Goal: Information Seeking & Learning: Learn about a topic

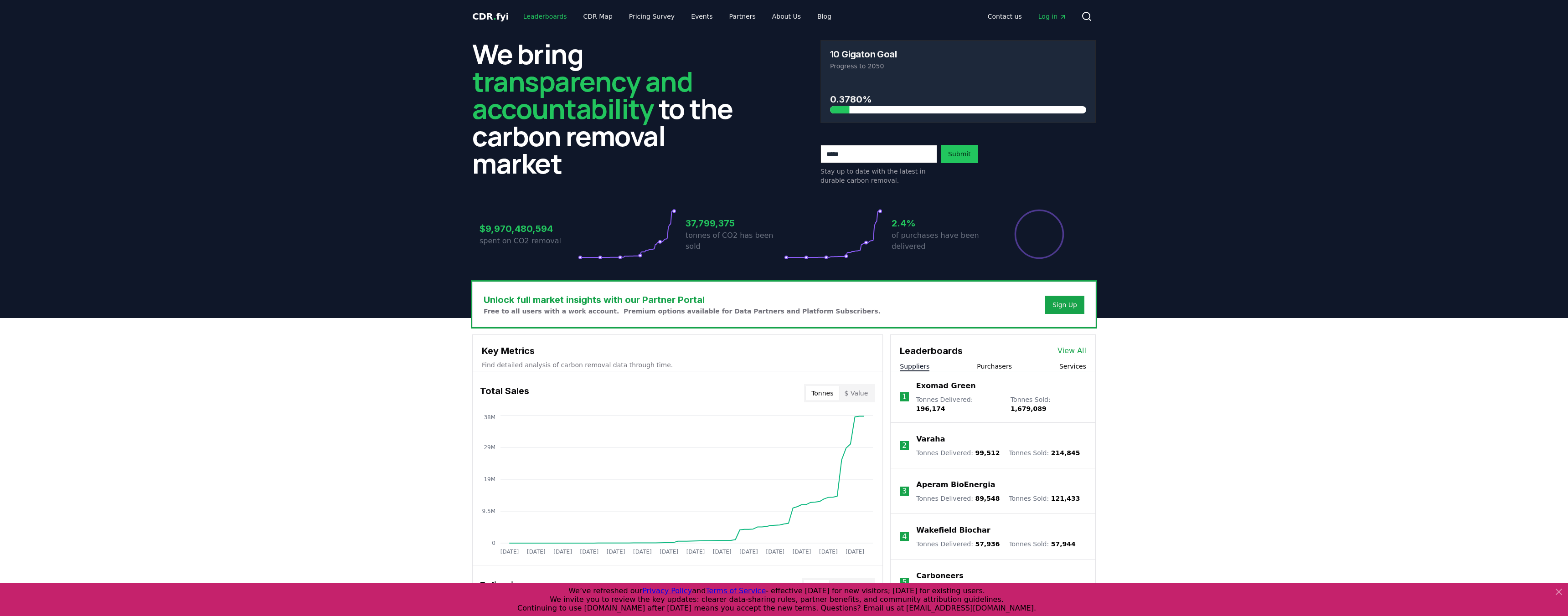
click at [549, 17] on link "Leaderboards" at bounding box center [545, 16] width 58 height 16
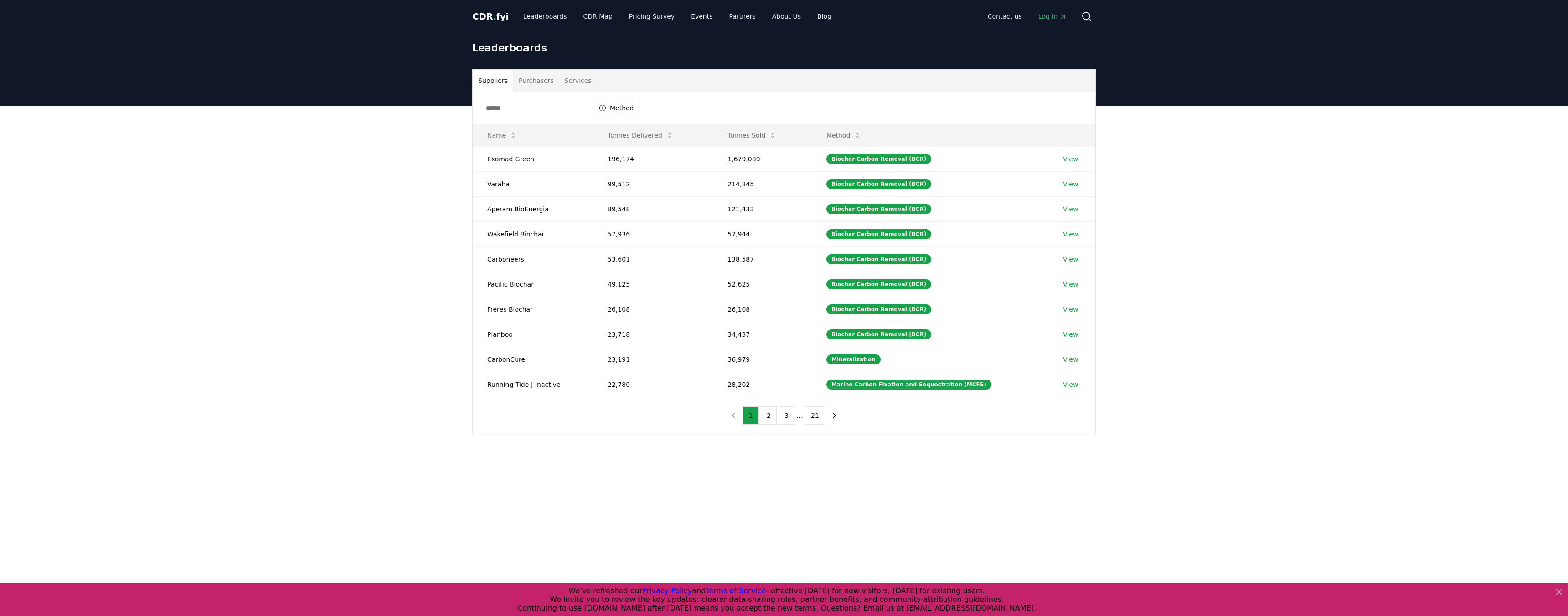
click at [1214, 211] on div "Suppliers Purchasers Services Method Name Tonnes Delivered Tonnes Sold Method E…" at bounding box center [784, 289] width 1568 height 365
click at [485, 16] on span "CDR . fyi" at bounding box center [491, 16] width 37 height 11
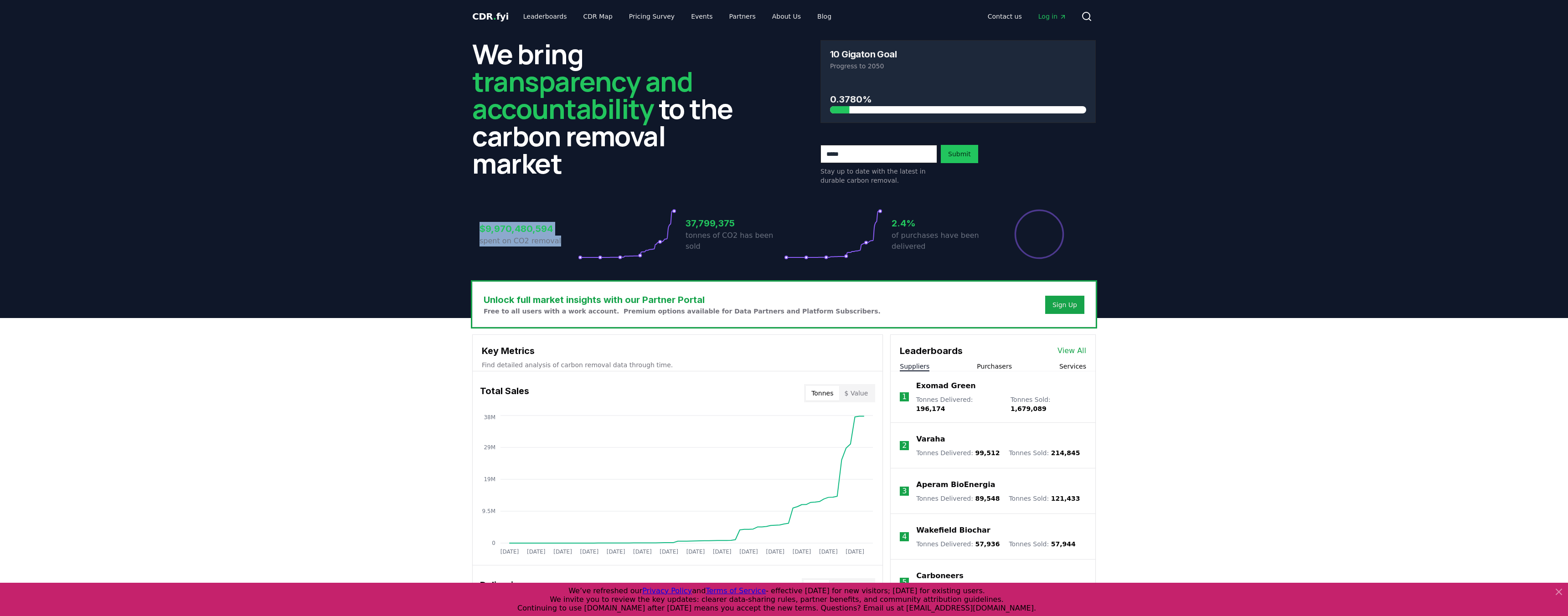
drag, startPoint x: 478, startPoint y: 231, endPoint x: 569, endPoint y: 240, distance: 91.4
click at [569, 240] on div "$9,970,480,594 spent on CO2 removal 37,799,375 tonnes of CO2 has been sold 2.4%…" at bounding box center [784, 229] width 623 height 77
click at [563, 228] on h3 "$9,970,480,594" at bounding box center [529, 229] width 99 height 13
drag, startPoint x: 550, startPoint y: 229, endPoint x: 466, endPoint y: 228, distance: 84.0
click at [466, 228] on div "We bring transparency and accountability to the carbon removal market 10 Gigato…" at bounding box center [784, 157] width 638 height 249
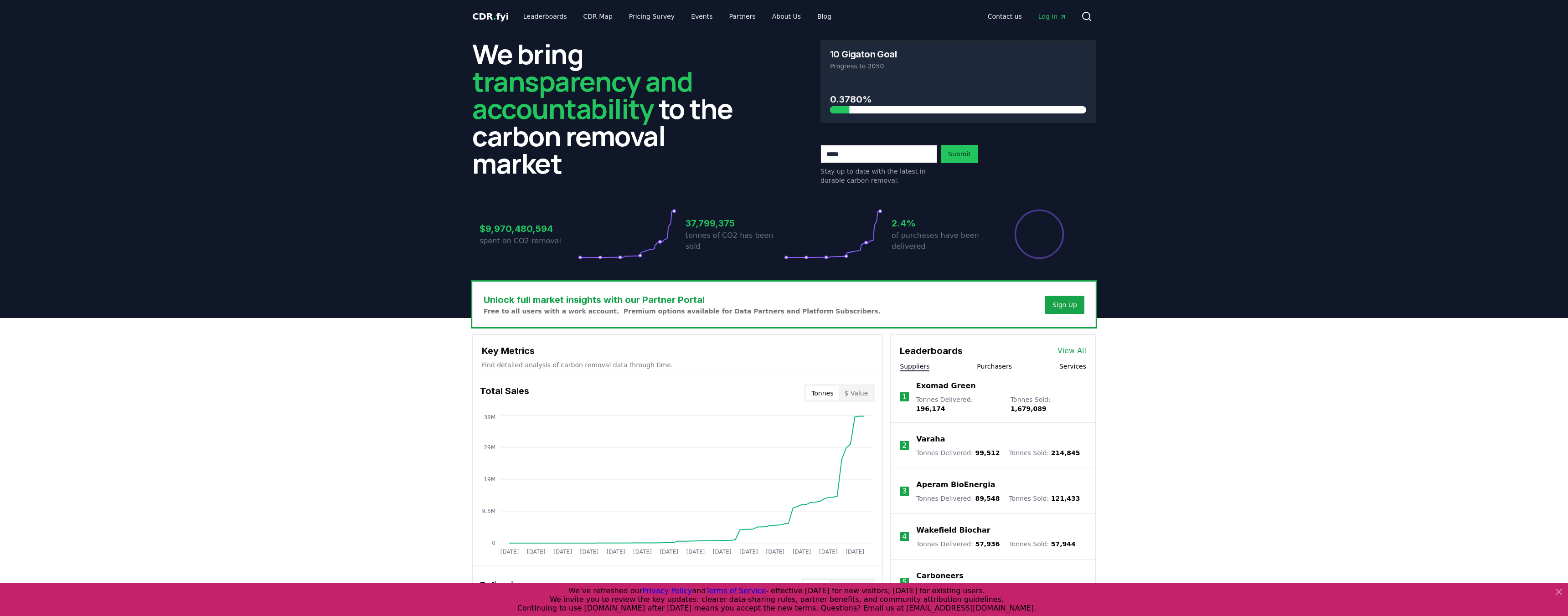
click at [589, 222] on icon at bounding box center [628, 234] width 99 height 51
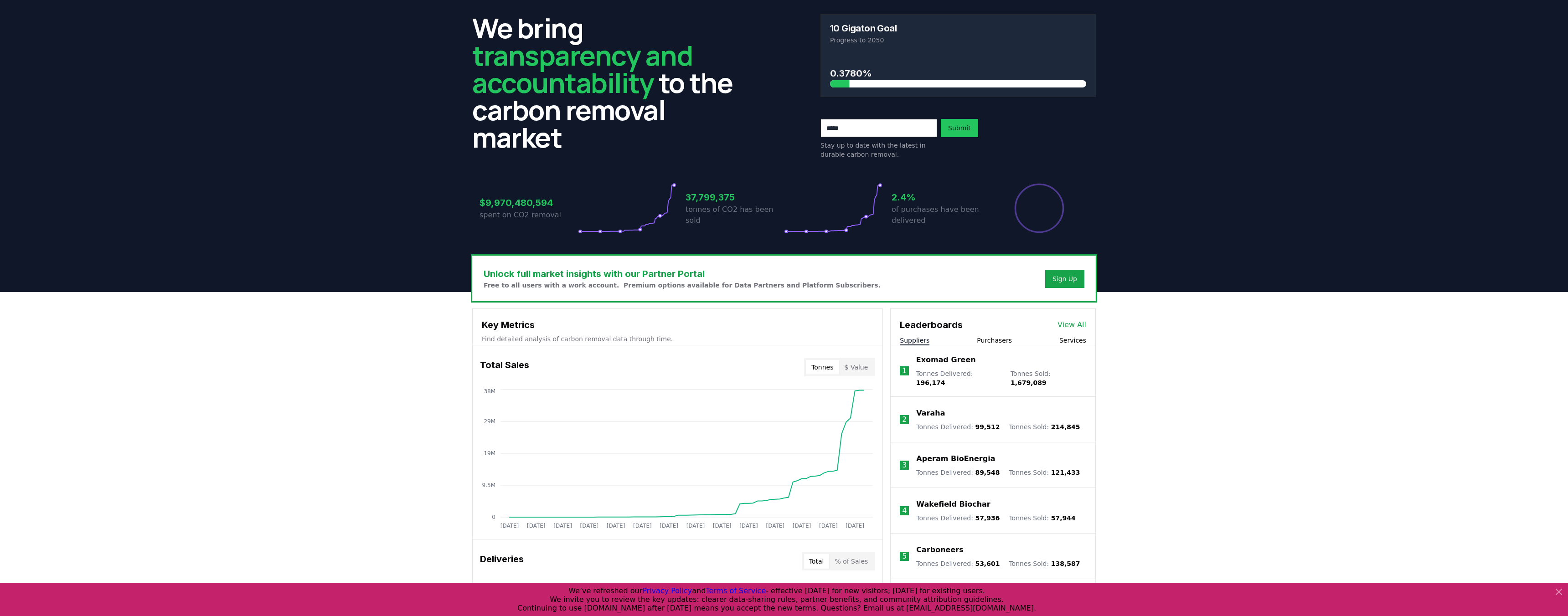
scroll to position [52, 0]
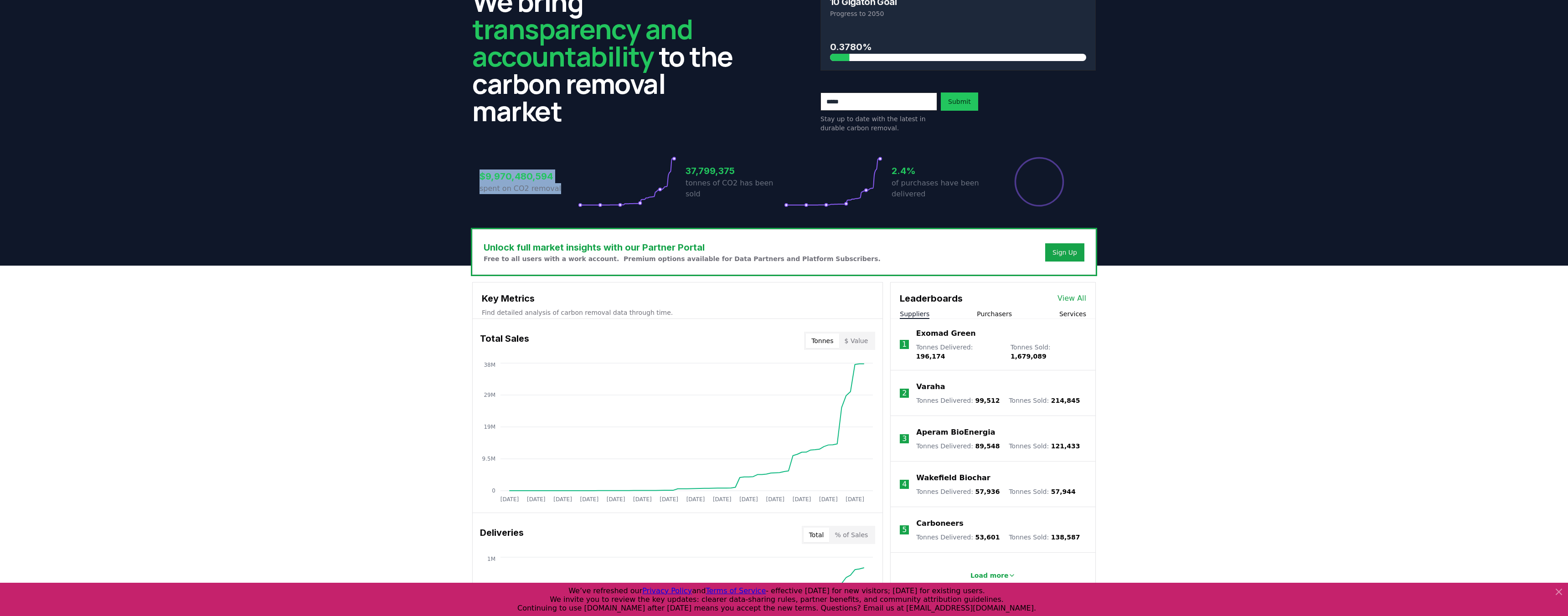
drag, startPoint x: 475, startPoint y: 163, endPoint x: 560, endPoint y: 195, distance: 90.8
click at [560, 195] on div "$9,970,480,594 spent on CO2 removal 37,799,375 tonnes of CO2 has been sold 2.4%…" at bounding box center [784, 177] width 623 height 77
click at [573, 173] on h3 "$9,970,480,594" at bounding box center [529, 177] width 99 height 13
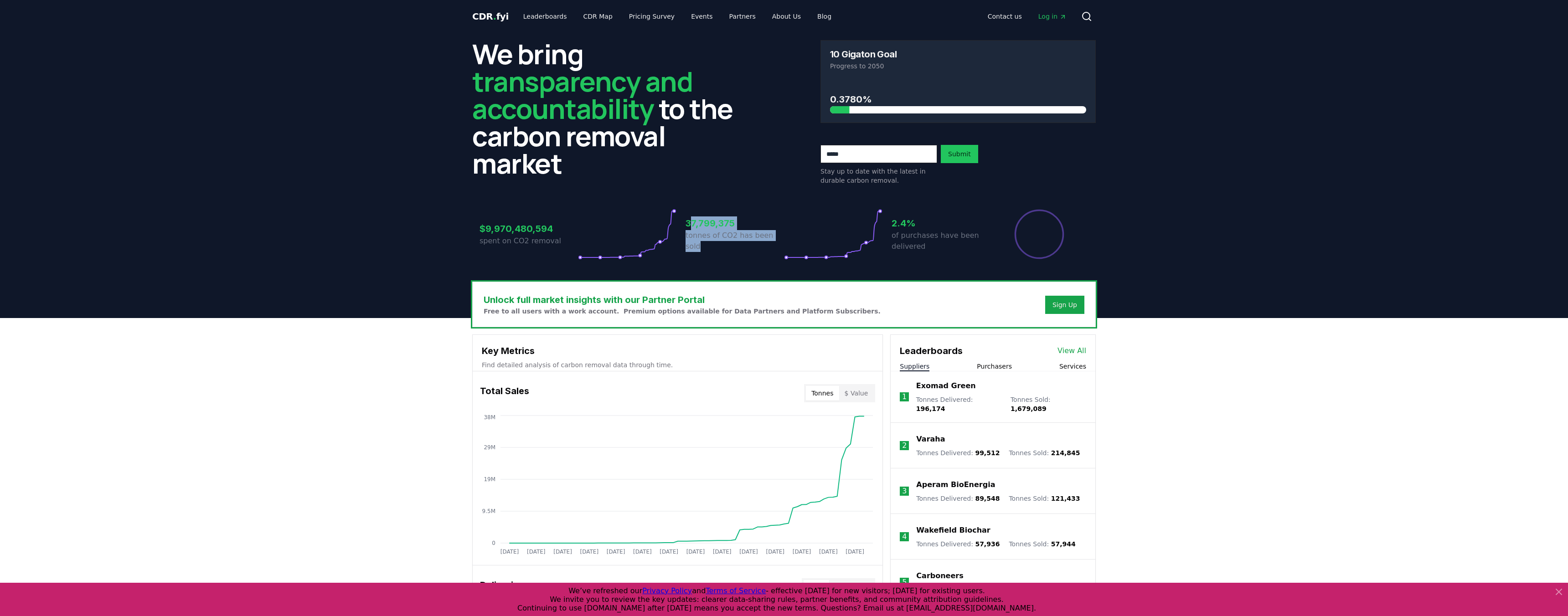
drag, startPoint x: 689, startPoint y: 224, endPoint x: 696, endPoint y: 257, distance: 33.7
click at [696, 257] on div "37,799,375 tonnes of CO2 has been sold" at bounding box center [735, 234] width 99 height 51
click at [699, 249] on div "37,799,375 tonnes of CO2 has been sold" at bounding box center [735, 234] width 99 height 51
click at [660, 243] on circle at bounding box center [660, 242] width 2 height 2
click at [674, 214] on icon at bounding box center [628, 234] width 99 height 51
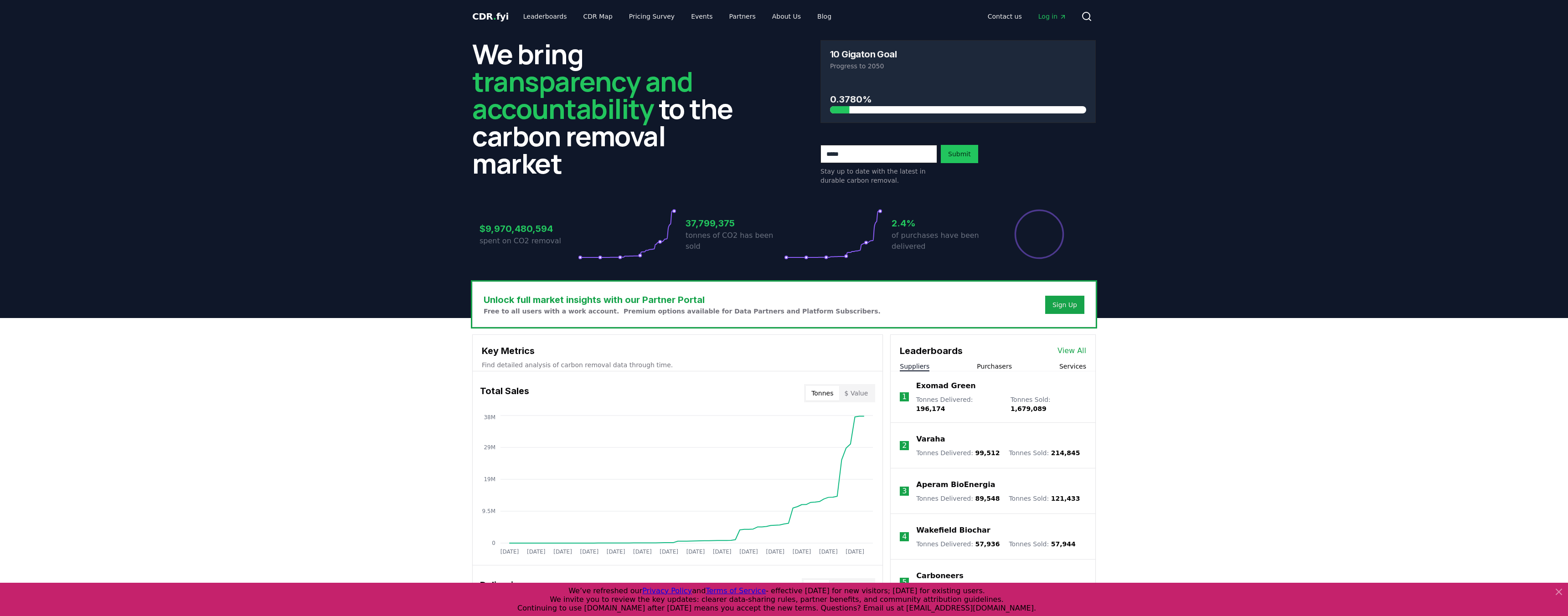
drag, startPoint x: 662, startPoint y: 245, endPoint x: 670, endPoint y: 209, distance: 36.9
click at [670, 209] on icon at bounding box center [628, 234] width 99 height 51
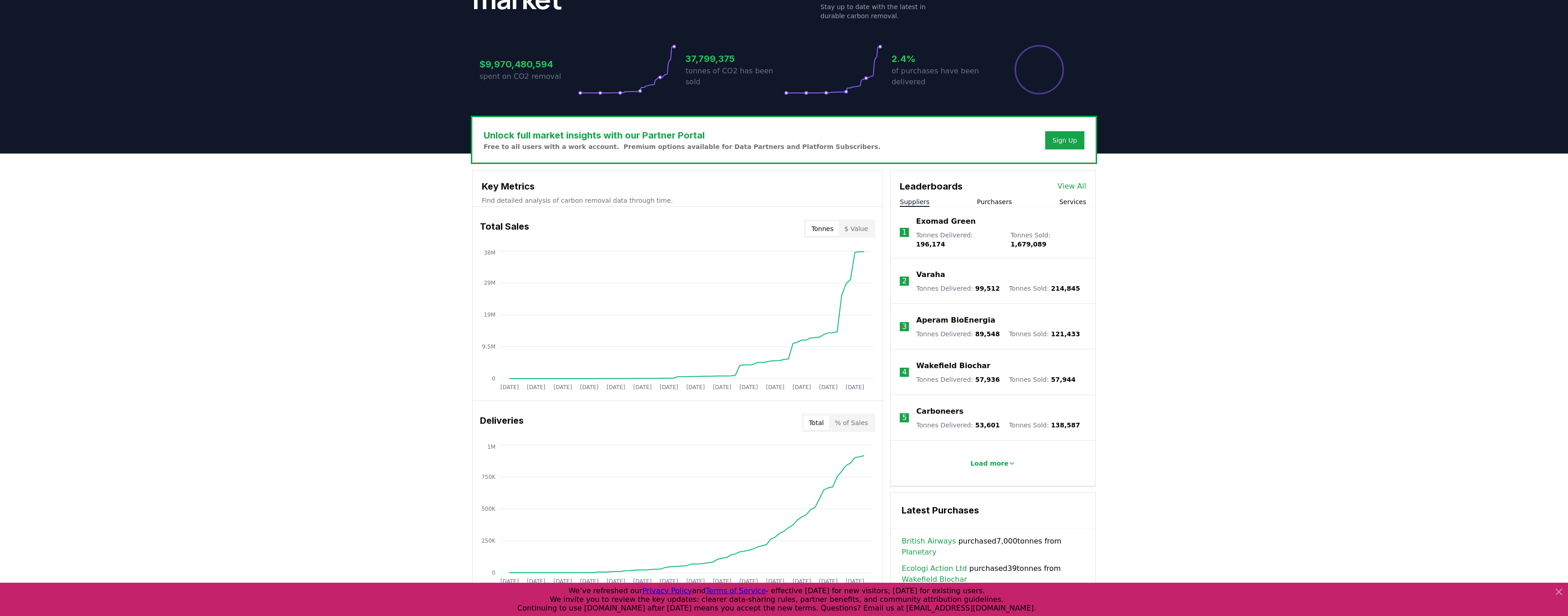
scroll to position [198, 0]
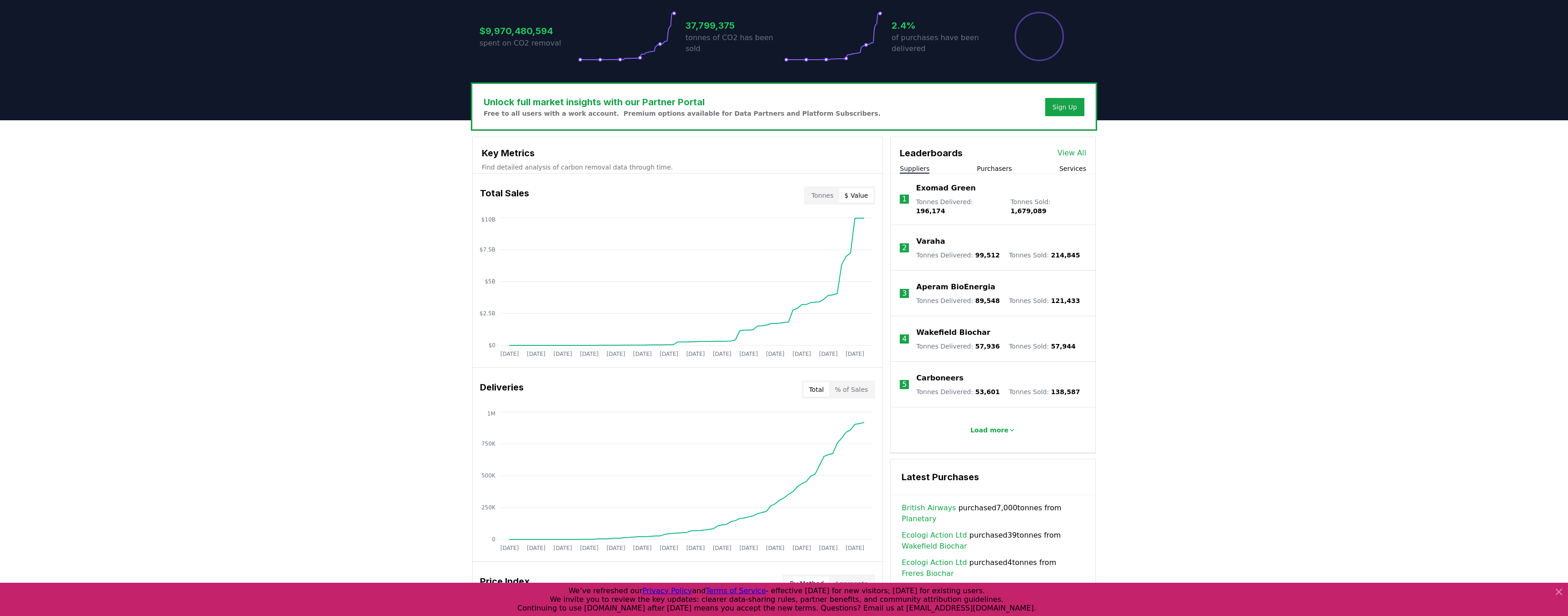
click at [861, 198] on button "$ Value" at bounding box center [856, 195] width 35 height 15
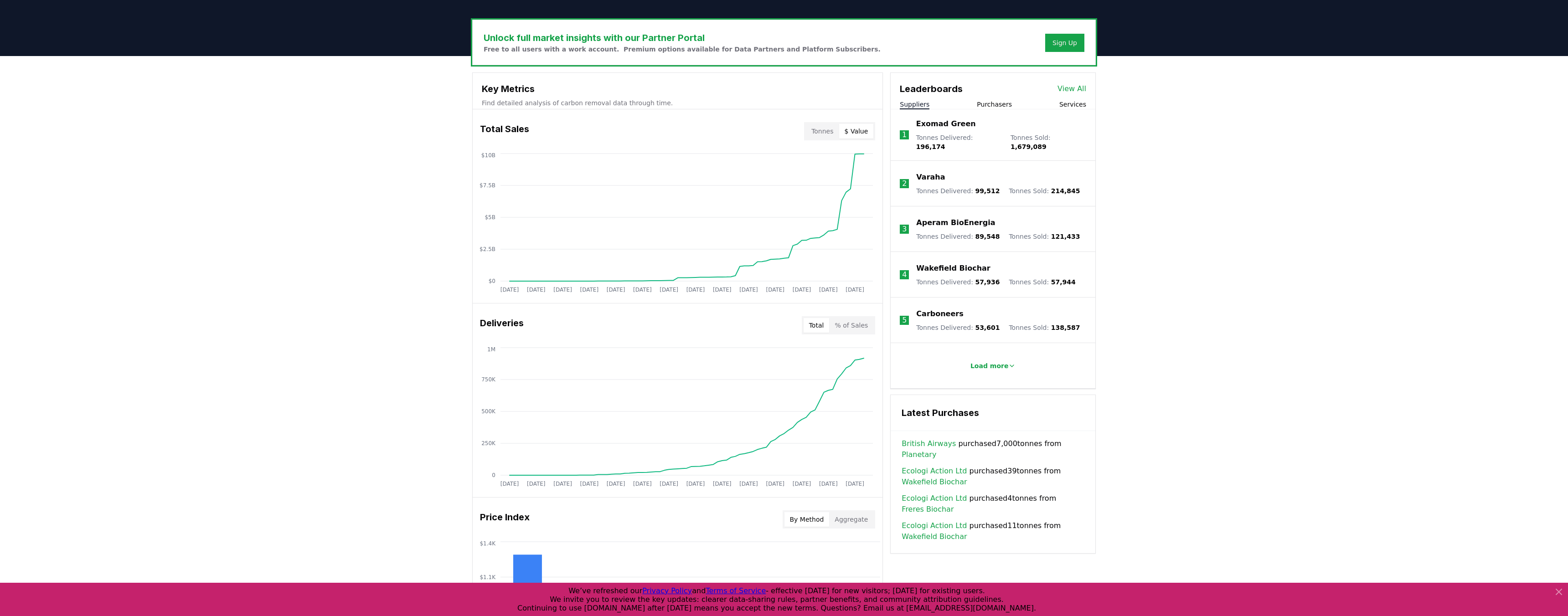
scroll to position [228, 0]
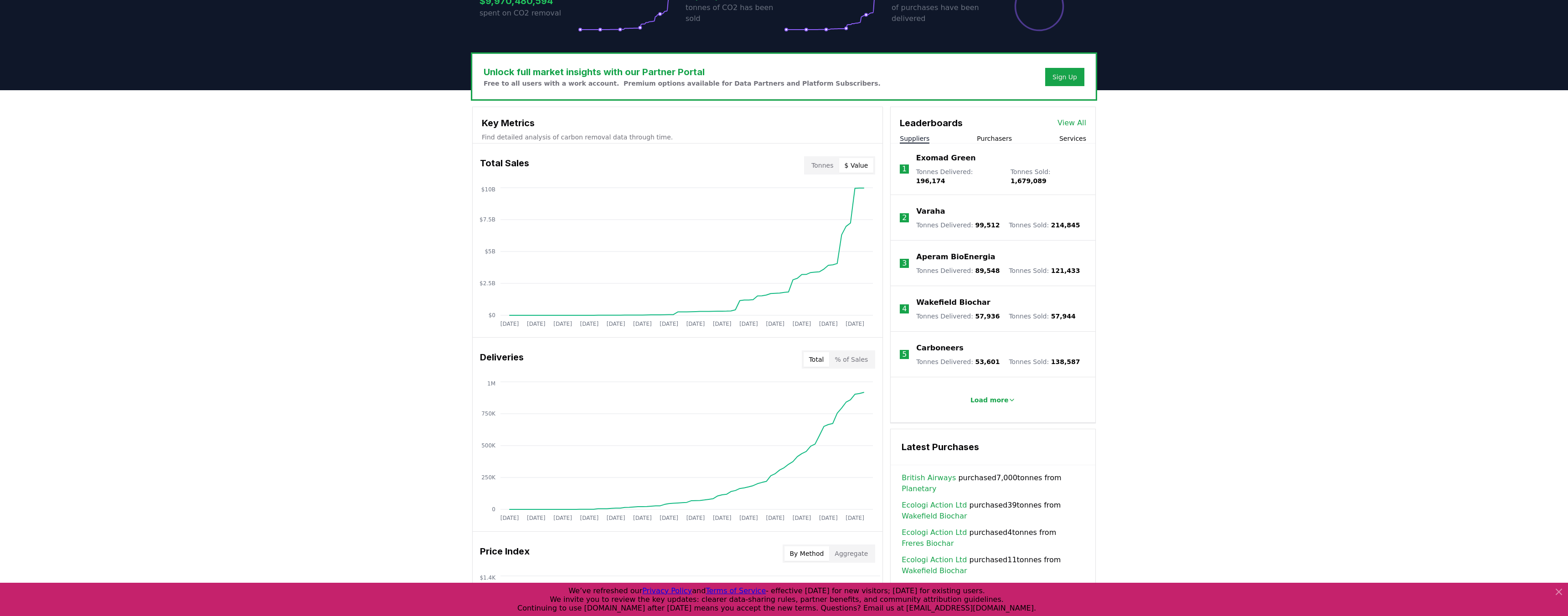
click at [828, 166] on button "Tonnes" at bounding box center [822, 166] width 33 height 15
click at [853, 166] on button "$ Value" at bounding box center [856, 166] width 35 height 15
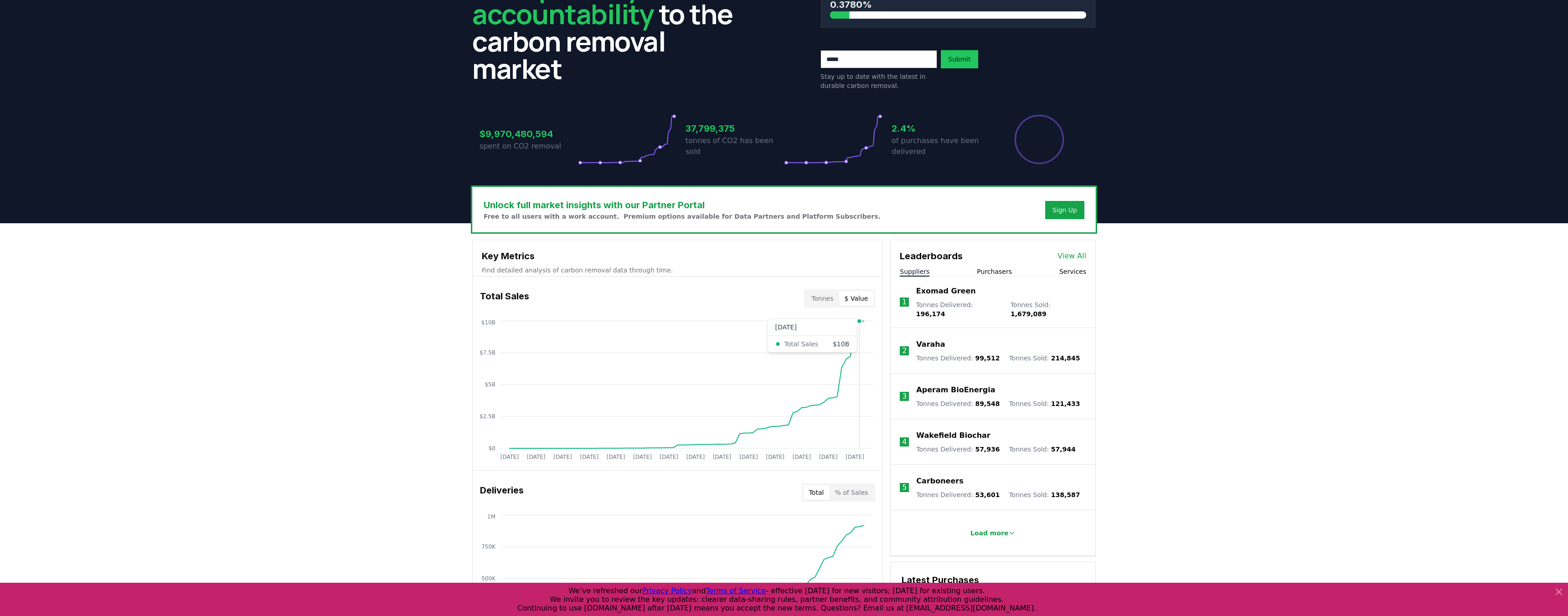
scroll to position [0, 0]
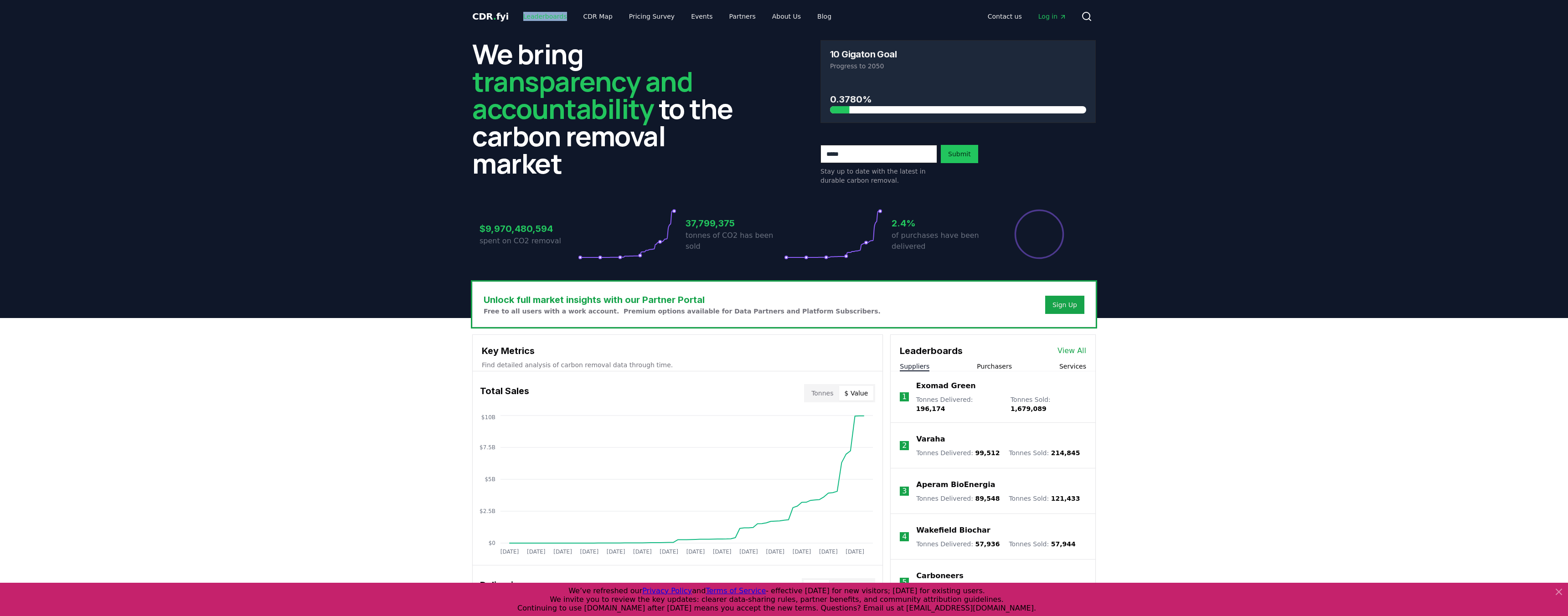
click at [540, 15] on link "Leaderboards" at bounding box center [545, 16] width 58 height 16
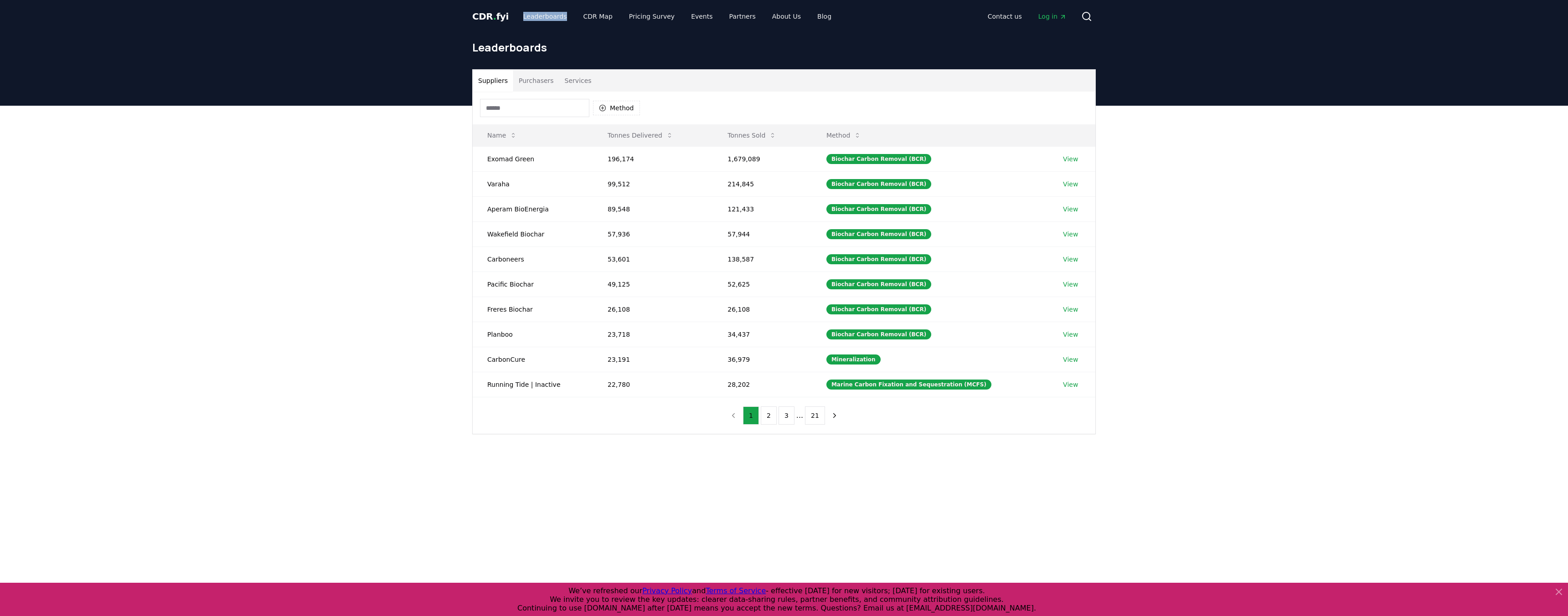
click at [548, 80] on button "Purchasers" at bounding box center [536, 81] width 46 height 22
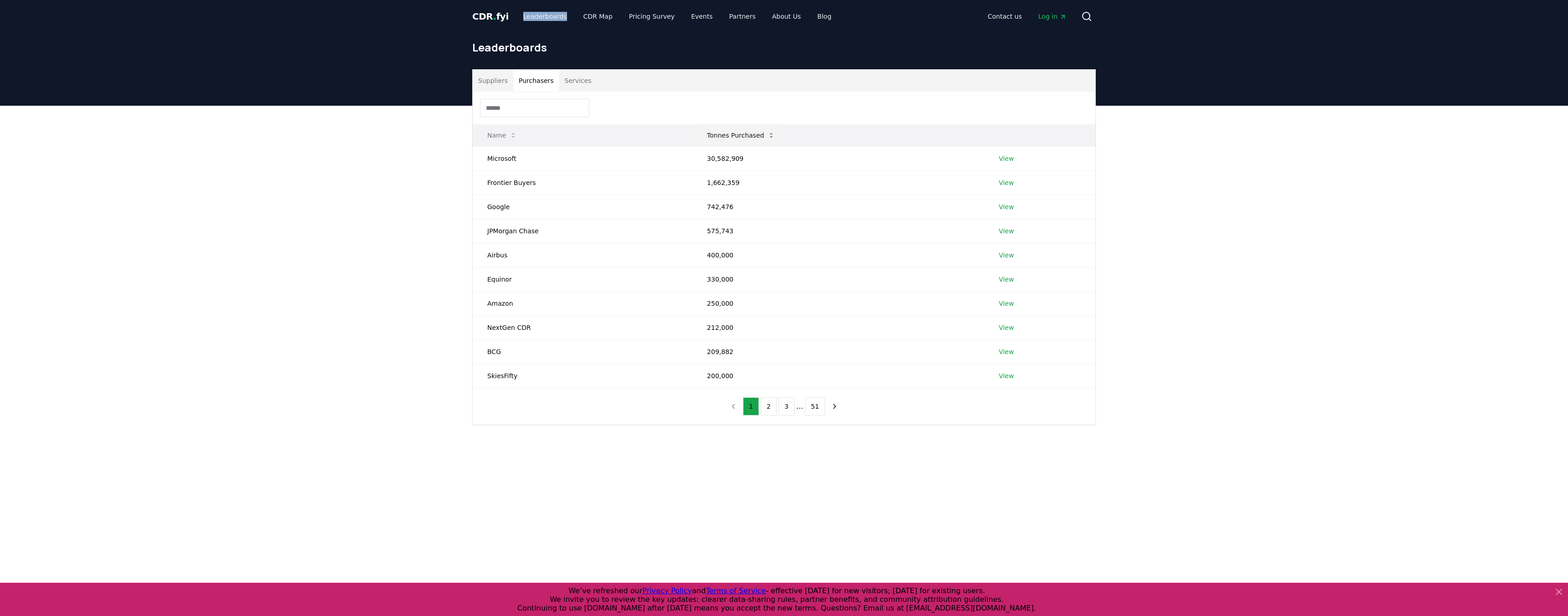
click at [729, 133] on button "Tonnes Purchased" at bounding box center [741, 135] width 83 height 18
click at [734, 133] on button "Tonnes Purchased" at bounding box center [775, 135] width 83 height 18
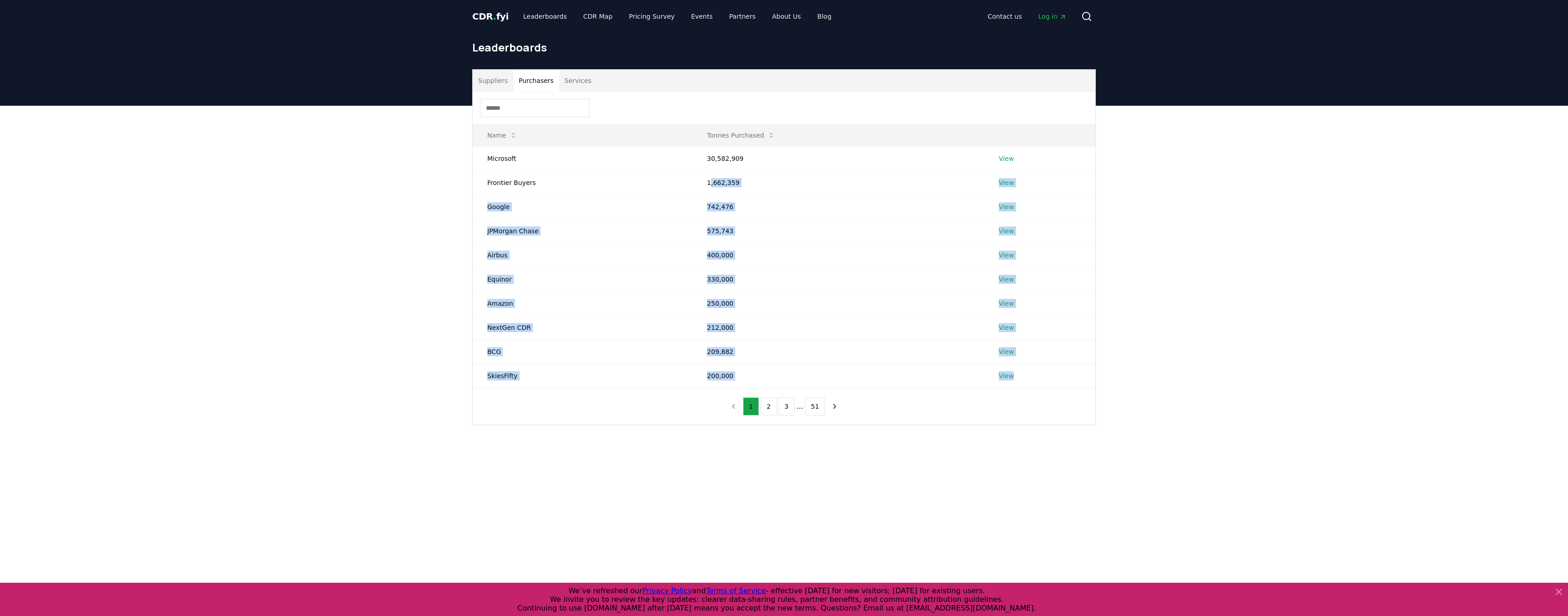
drag, startPoint x: 710, startPoint y: 181, endPoint x: 723, endPoint y: 403, distance: 222.4
click at [723, 403] on div "Name Tonnes Purchased Microsoft 30,582,909 View Frontier Buyers 1,662,359 View …" at bounding box center [784, 258] width 623 height 333
click at [732, 364] on td "200,000" at bounding box center [838, 376] width 292 height 24
drag, startPoint x: 732, startPoint y: 379, endPoint x: 699, endPoint y: 180, distance: 201.7
click at [699, 180] on tbody "Microsoft 30,582,909 View Frontier Buyers 1,662,359 View Google 742,476 View JP…" at bounding box center [784, 267] width 623 height 242
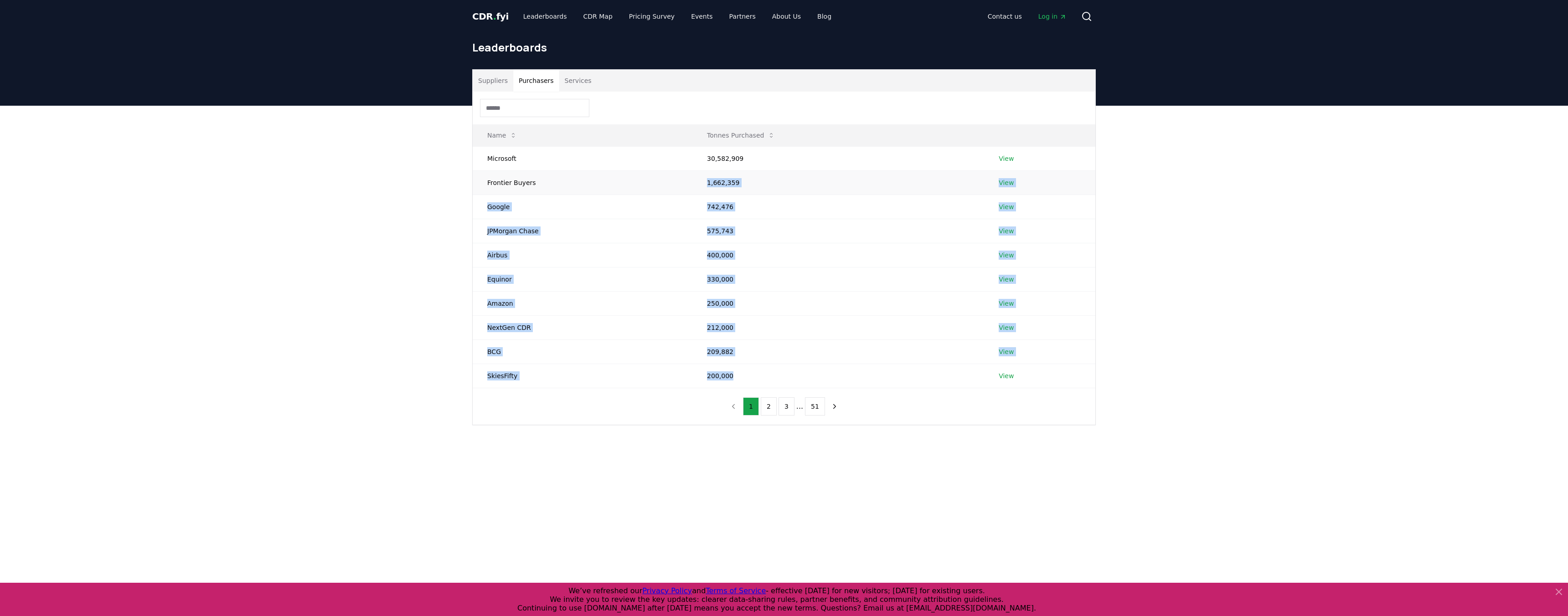
click at [699, 180] on td "1,662,359" at bounding box center [838, 183] width 292 height 24
drag, startPoint x: 707, startPoint y: 180, endPoint x: 734, endPoint y: 386, distance: 207.8
click at [734, 386] on tbody "Microsoft 30,582,909 View Frontier Buyers 1,662,359 View Google 742,476 View JP…" at bounding box center [784, 267] width 623 height 242
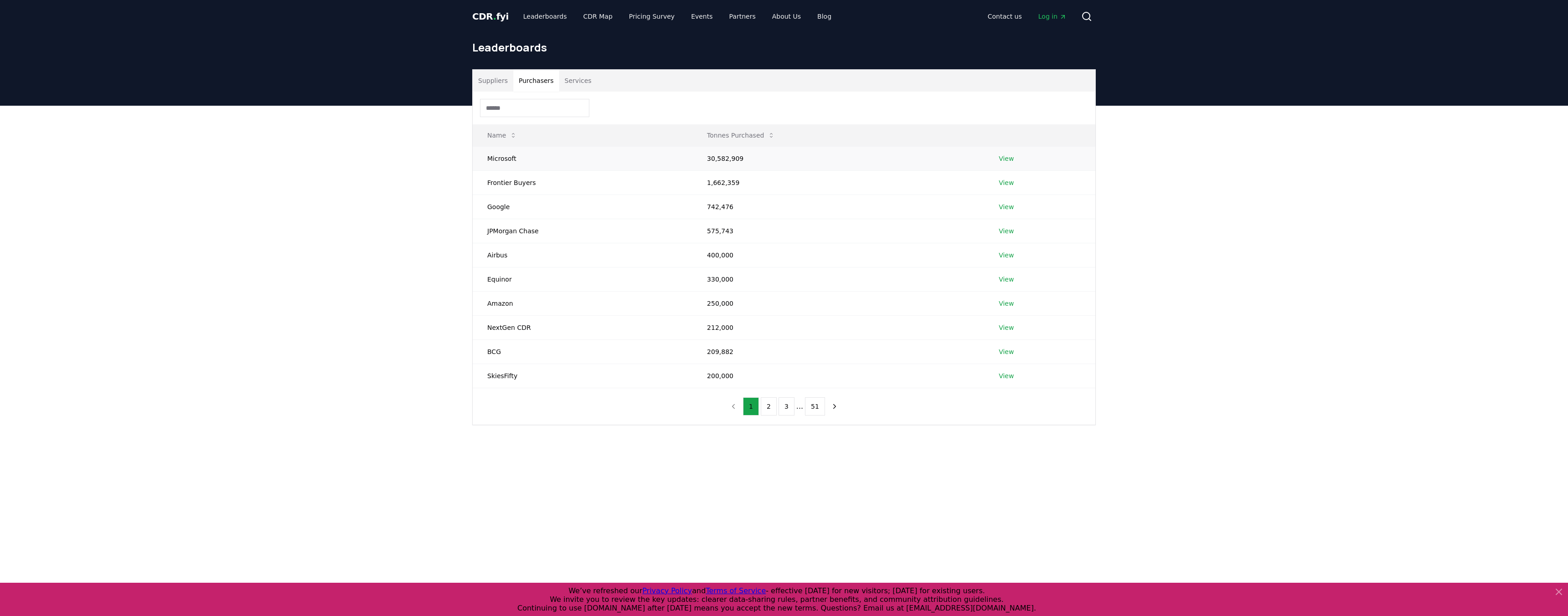
click at [756, 170] on td "30,582,909" at bounding box center [838, 158] width 292 height 24
drag, startPoint x: 761, startPoint y: 157, endPoint x: 685, endPoint y: 153, distance: 76.1
click at [685, 153] on tr "Microsoft 30,582,909 View" at bounding box center [784, 158] width 623 height 24
click at [495, 19] on span "CDR . fyi" at bounding box center [491, 16] width 37 height 11
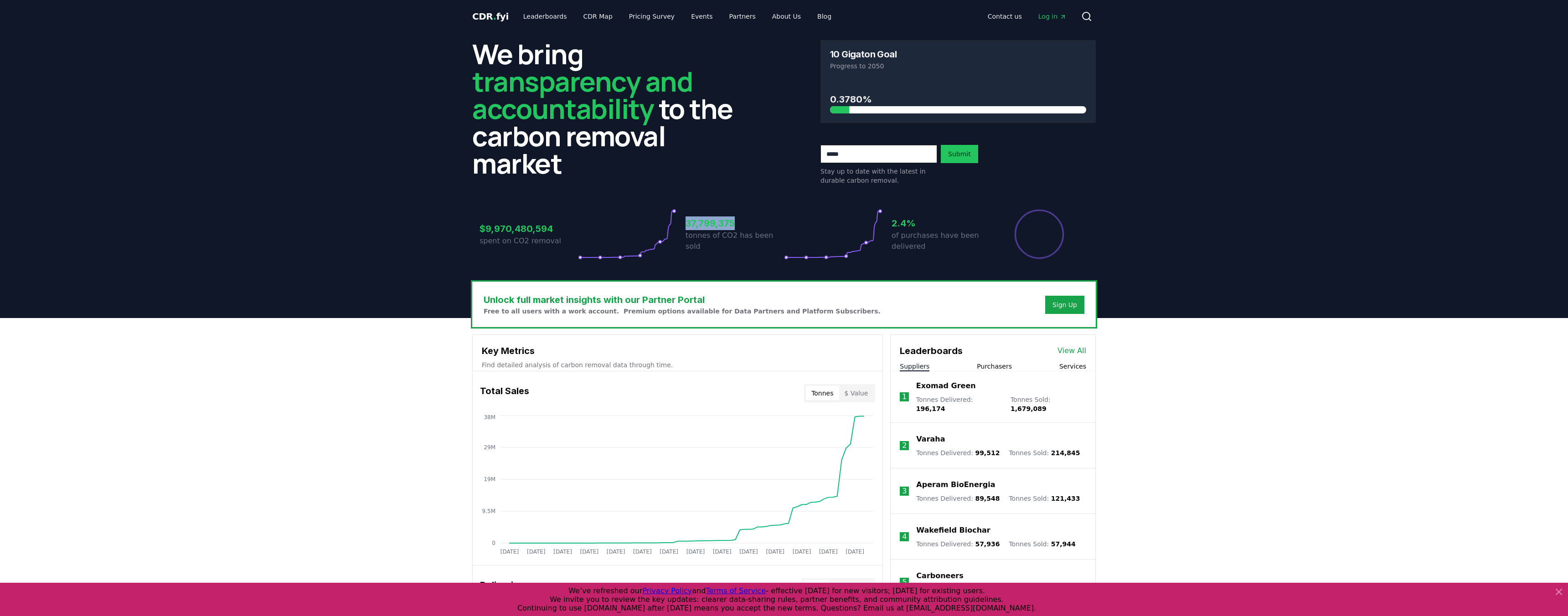
drag, startPoint x: 687, startPoint y: 228, endPoint x: 753, endPoint y: 227, distance: 66.0
click at [753, 227] on h3 "37,799,375" at bounding box center [735, 223] width 99 height 13
click at [694, 229] on h3 "37,799,375" at bounding box center [735, 223] width 99 height 13
drag, startPoint x: 685, startPoint y: 228, endPoint x: 745, endPoint y: 228, distance: 60.0
click at [745, 228] on h3 "37,799,375" at bounding box center [735, 223] width 99 height 13
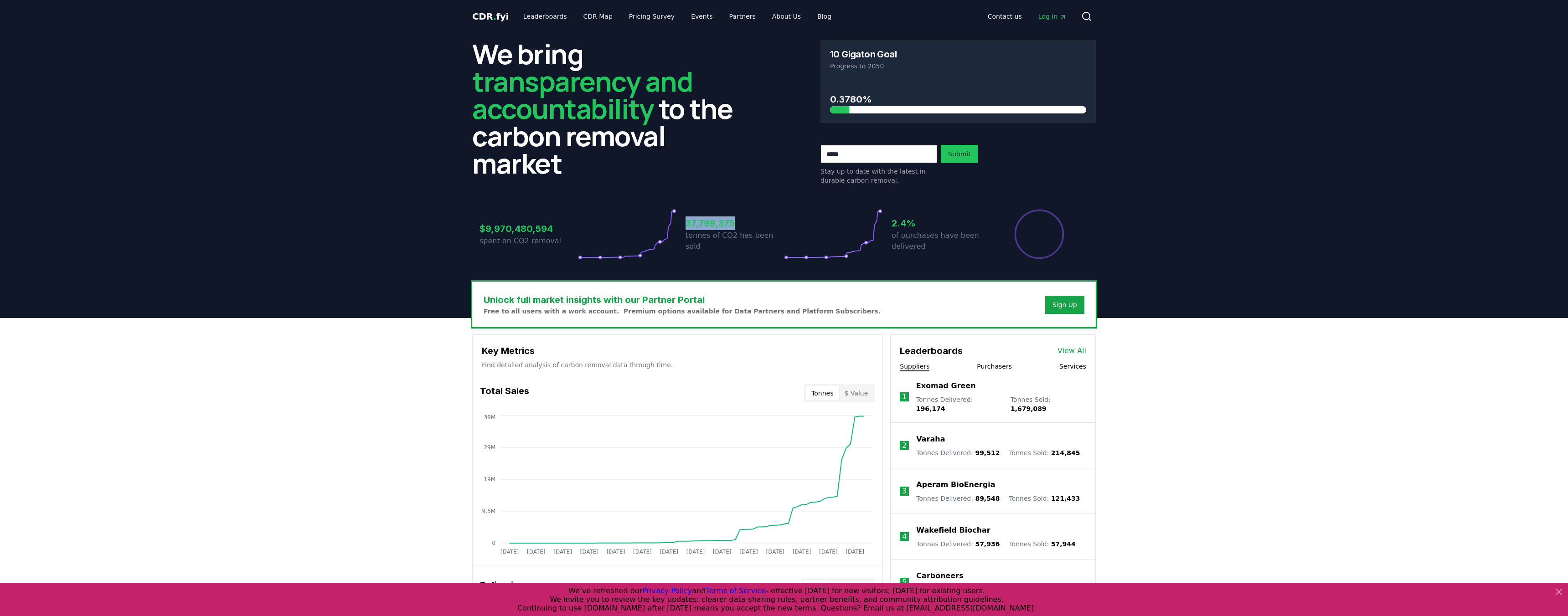
click at [745, 228] on h3 "37,799,375" at bounding box center [735, 223] width 99 height 13
drag, startPoint x: 687, startPoint y: 229, endPoint x: 753, endPoint y: 229, distance: 66.0
click at [753, 229] on h3 "37,799,375" at bounding box center [735, 223] width 99 height 13
click at [859, 397] on button "$ Value" at bounding box center [856, 393] width 35 height 15
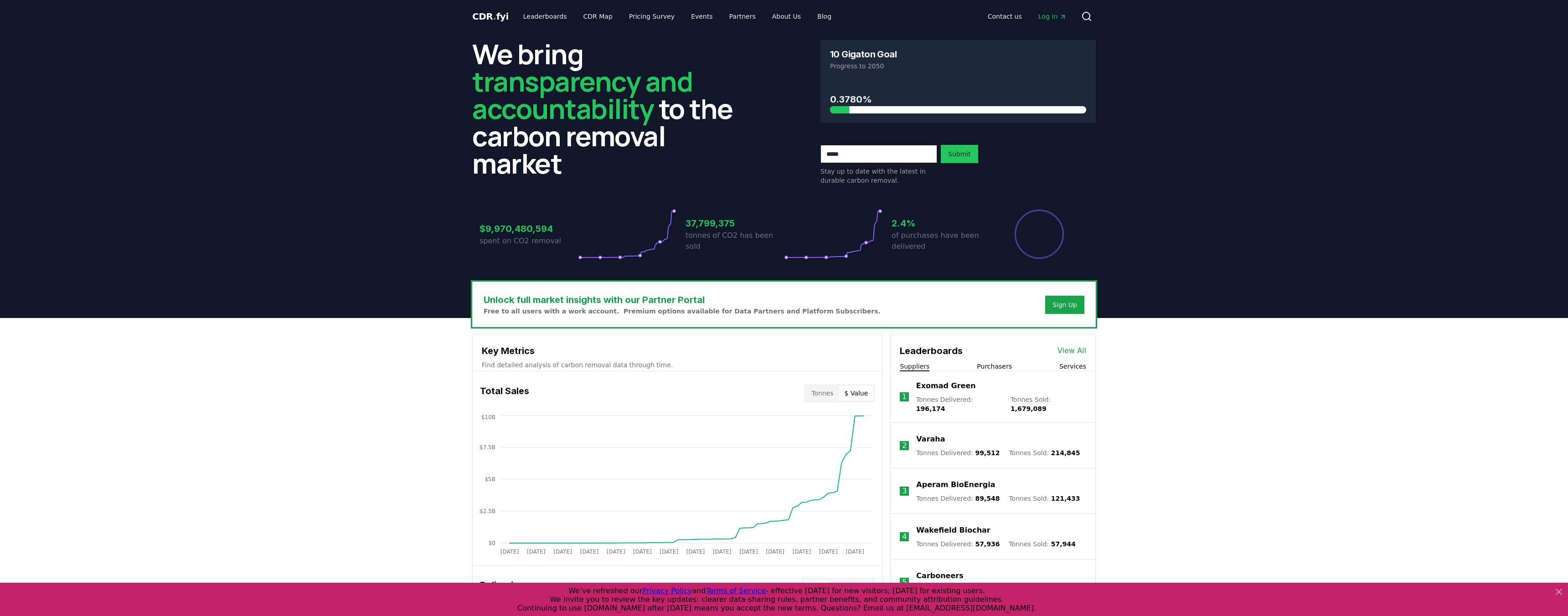
click at [828, 400] on button "Tonnes" at bounding box center [822, 393] width 33 height 15
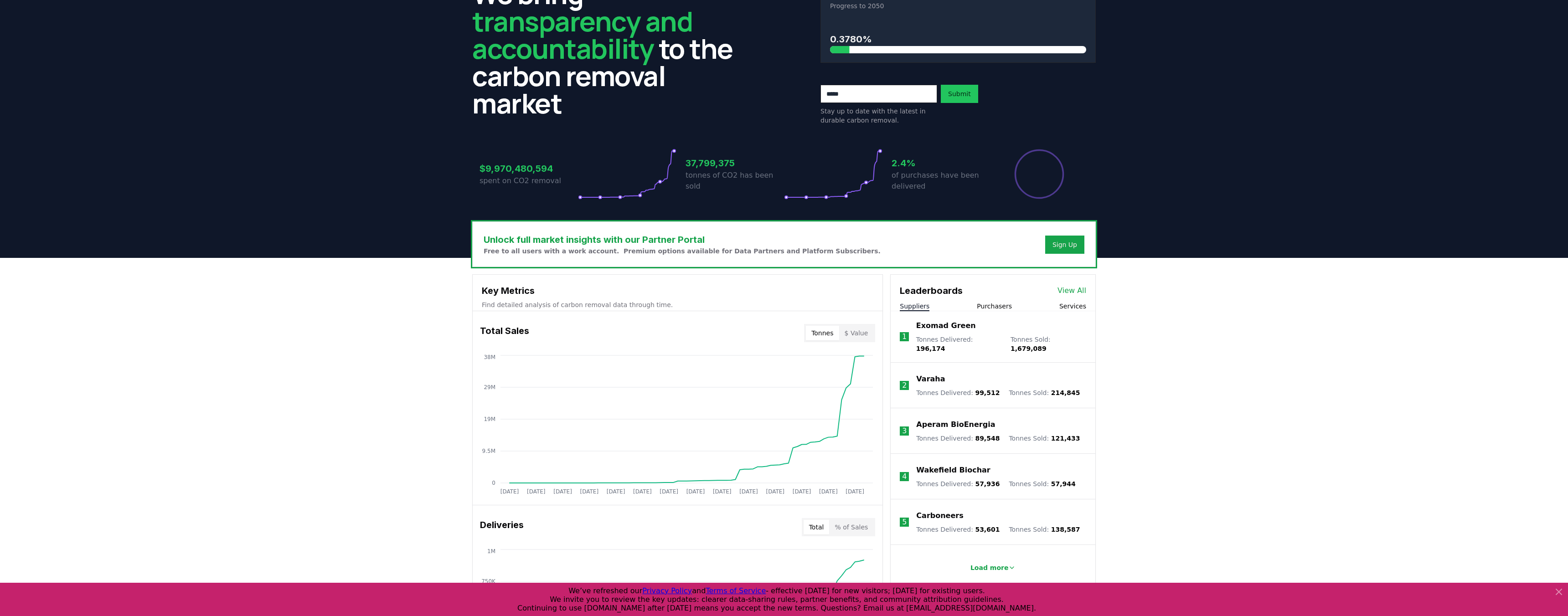
scroll to position [86, 0]
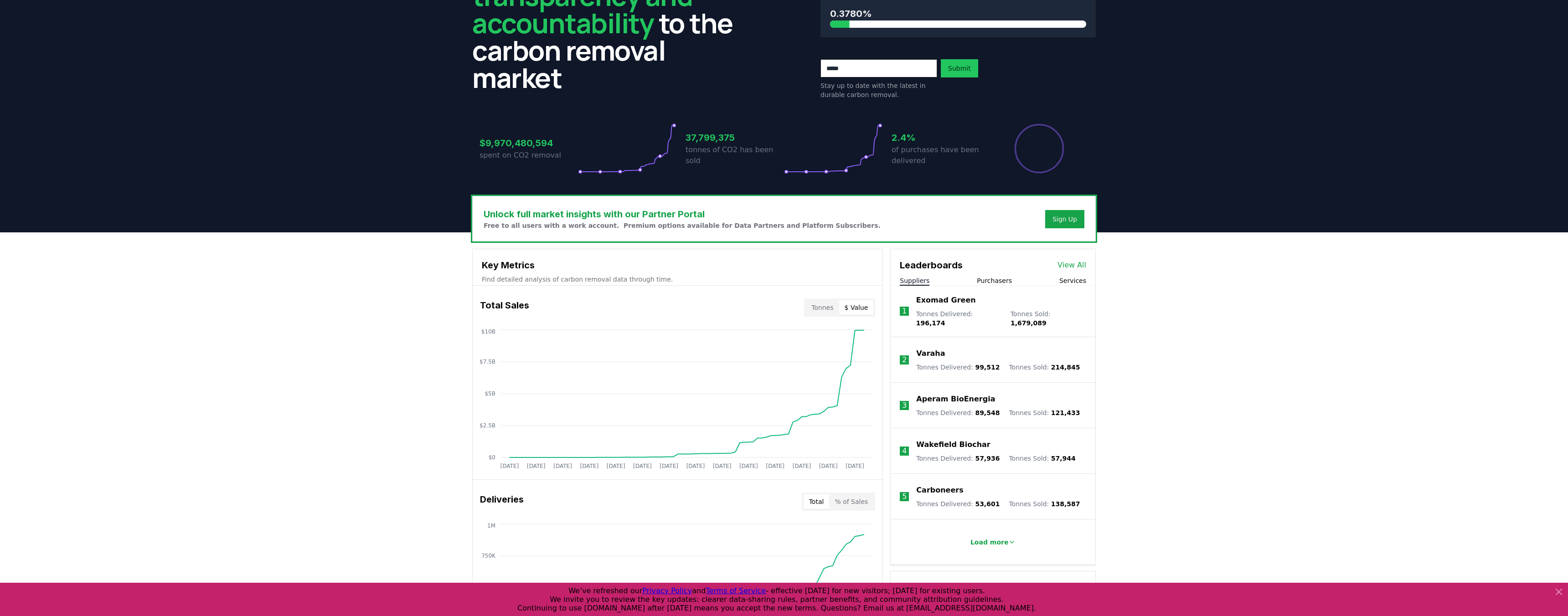
click at [856, 307] on button "$ Value" at bounding box center [856, 307] width 35 height 15
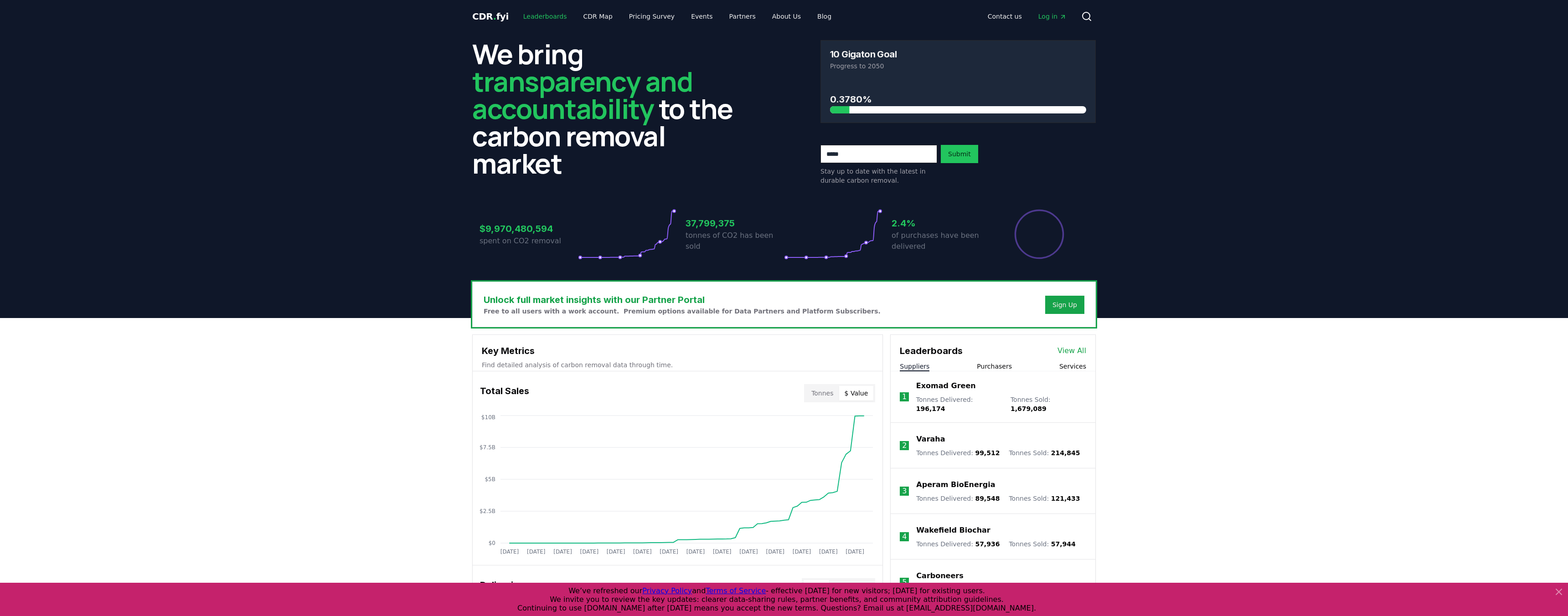
click at [545, 15] on link "Leaderboards" at bounding box center [545, 16] width 58 height 16
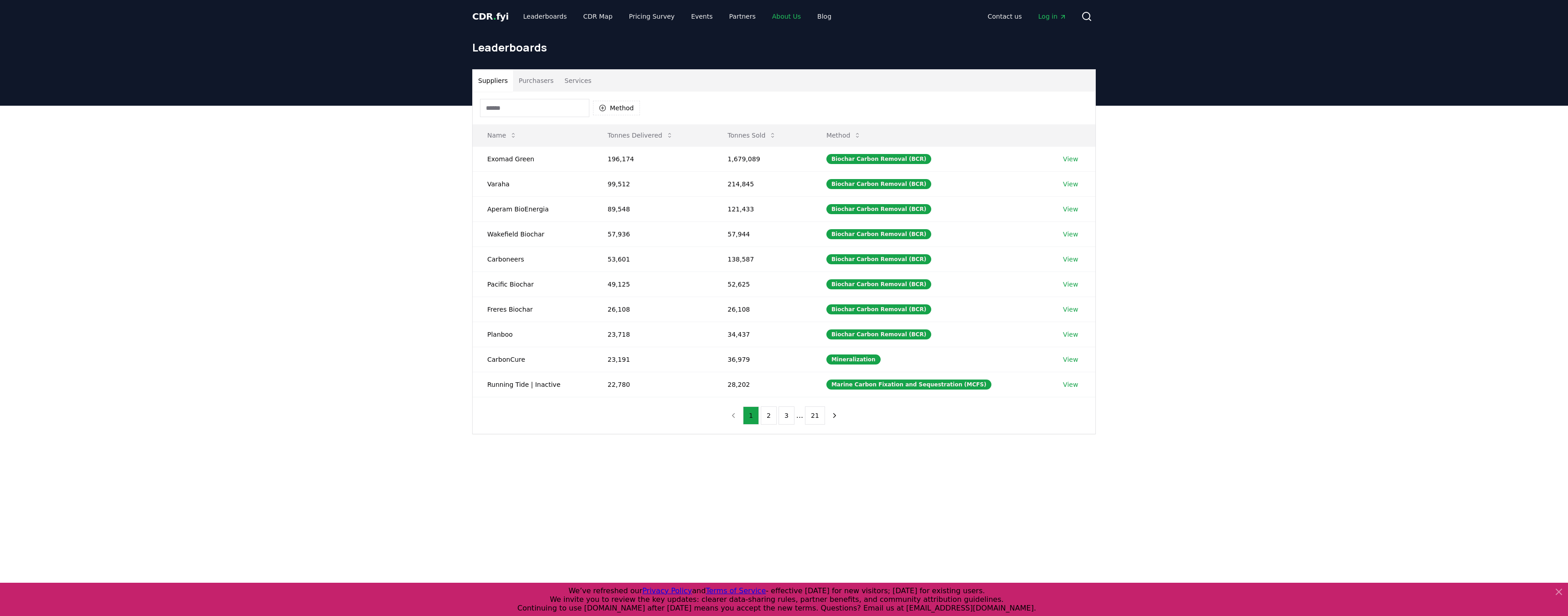
click at [772, 21] on link "About Us" at bounding box center [786, 16] width 43 height 16
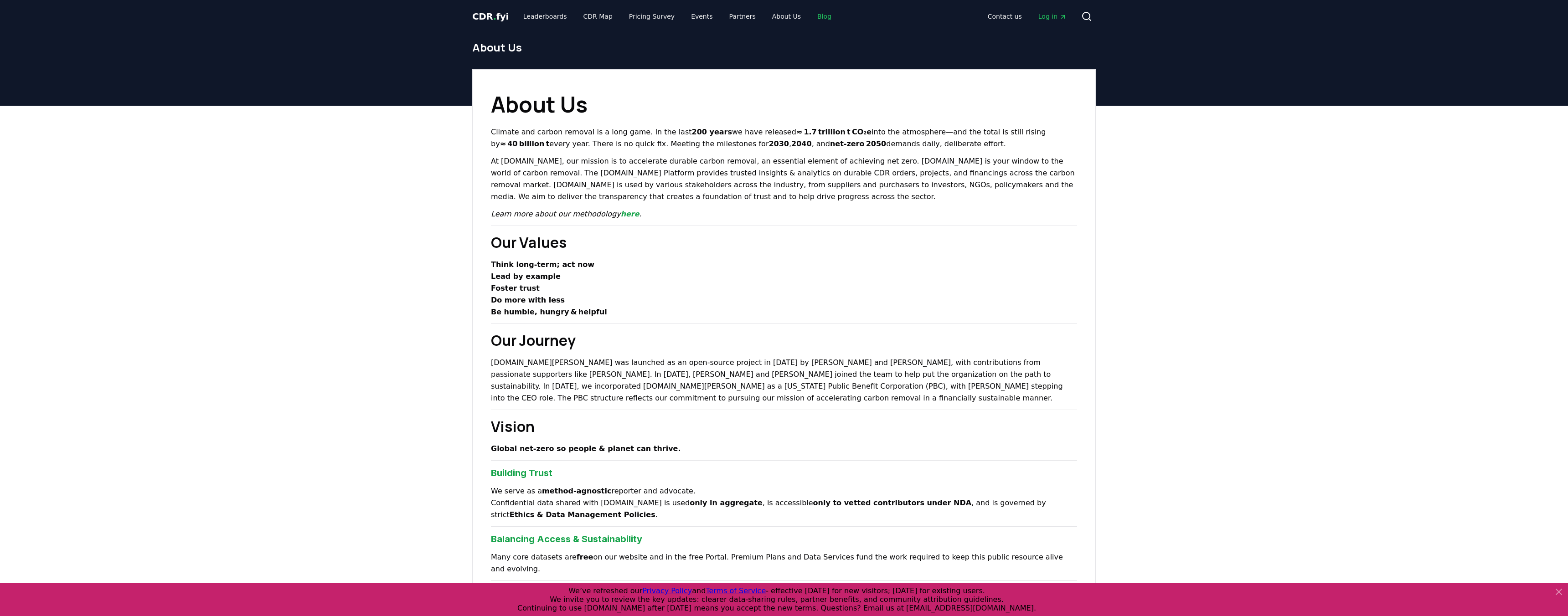
click at [819, 20] on link "Blog" at bounding box center [824, 16] width 29 height 16
click at [810, 18] on link "Blog" at bounding box center [824, 16] width 29 height 16
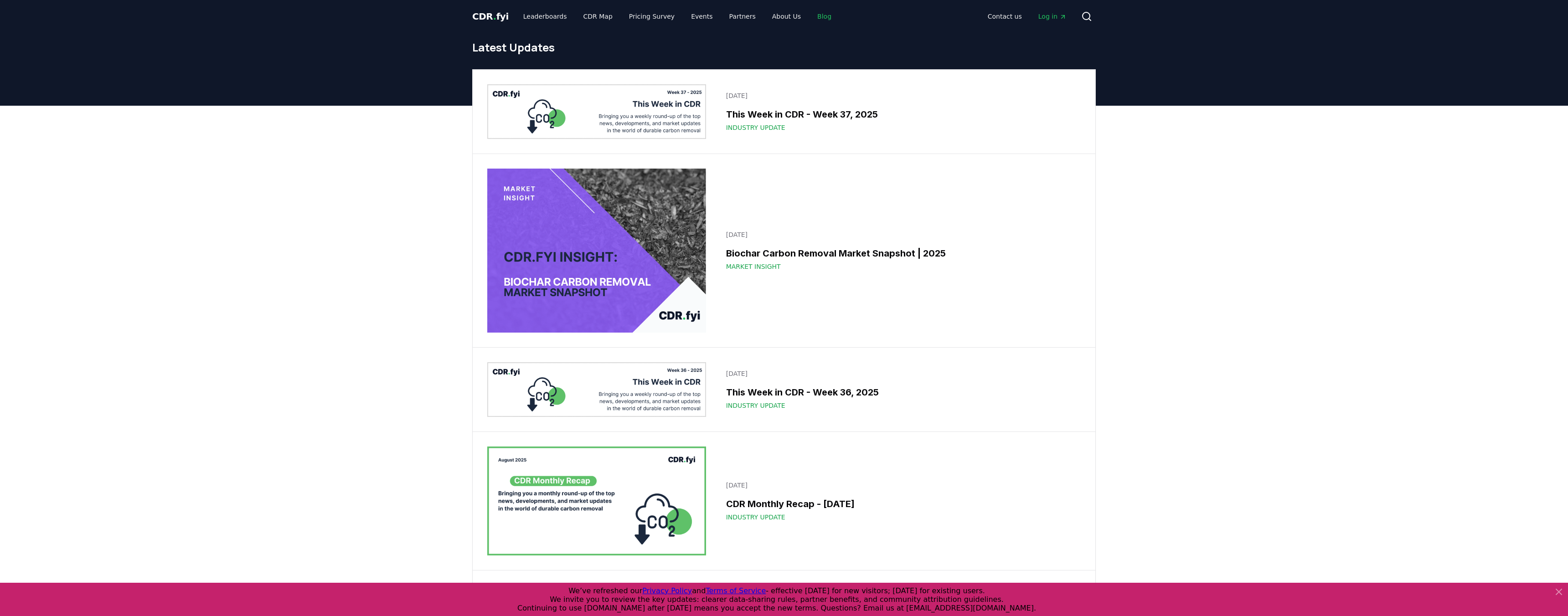
click at [813, 15] on link "Blog" at bounding box center [824, 16] width 29 height 16
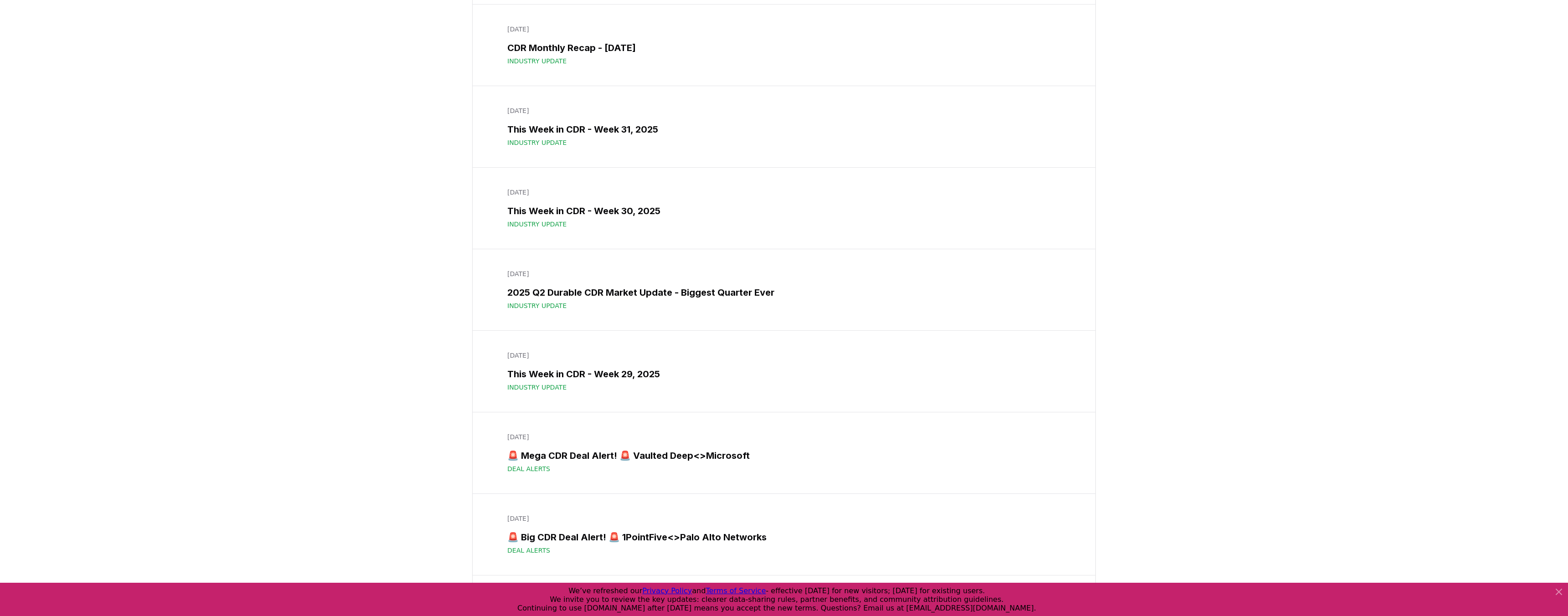
scroll to position [1143, 0]
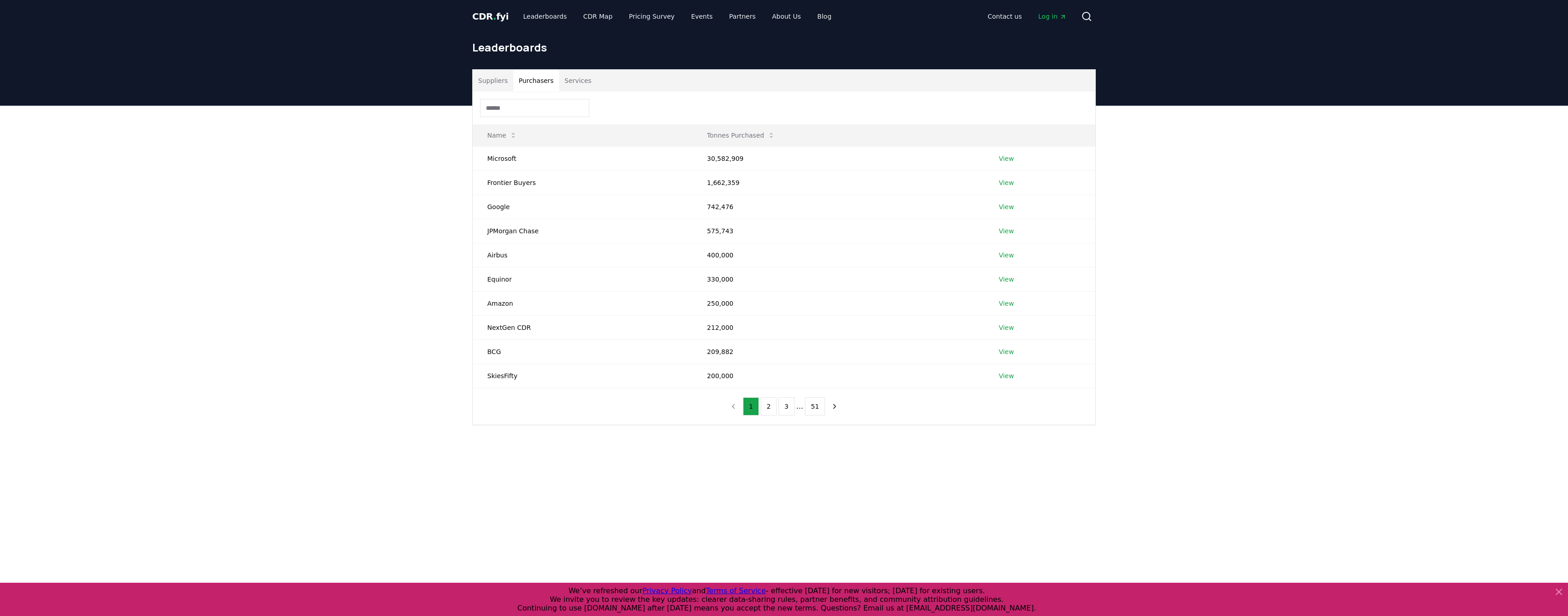
click at [542, 83] on button "Purchasers" at bounding box center [536, 81] width 46 height 22
click at [496, 17] on span "CDR . fyi" at bounding box center [491, 16] width 37 height 11
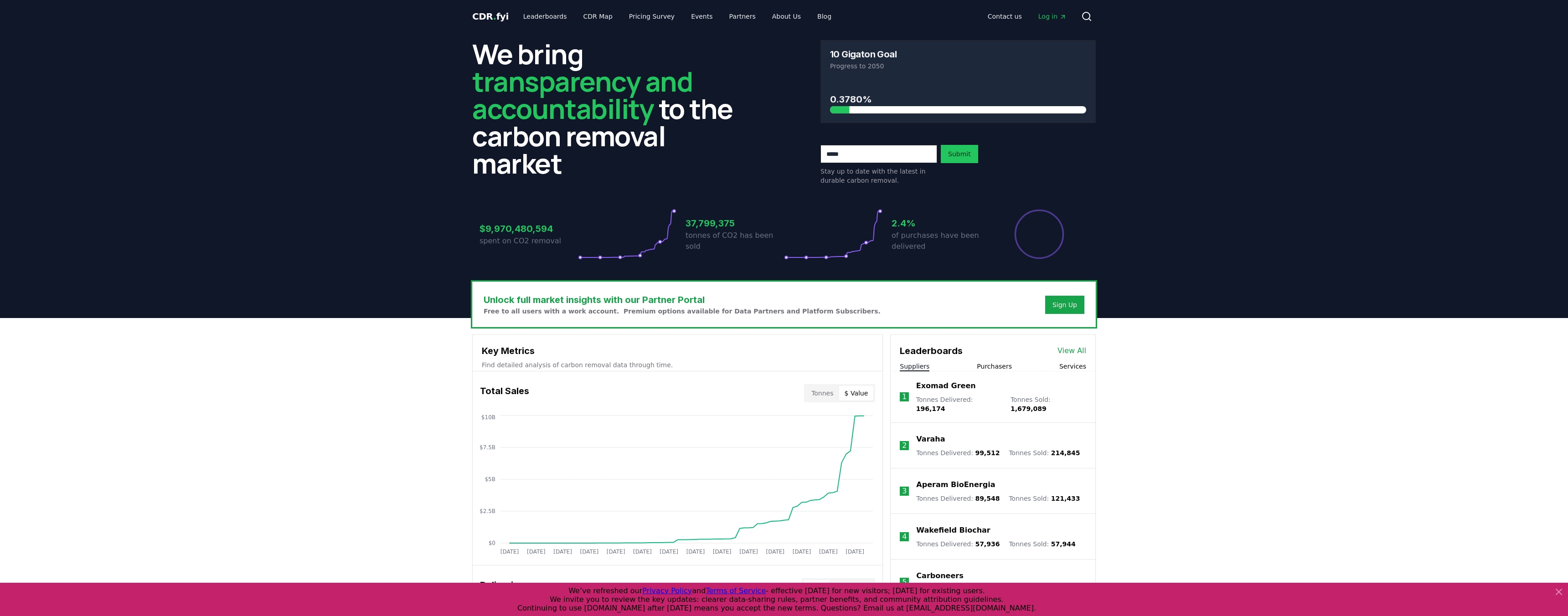
click at [854, 399] on button "$ Value" at bounding box center [856, 393] width 35 height 15
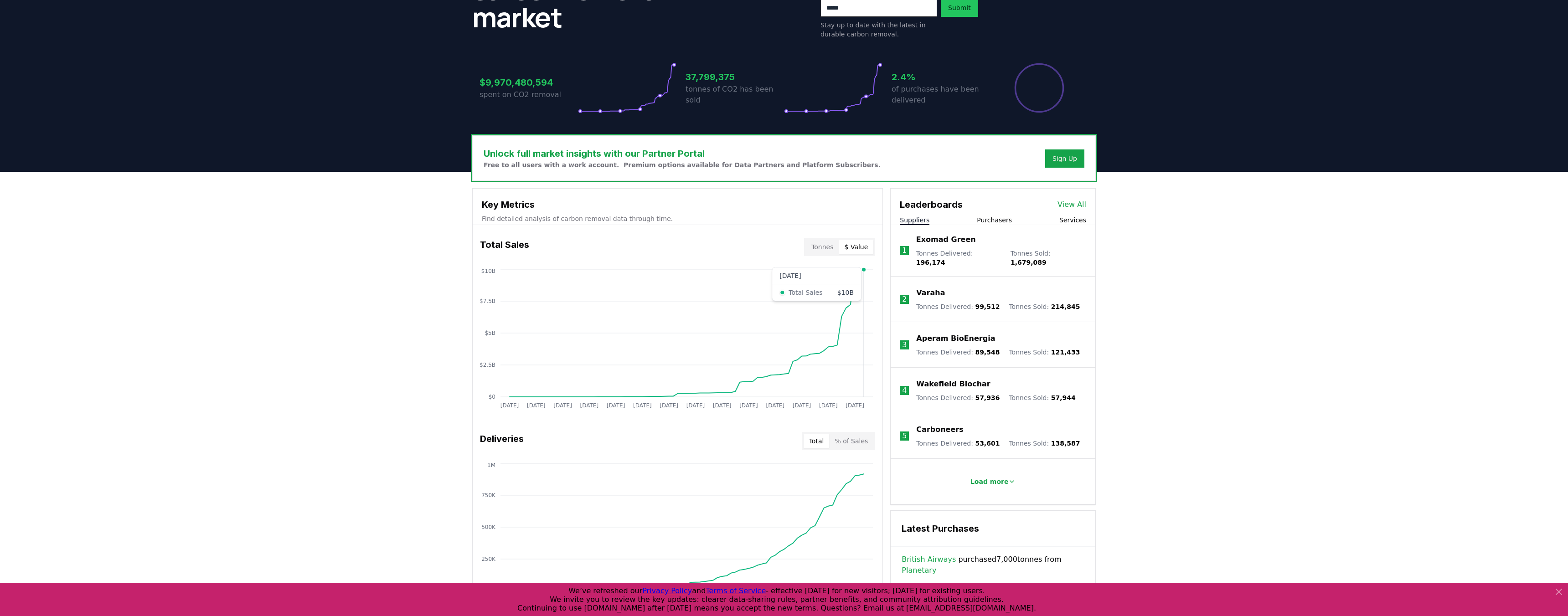
scroll to position [164, 0]
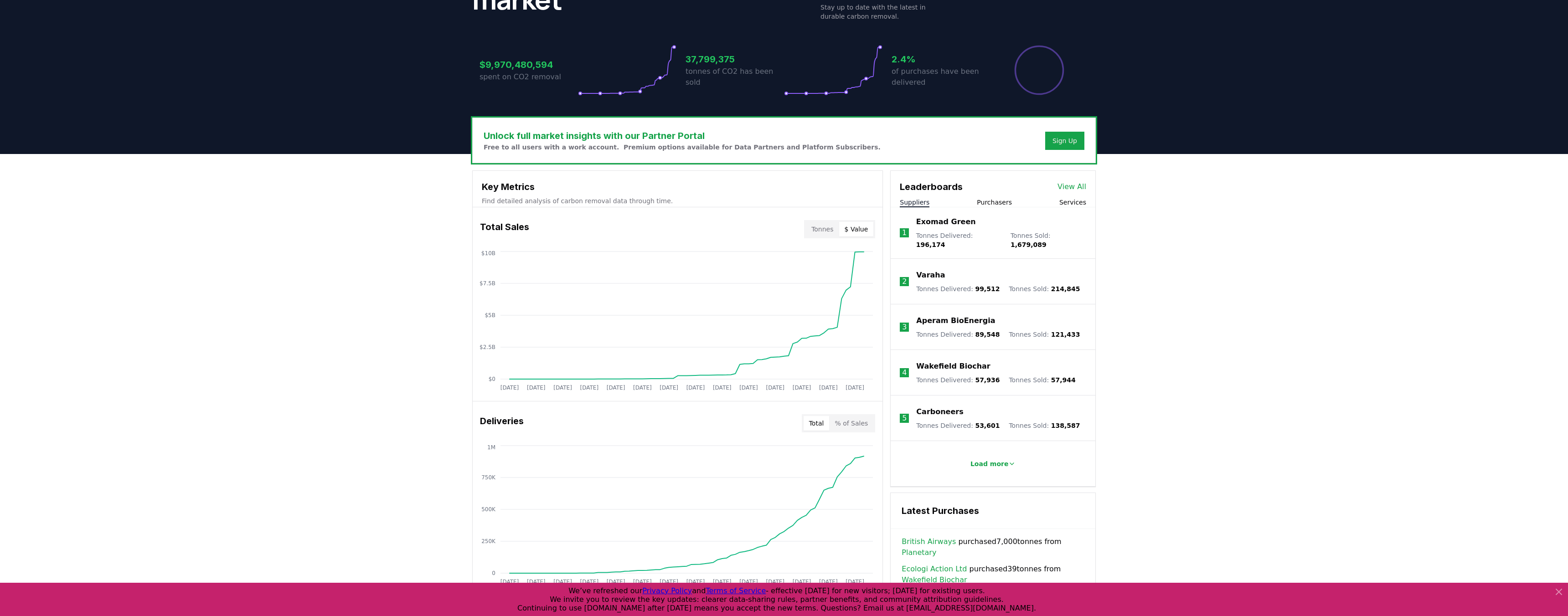
click at [825, 231] on button "Tonnes" at bounding box center [822, 229] width 33 height 15
click at [864, 232] on button "$ Value" at bounding box center [856, 229] width 35 height 15
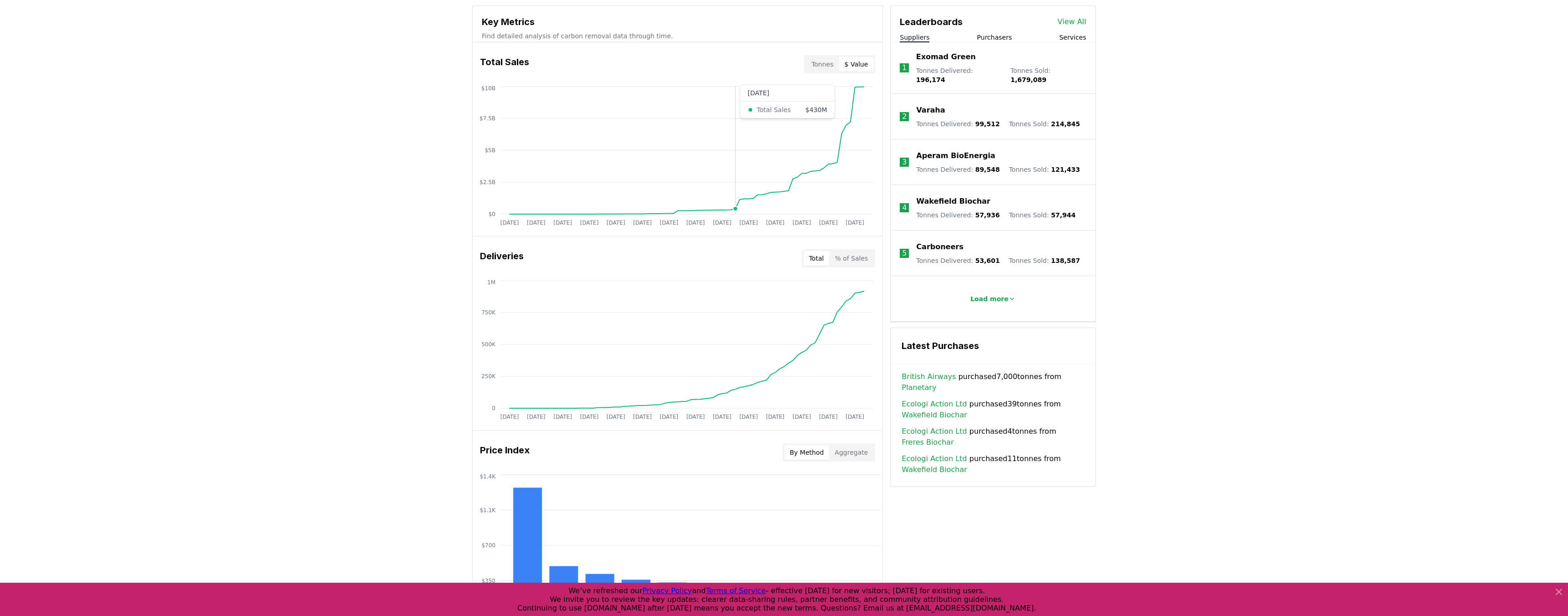
scroll to position [354, 0]
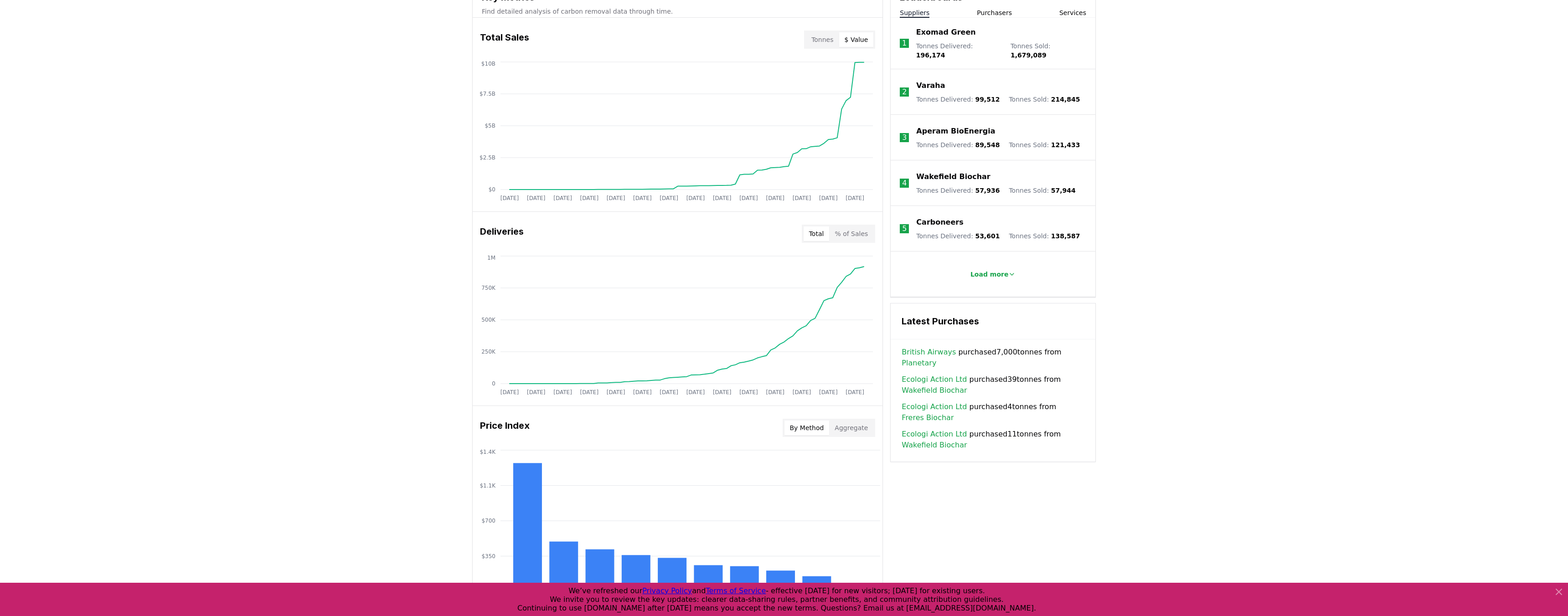
click at [850, 231] on button "% of Sales" at bounding box center [851, 234] width 44 height 15
click at [816, 237] on button "Total" at bounding box center [816, 234] width 26 height 15
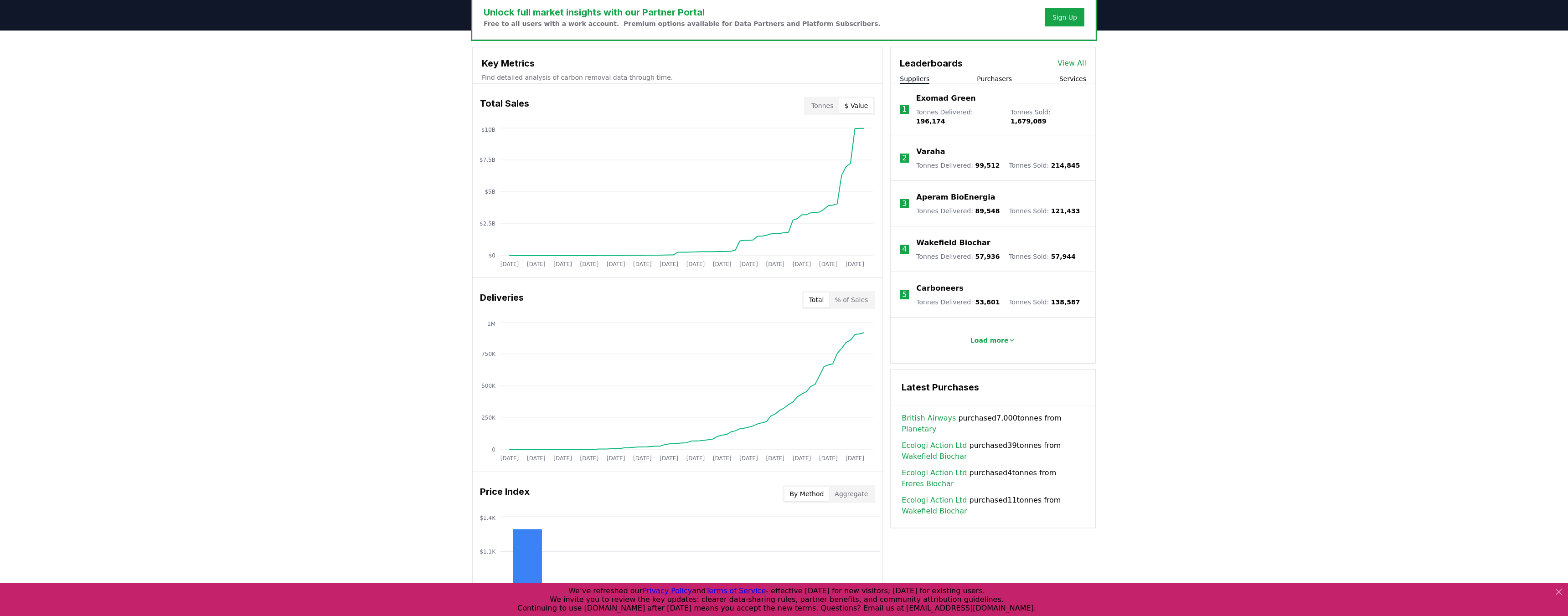
scroll to position [217, 0]
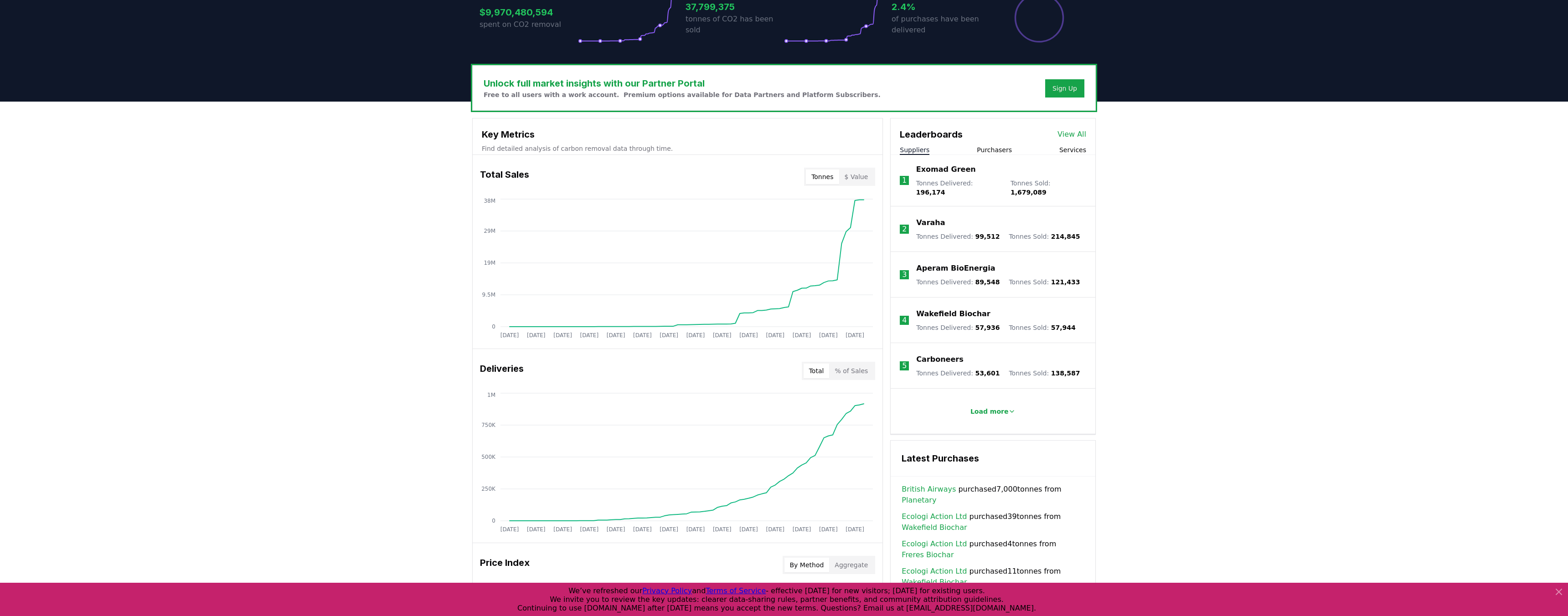
click at [823, 179] on button "Tonnes" at bounding box center [822, 177] width 33 height 15
click at [855, 178] on button "$ Value" at bounding box center [856, 177] width 35 height 15
click at [821, 178] on button "Tonnes" at bounding box center [822, 177] width 33 height 15
click at [852, 175] on button "$ Value" at bounding box center [856, 177] width 35 height 15
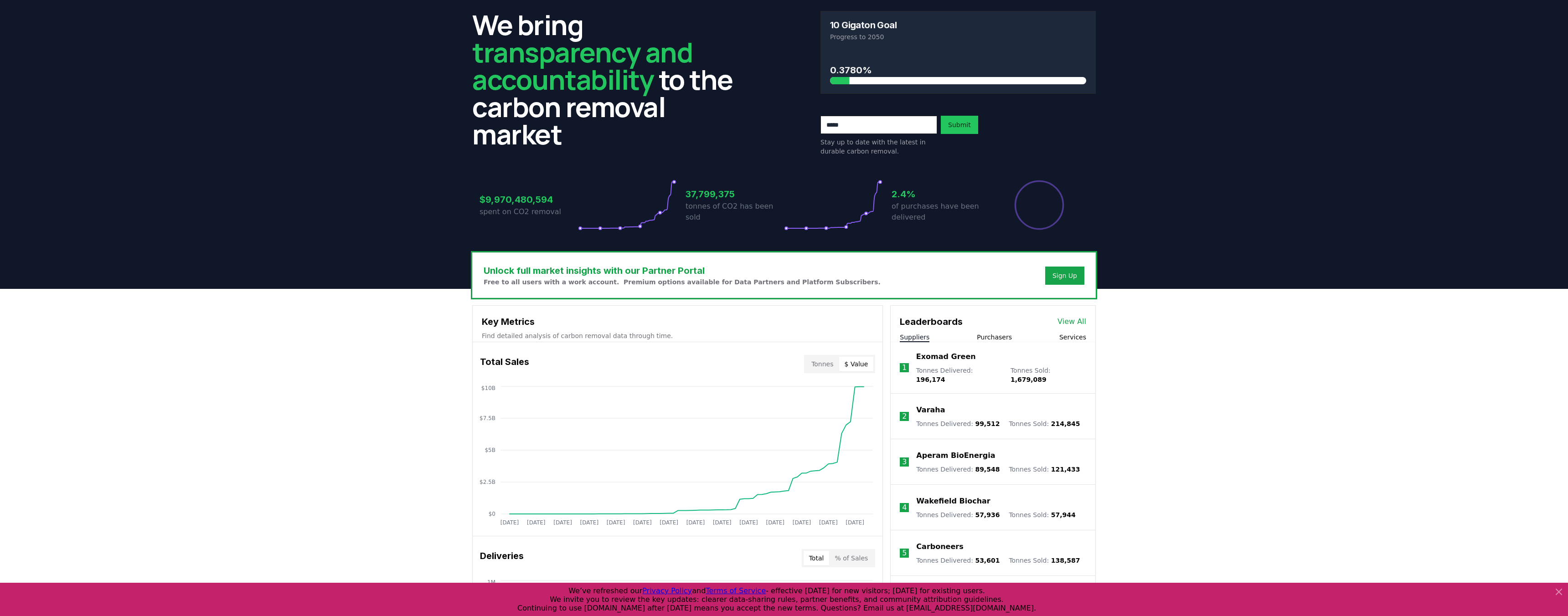
scroll to position [0, 0]
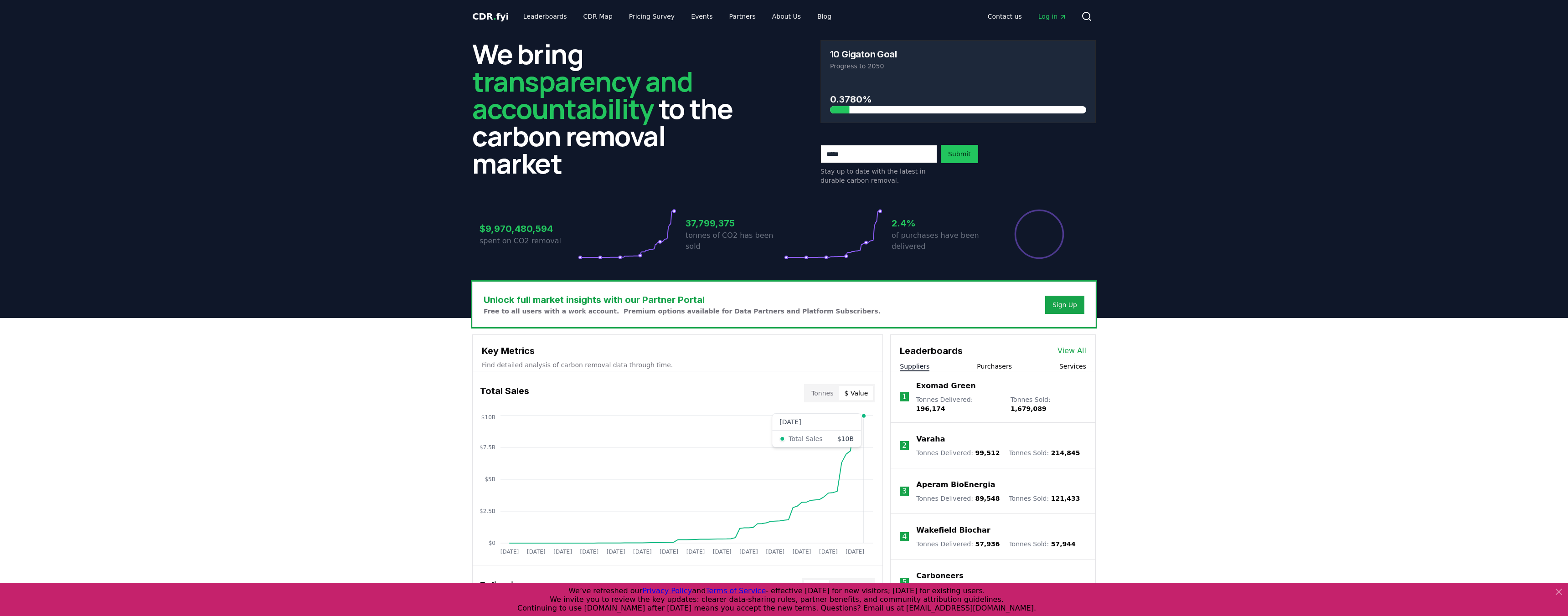
drag, startPoint x: 814, startPoint y: 513, endPoint x: 865, endPoint y: 453, distance: 78.7
click at [865, 453] on icon "Jan 2019 Jul 2019 Jan 2020 Jul 2020 Jan 2021 Jul 2021 Jan 2022 Jul 2022 Jan 202…" at bounding box center [674, 486] width 402 height 146
click at [823, 394] on button "Tonnes" at bounding box center [822, 393] width 33 height 15
click at [856, 391] on button "$ Value" at bounding box center [856, 393] width 35 height 15
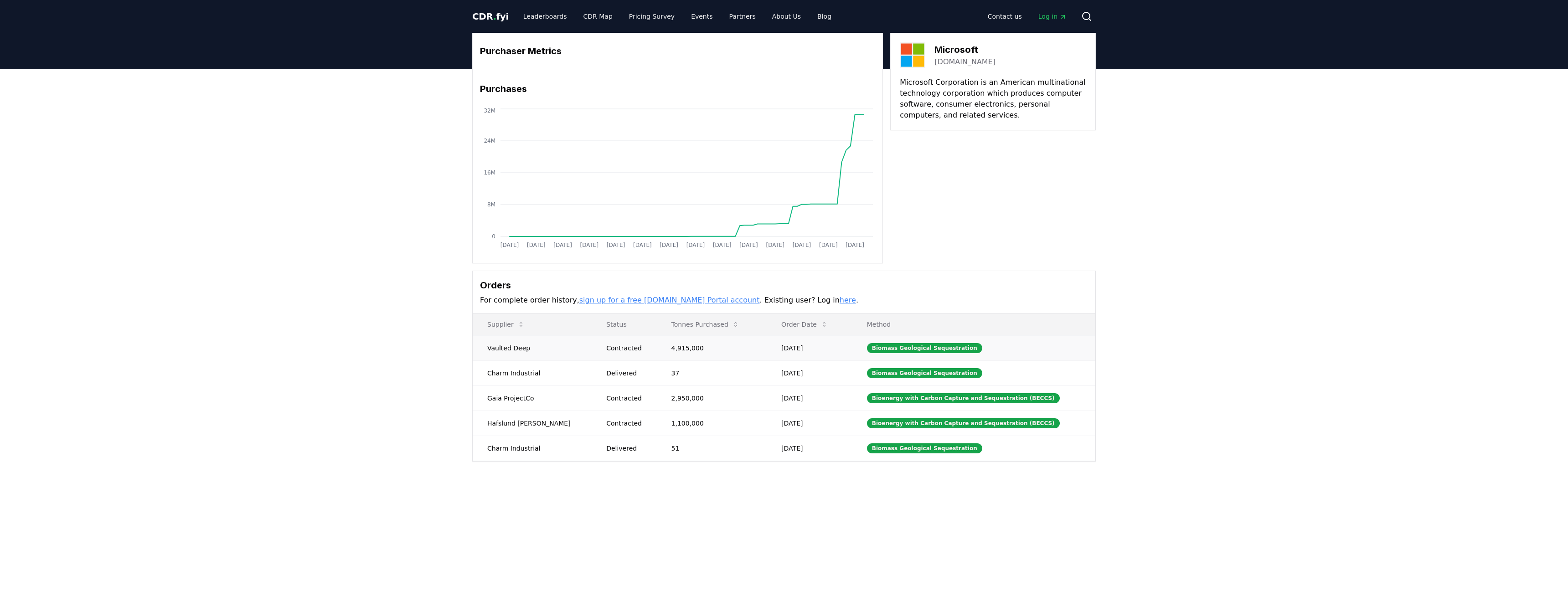
drag, startPoint x: 686, startPoint y: 349, endPoint x: 631, endPoint y: 348, distance: 55.0
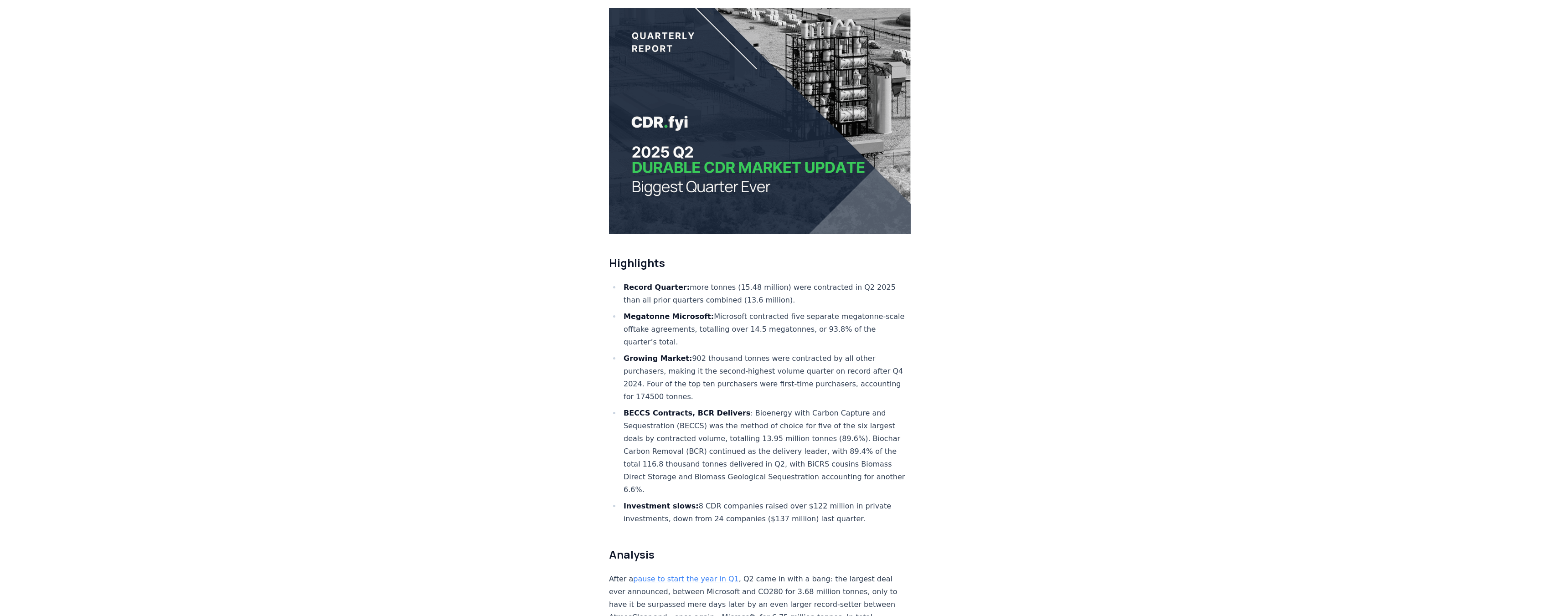
scroll to position [136, 0]
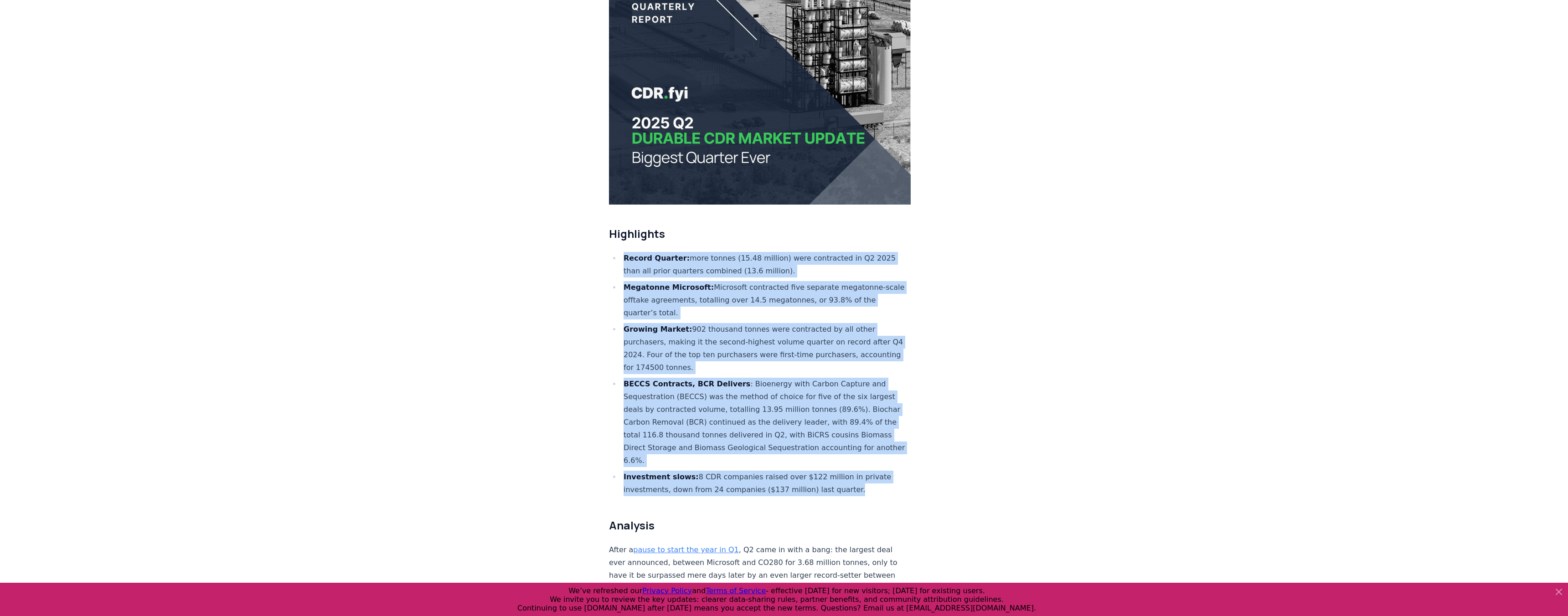
drag, startPoint x: 903, startPoint y: 247, endPoint x: 849, endPoint y: 451, distance: 211.0
click at [849, 471] on li "Investment slows: 8 CDR companies raised over $122 million in private investmen…" at bounding box center [766, 484] width 290 height 26
drag, startPoint x: 866, startPoint y: 452, endPoint x: 926, endPoint y: 226, distance: 233.8
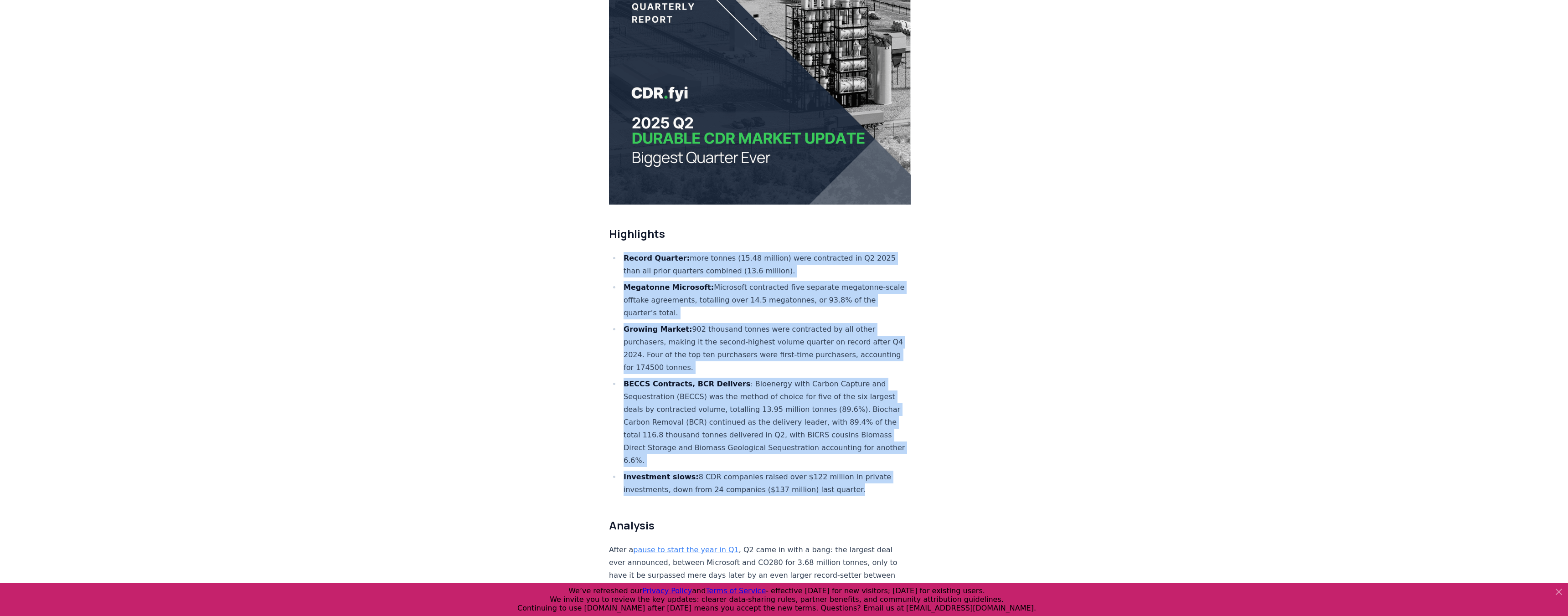
drag, startPoint x: 939, startPoint y: 231, endPoint x: 867, endPoint y: 415, distance: 197.6
click at [867, 415] on li "BECCS Contracts, BCR Delivers : Bioenergy with Carbon Capture and Sequestration…" at bounding box center [766, 422] width 290 height 89
drag, startPoint x: 867, startPoint y: 448, endPoint x: 923, endPoint y: 245, distance: 210.6
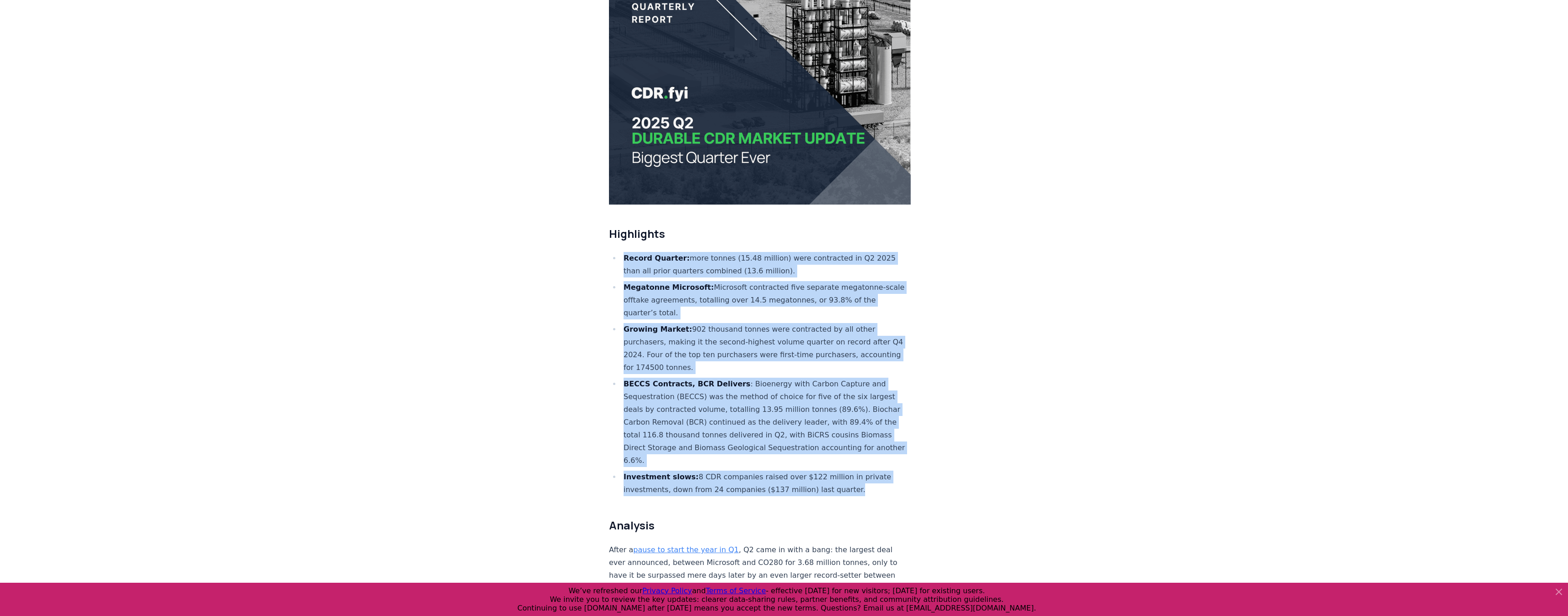
drag, startPoint x: 934, startPoint y: 243, endPoint x: 854, endPoint y: 449, distance: 221.0
click at [854, 471] on li "Investment slows: 8 CDR companies raised over $122 million in private investmen…" at bounding box center [766, 484] width 290 height 26
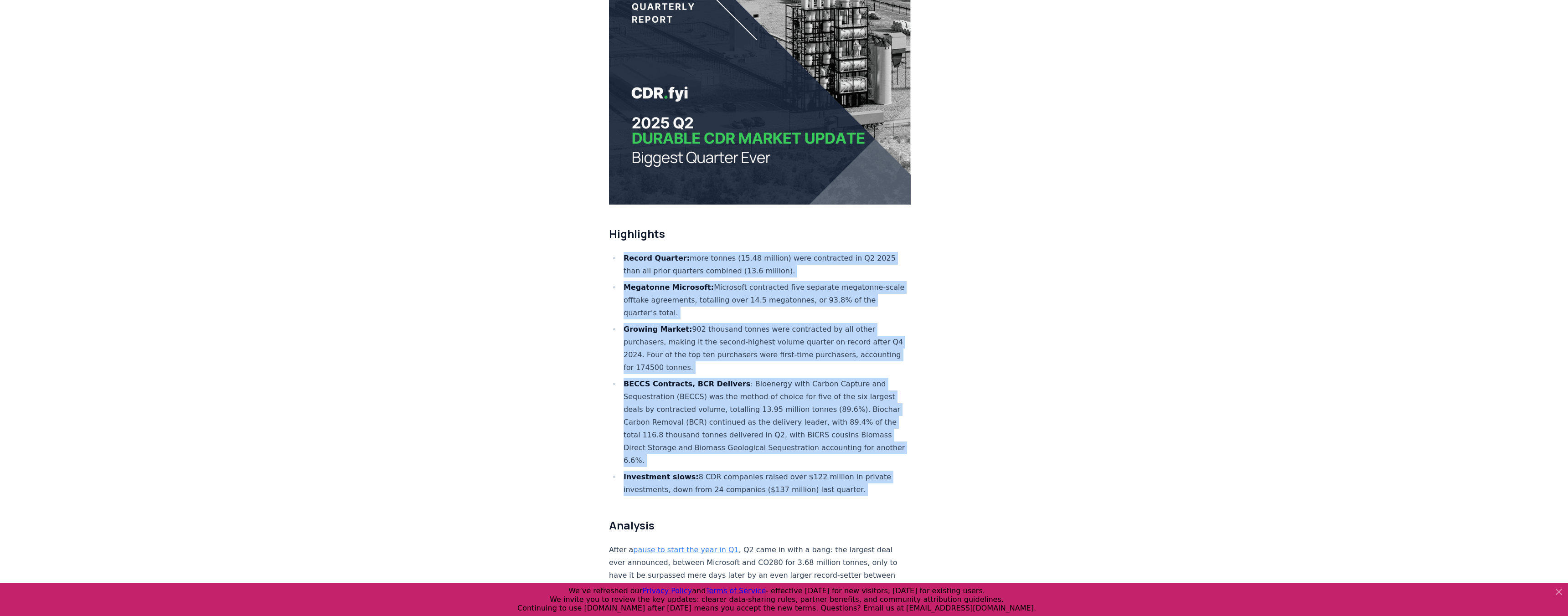
drag, startPoint x: 858, startPoint y: 457, endPoint x: 917, endPoint y: 243, distance: 222.0
drag, startPoint x: 934, startPoint y: 237, endPoint x: 831, endPoint y: 456, distance: 242.0
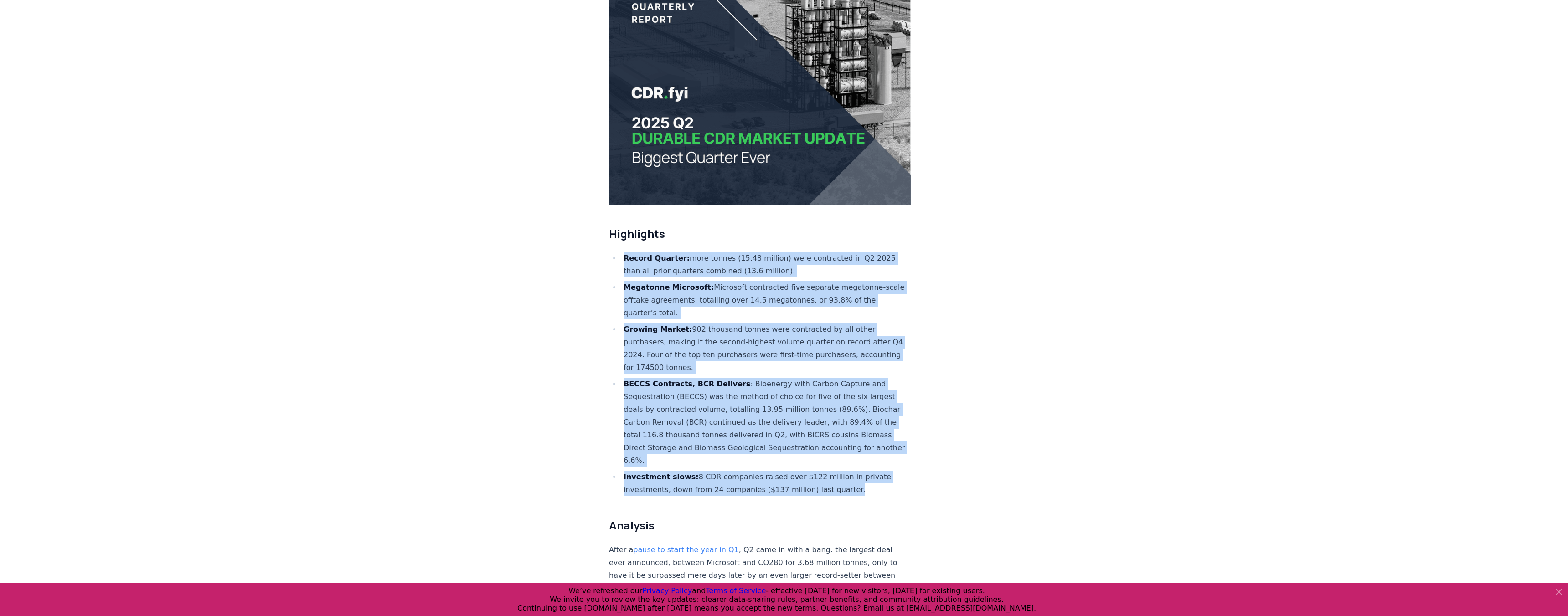
drag, startPoint x: 858, startPoint y: 461, endPoint x: 900, endPoint y: 229, distance: 235.8
click at [900, 229] on h2 "Highlights" at bounding box center [760, 234] width 302 height 15
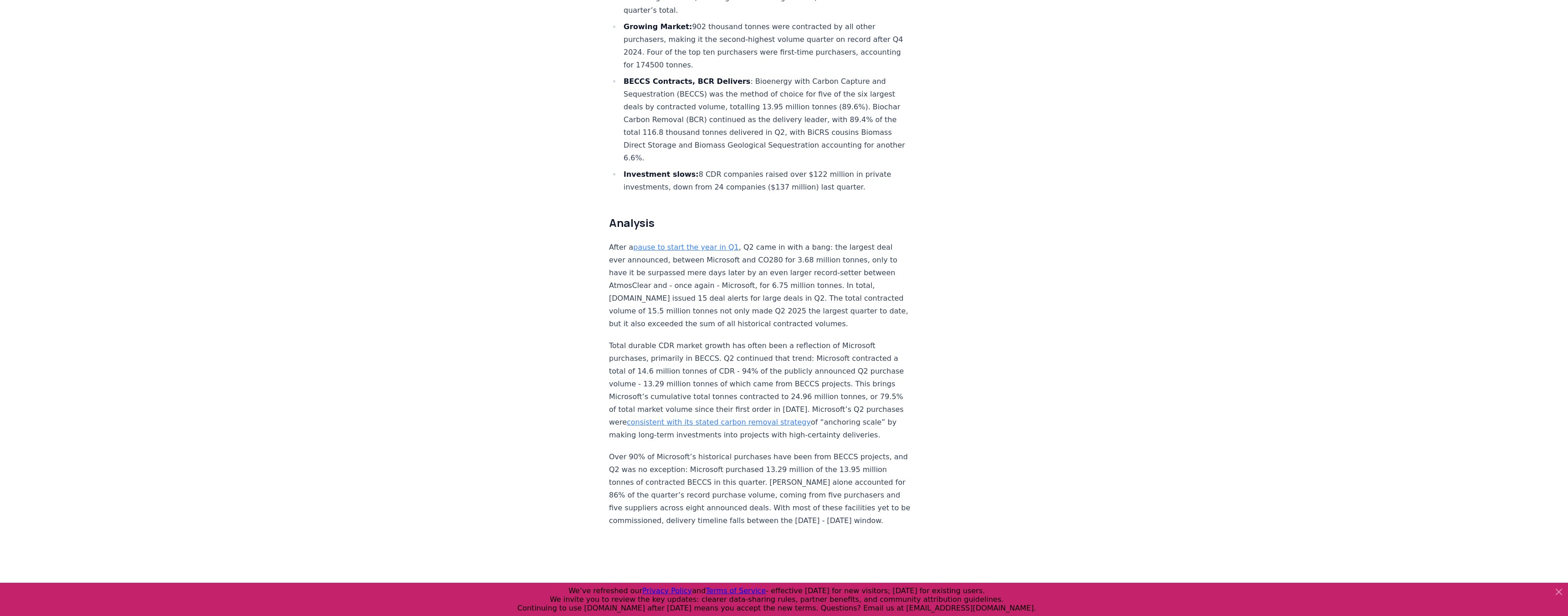
scroll to position [442, 0]
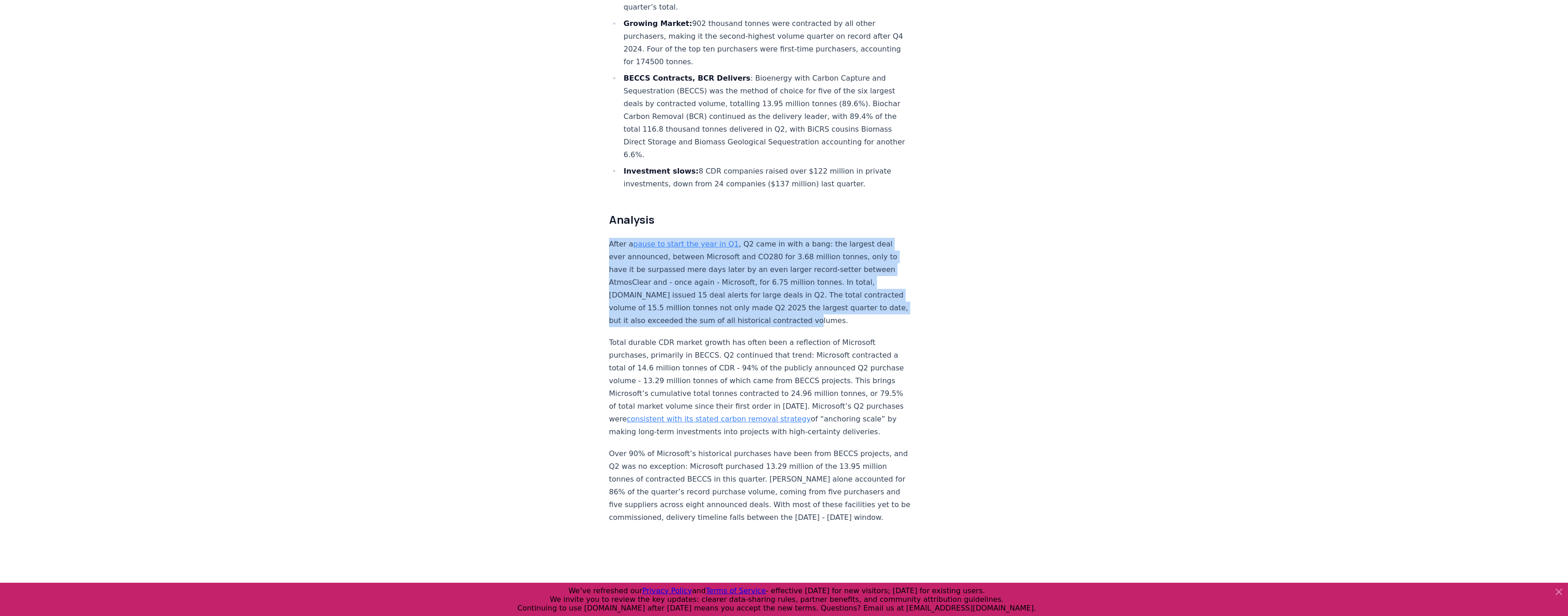
drag, startPoint x: 904, startPoint y: 186, endPoint x: 881, endPoint y: 277, distance: 93.9
click at [881, 277] on p "After a pause to start the year in Q1 , Q2 came in with a bang: the largest dea…" at bounding box center [760, 282] width 302 height 89
drag, startPoint x: 886, startPoint y: 284, endPoint x: 892, endPoint y: 163, distance: 121.1
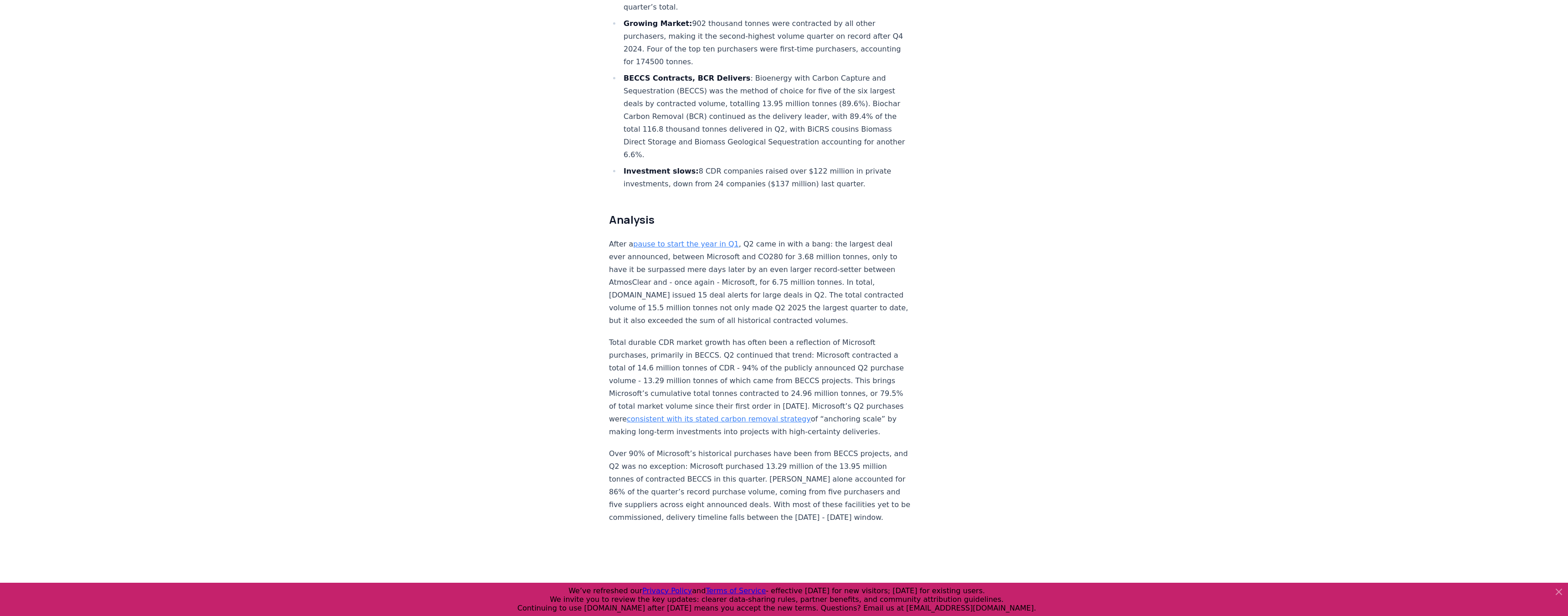
click at [890, 212] on h2 "Analysis" at bounding box center [760, 220] width 302 height 15
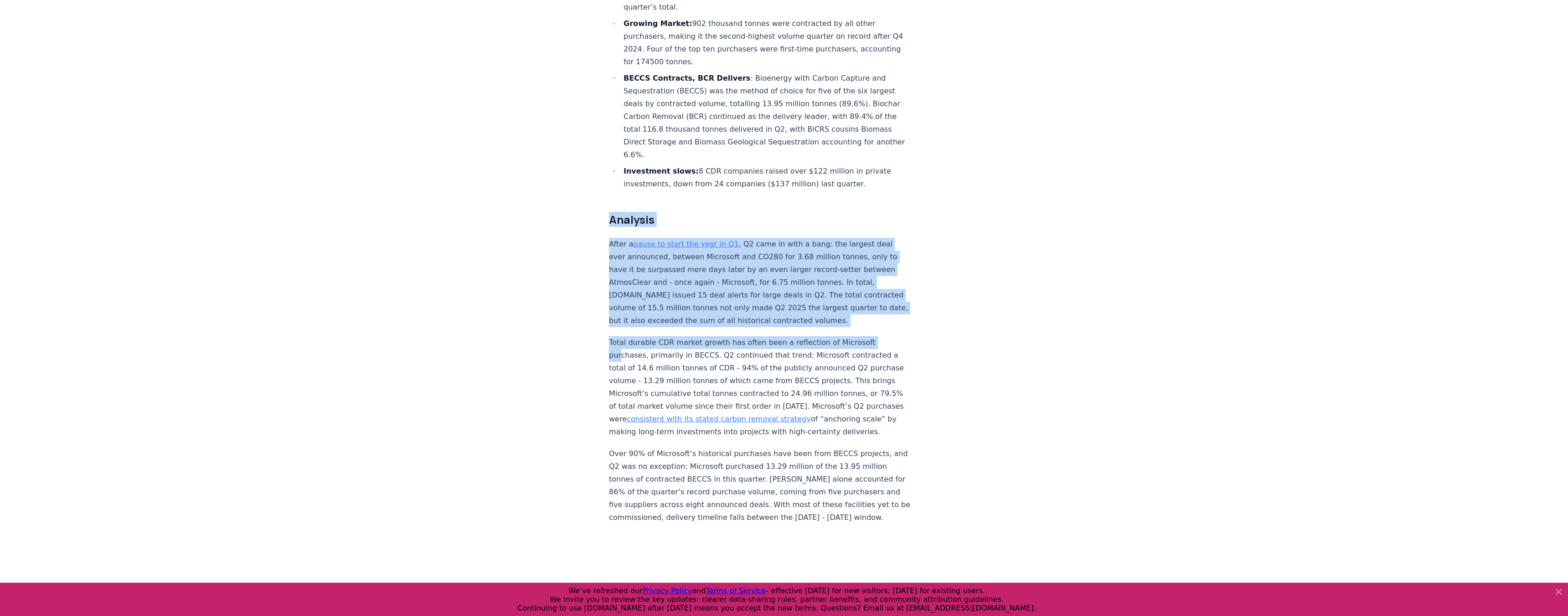
drag, startPoint x: 907, startPoint y: 166, endPoint x: 863, endPoint y: 301, distance: 142.0
click at [863, 337] on p "Total durable CDR market growth has often been a reflection of Microsoft purcha…" at bounding box center [760, 388] width 302 height 102
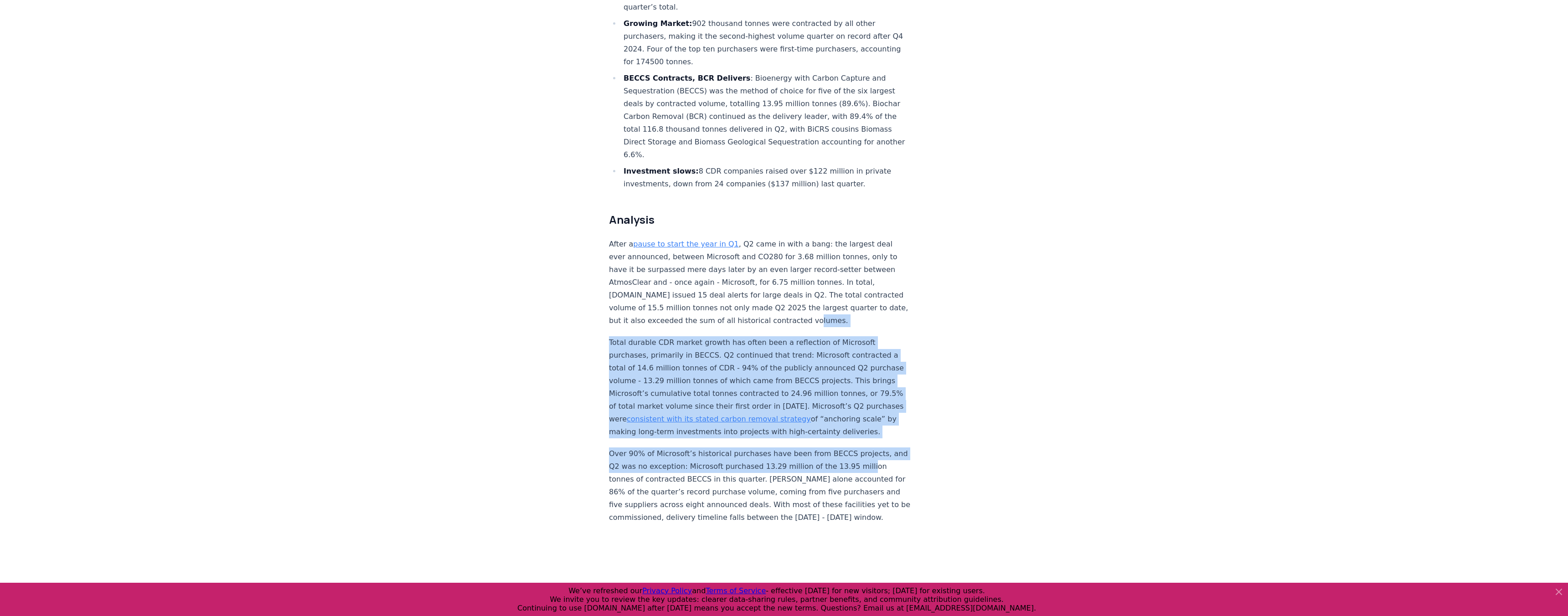
drag, startPoint x: 878, startPoint y: 283, endPoint x: 838, endPoint y: 428, distance: 150.4
click at [838, 447] on p "Over 90% of Microsoft’s historical purchases have been from BECCS projects, and…" at bounding box center [760, 486] width 302 height 77
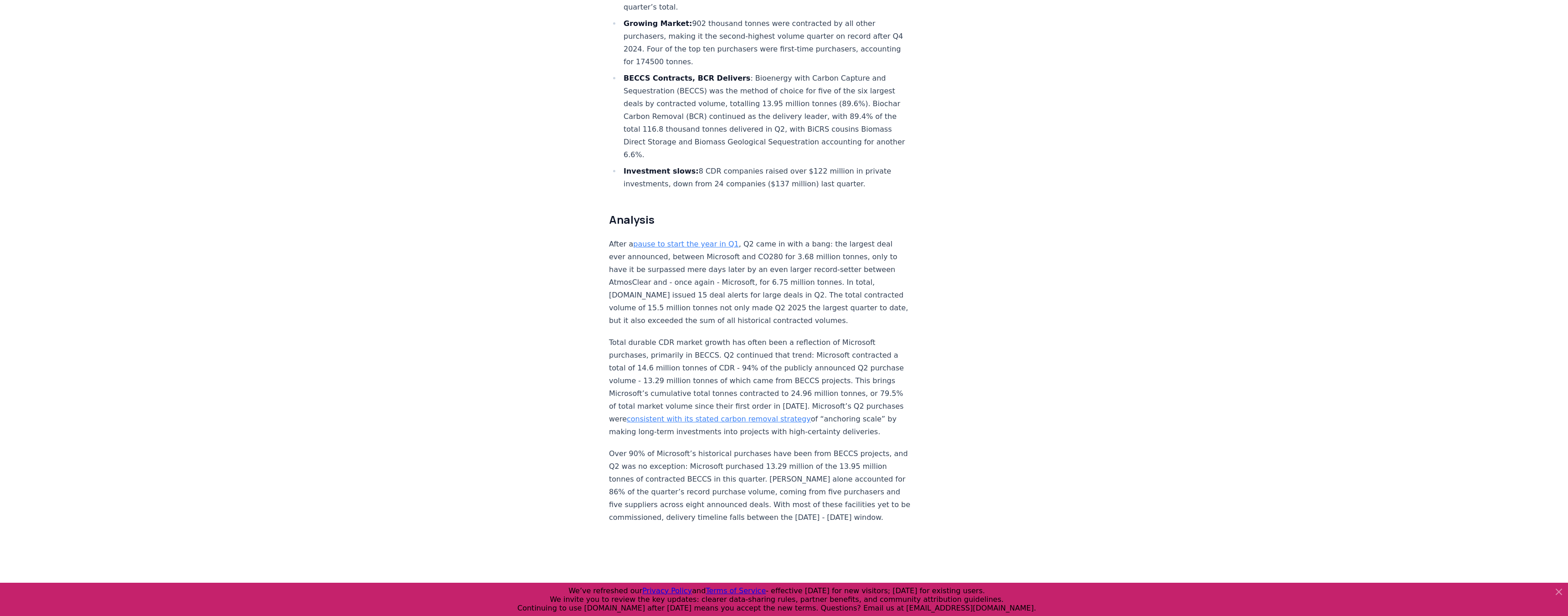
drag, startPoint x: 847, startPoint y: 408, endPoint x: 884, endPoint y: 275, distance: 138.1
drag, startPoint x: 884, startPoint y: 275, endPoint x: 848, endPoint y: 394, distance: 124.3
click at [848, 394] on p "Total durable CDR market growth has often been a reflection of Microsoft purcha…" at bounding box center [760, 388] width 302 height 102
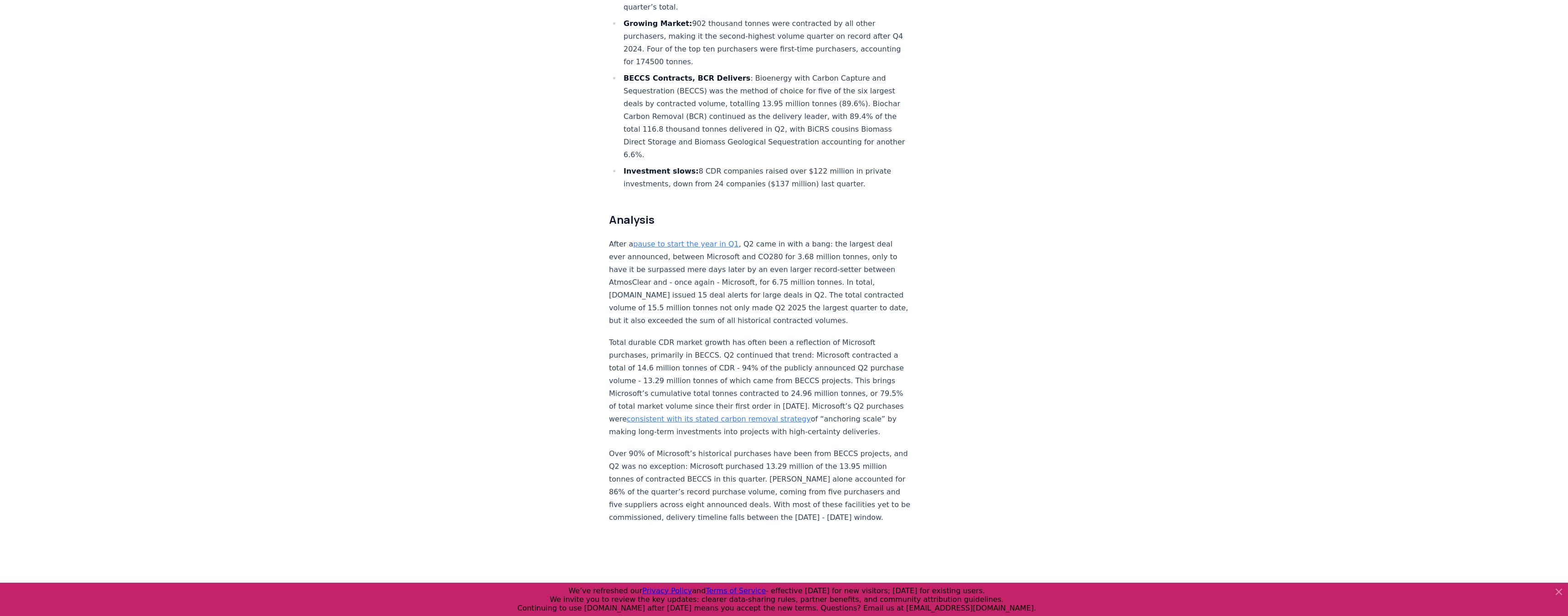
drag, startPoint x: 856, startPoint y: 394, endPoint x: 879, endPoint y: 253, distance: 142.9
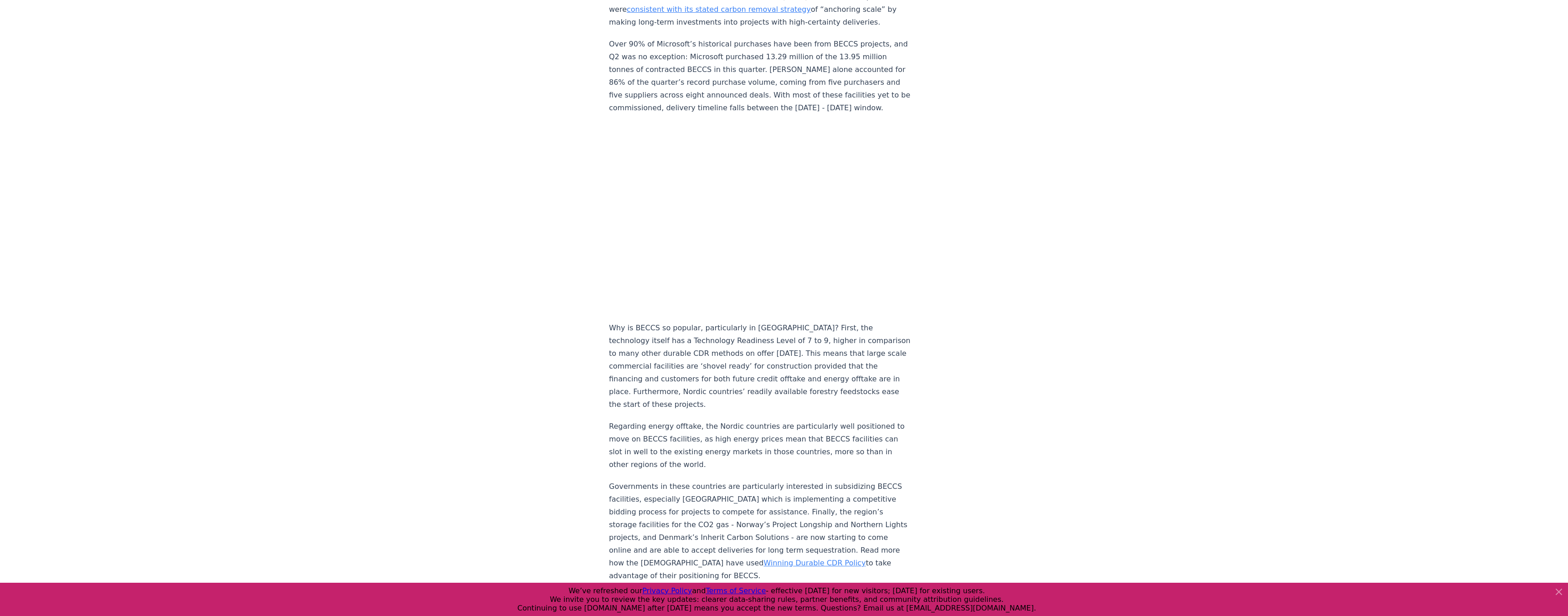
scroll to position [854, 0]
click at [853, 332] on p "Why is BECCS so popular, particularly in Scandinavia? First, the technology its…" at bounding box center [760, 364] width 302 height 89
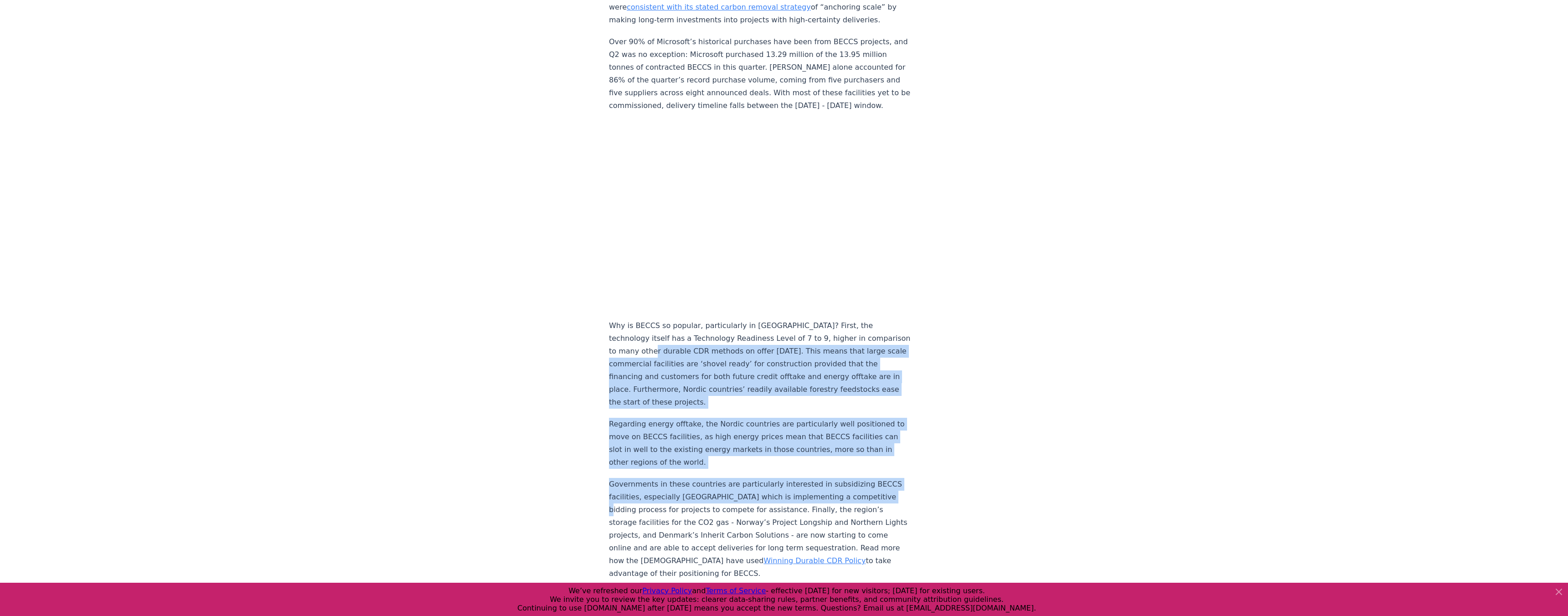
drag, startPoint x: 869, startPoint y: 299, endPoint x: 833, endPoint y: 429, distance: 134.9
click at [833, 478] on p "Governments in these countries are particularly interested in subsidizing BECCS…" at bounding box center [760, 530] width 302 height 102
drag, startPoint x: 828, startPoint y: 490, endPoint x: 866, endPoint y: 295, distance: 198.7
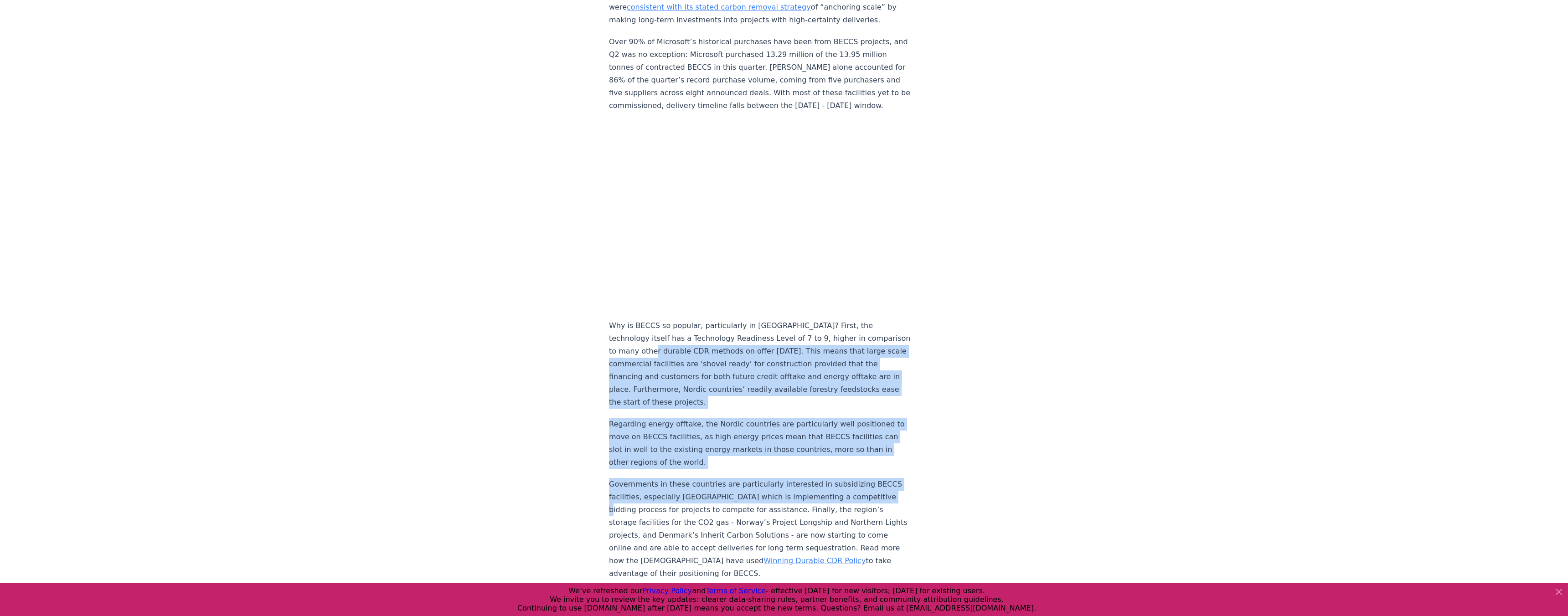
click at [866, 320] on p "Why is BECCS so popular, particularly in Scandinavia? First, the technology its…" at bounding box center [760, 364] width 302 height 89
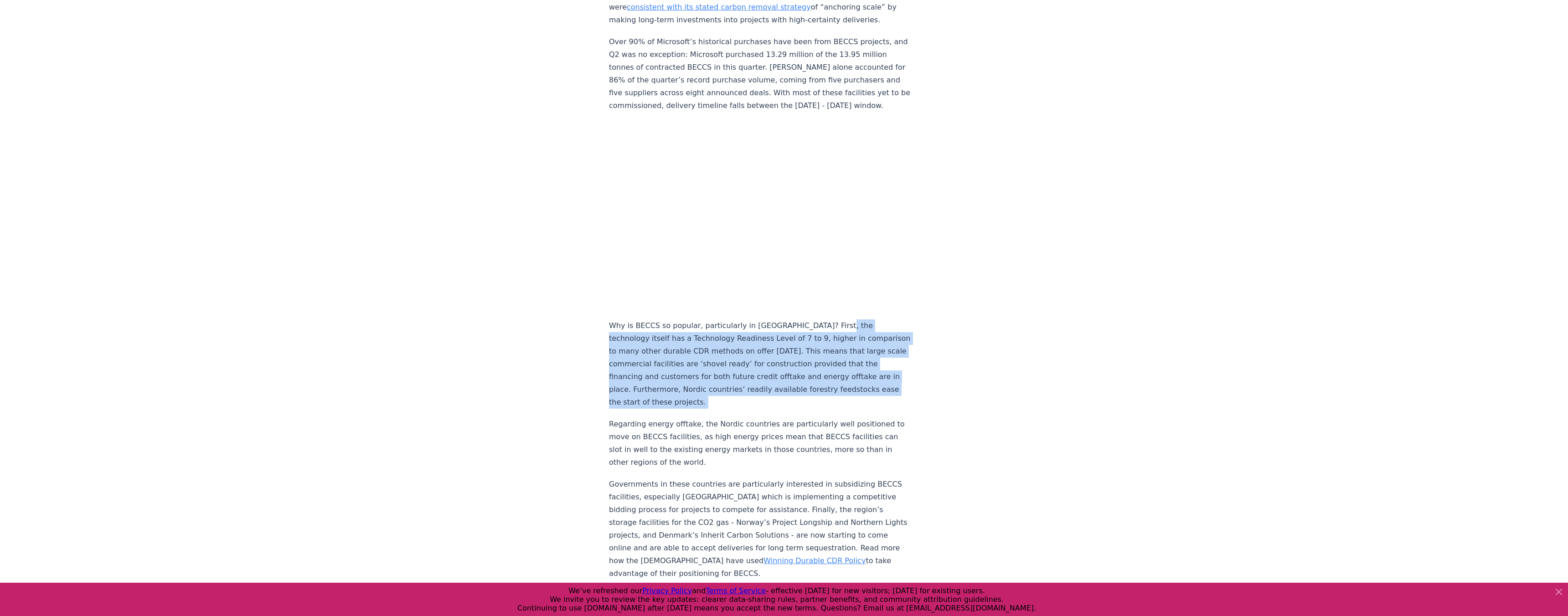
drag, startPoint x: 819, startPoint y: 286, endPoint x: 806, endPoint y: 357, distance: 72.2
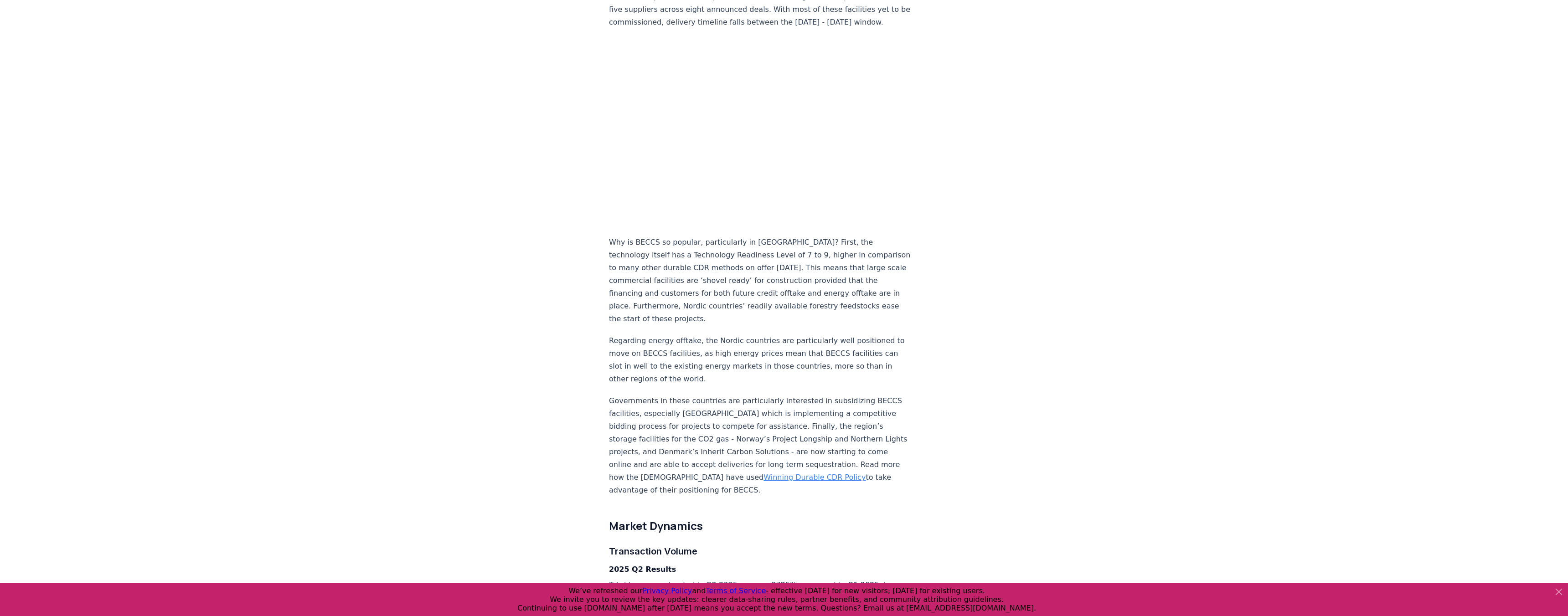
scroll to position [947, 0]
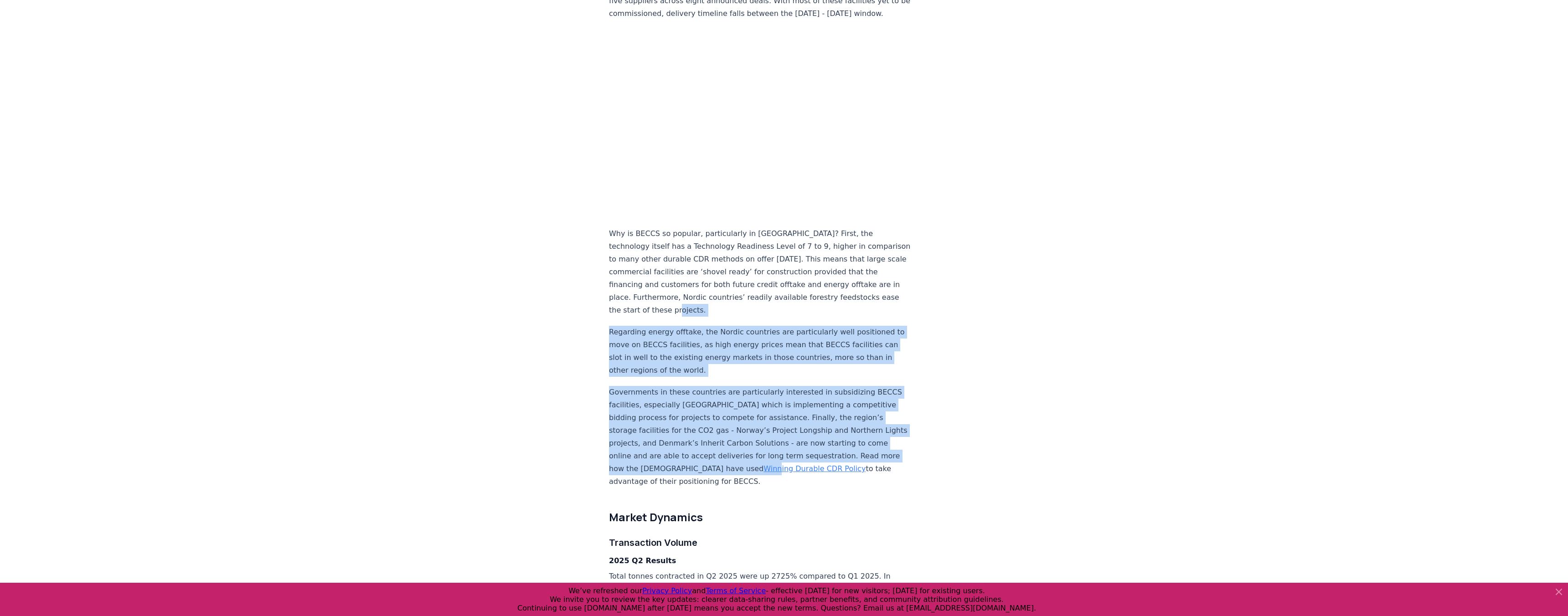
drag, startPoint x: 845, startPoint y: 259, endPoint x: 803, endPoint y: 391, distance: 138.5
click at [803, 464] on link "Winning Durable CDR Policy" at bounding box center [814, 469] width 102 height 9
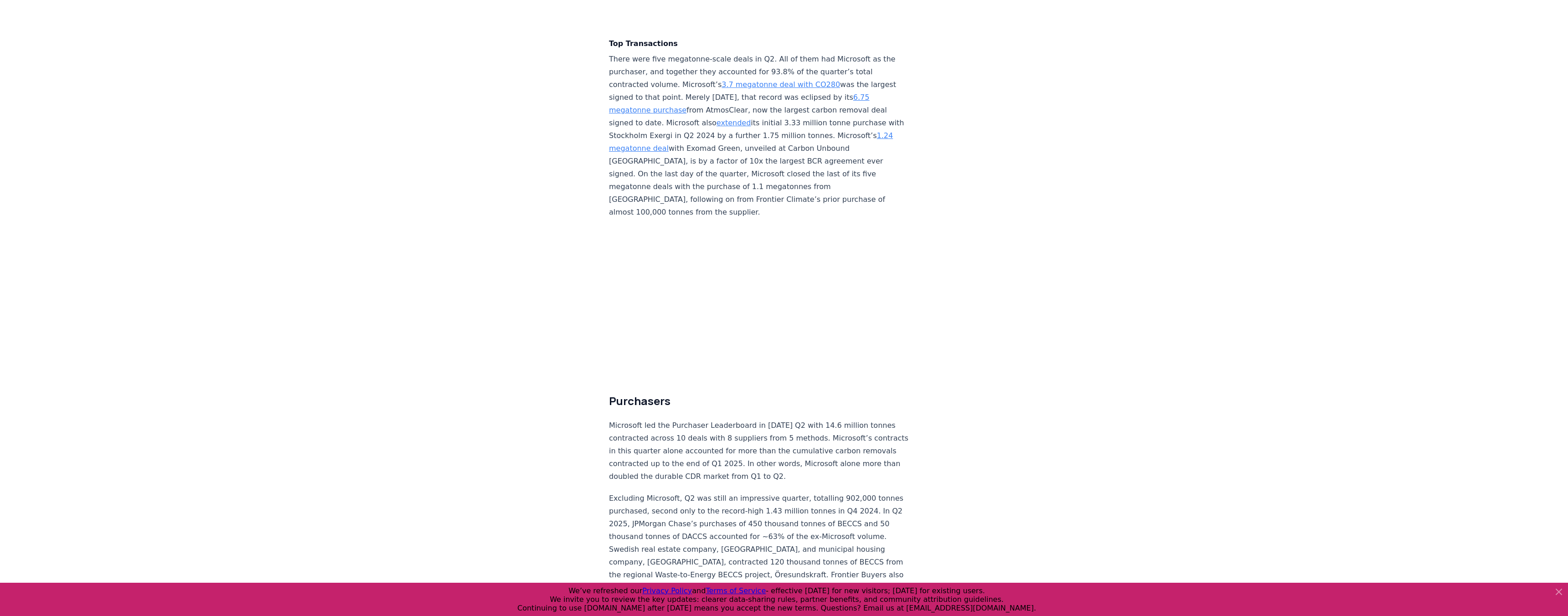
scroll to position [2117, 0]
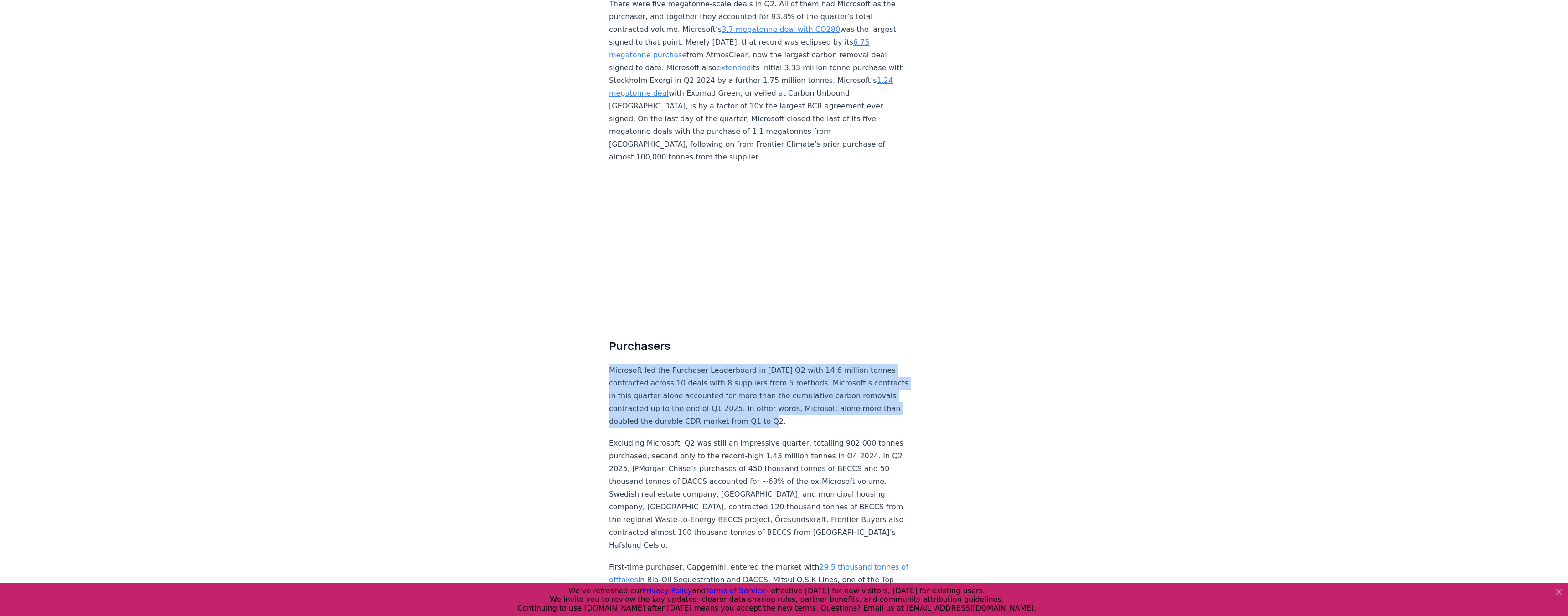
drag, startPoint x: 769, startPoint y: 235, endPoint x: 735, endPoint y: 305, distance: 77.8
click at [735, 364] on p "Microsoft led the Purchaser Leaderboard in [DATE] Q2 with 14.6 million tonnes c…" at bounding box center [760, 396] width 302 height 64
drag, startPoint x: 739, startPoint y: 315, endPoint x: 752, endPoint y: 229, distance: 87.0
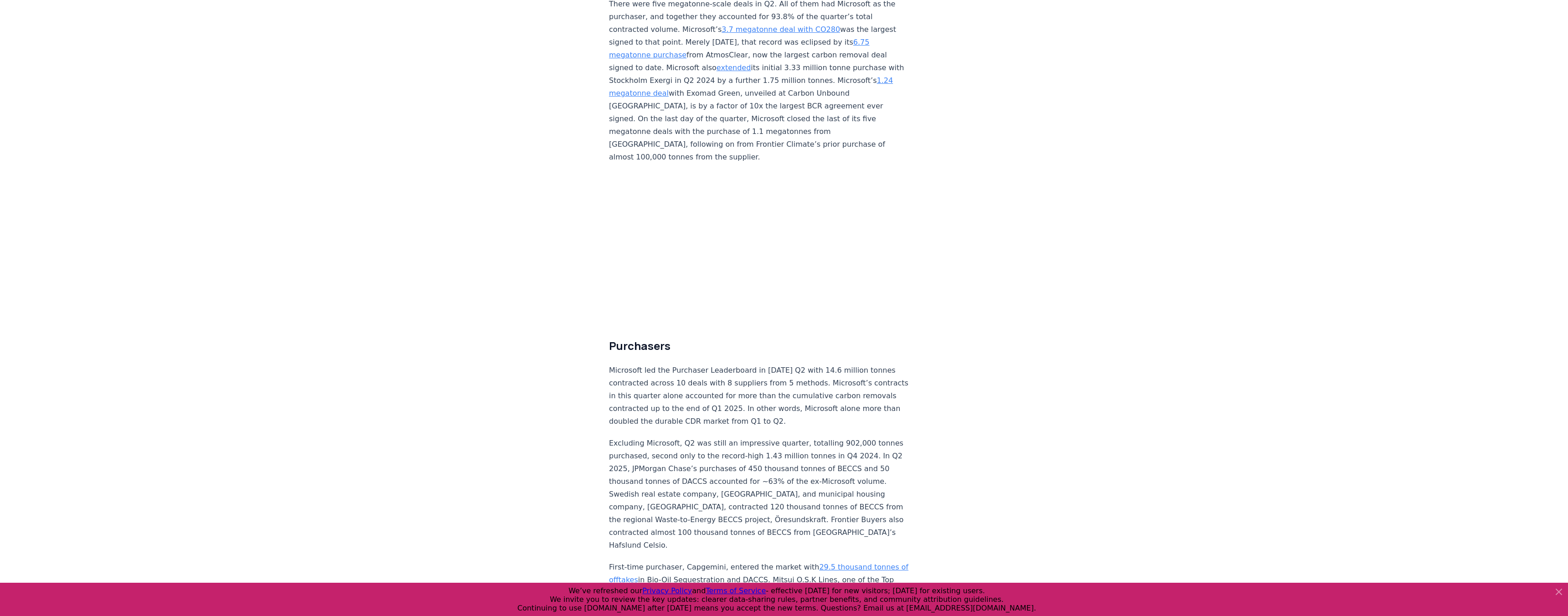
click at [745, 364] on p "Microsoft led the Purchaser Leaderboard in [DATE] Q2 with 14.6 million tonnes c…" at bounding box center [760, 396] width 302 height 64
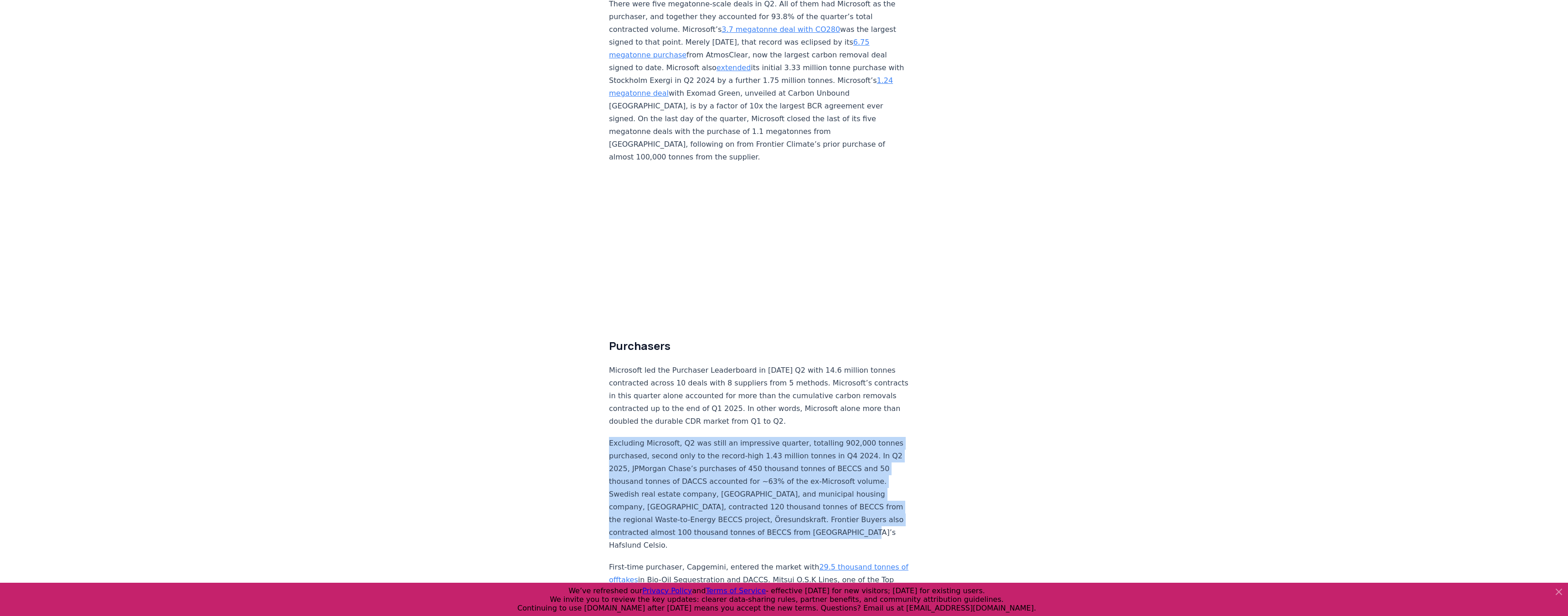
drag, startPoint x: 765, startPoint y: 312, endPoint x: 731, endPoint y: 418, distance: 111.3
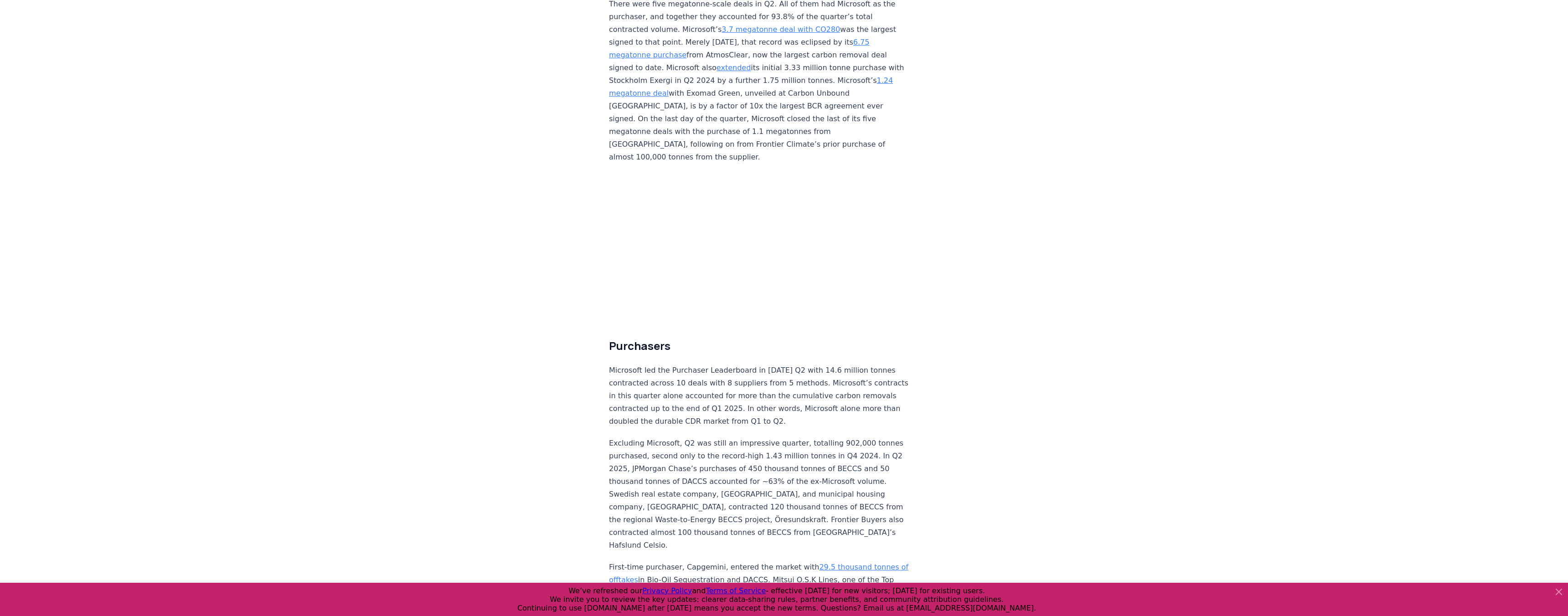
click at [903, 437] on p "Excluding Microsoft, Q2 was still an impressive quarter, totalling 902,000 tonn…" at bounding box center [760, 494] width 302 height 115
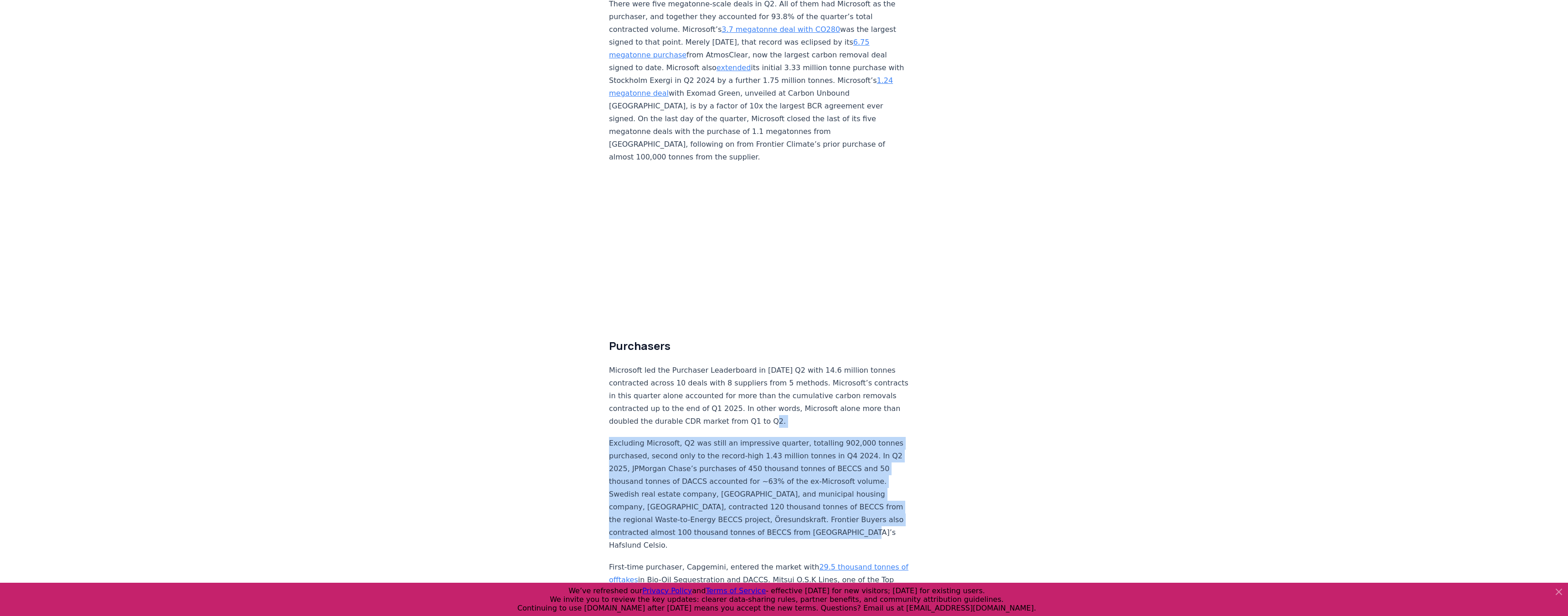
drag, startPoint x: 898, startPoint y: 418, endPoint x: 912, endPoint y: 307, distance: 111.9
copy div "Microsoft led the Purchaser Leaderboard in 2025 Q2 with 14.6 million tonnes con…"
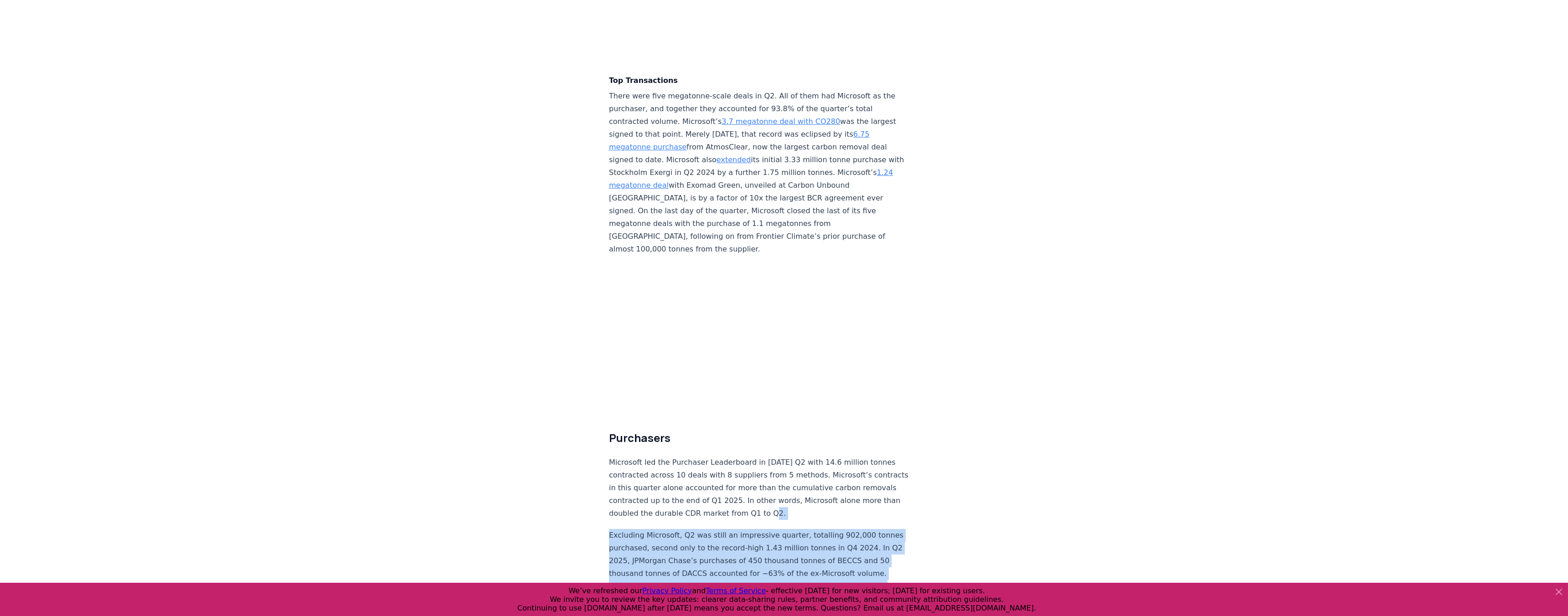
scroll to position [2121, 0]
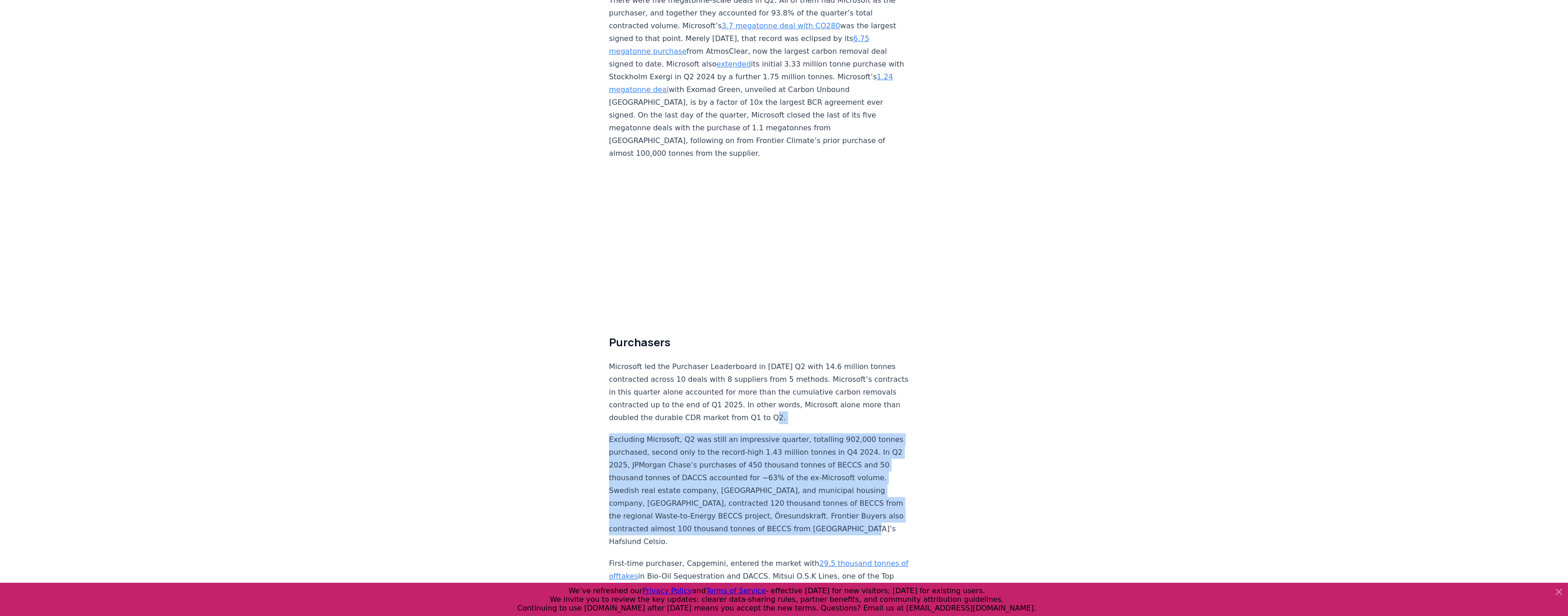
copy div "Microsoft led the Purchaser Leaderboard in 2025 Q2 with 14.6 million tonnes con…"
click at [655, 433] on p "Excluding Microsoft, Q2 was still an impressive quarter, totalling 902,000 tonn…" at bounding box center [760, 491] width 302 height 115
drag, startPoint x: 666, startPoint y: 419, endPoint x: 603, endPoint y: 320, distance: 117.3
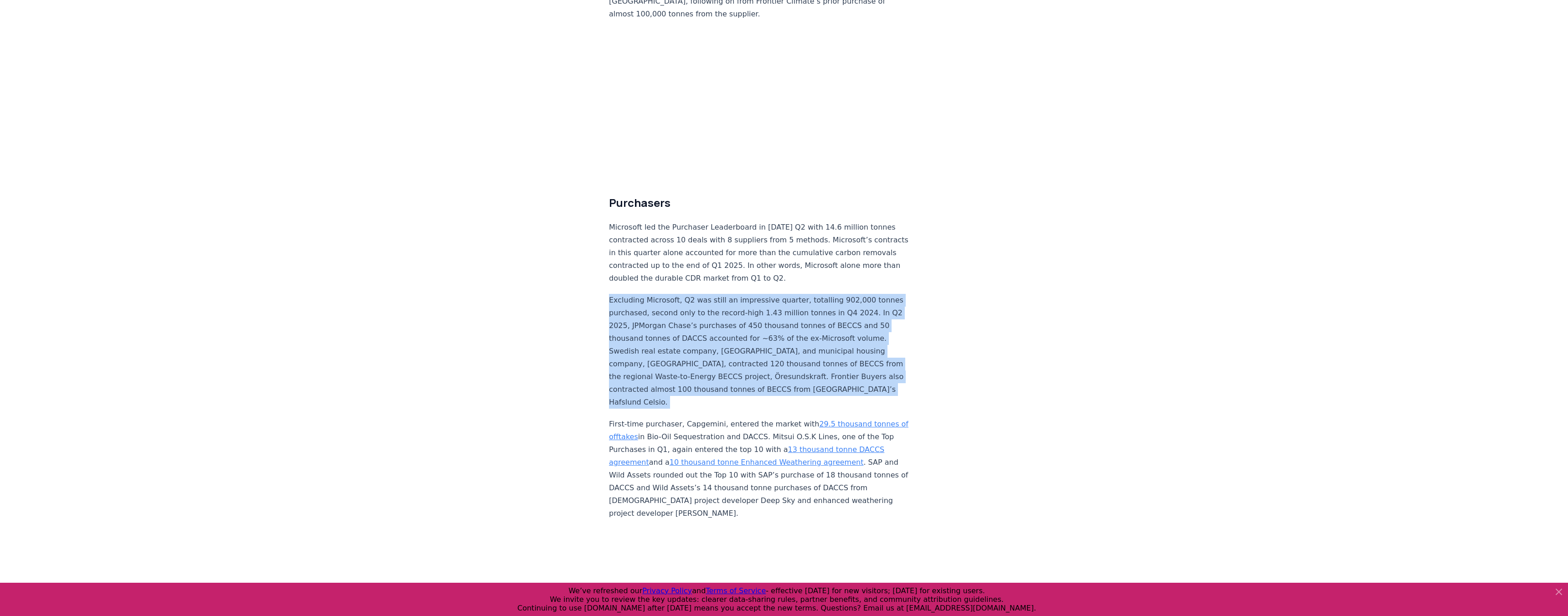
scroll to position [2337, 0]
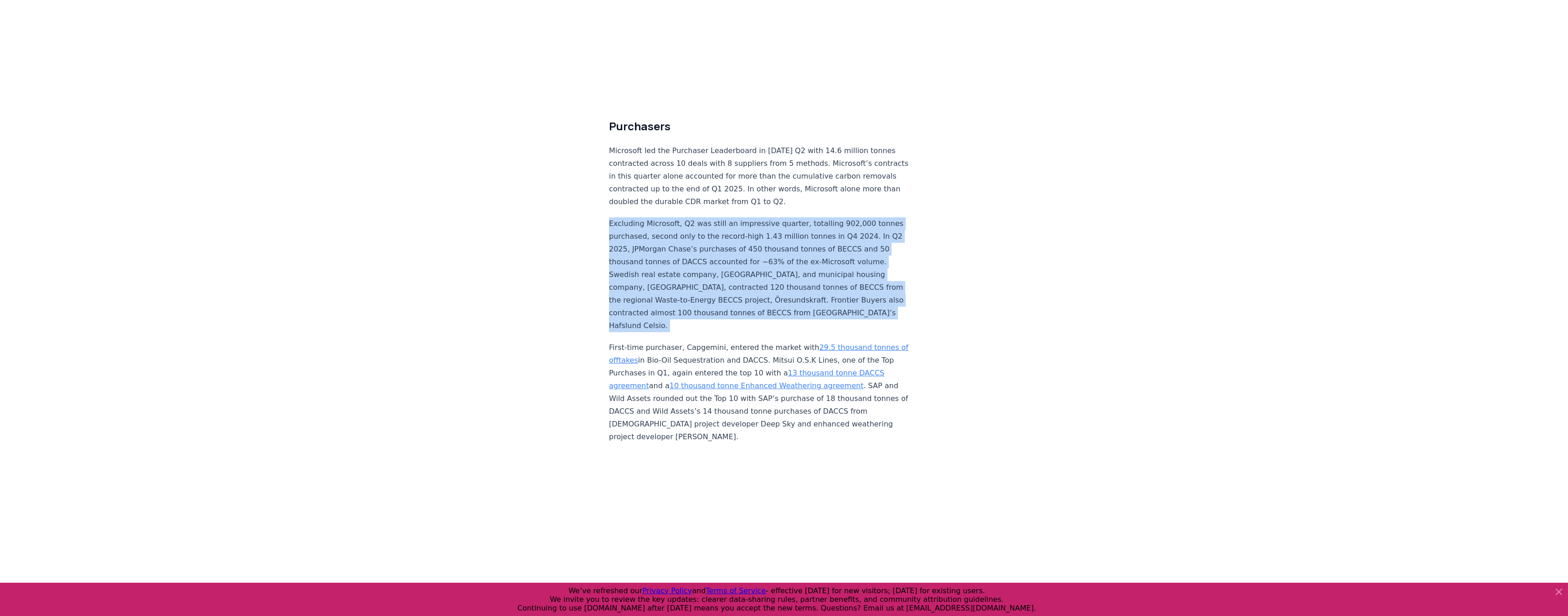
copy p "Excluding Microsoft, Q2 was still an impressive quarter, totalling 902,000 tonn…"
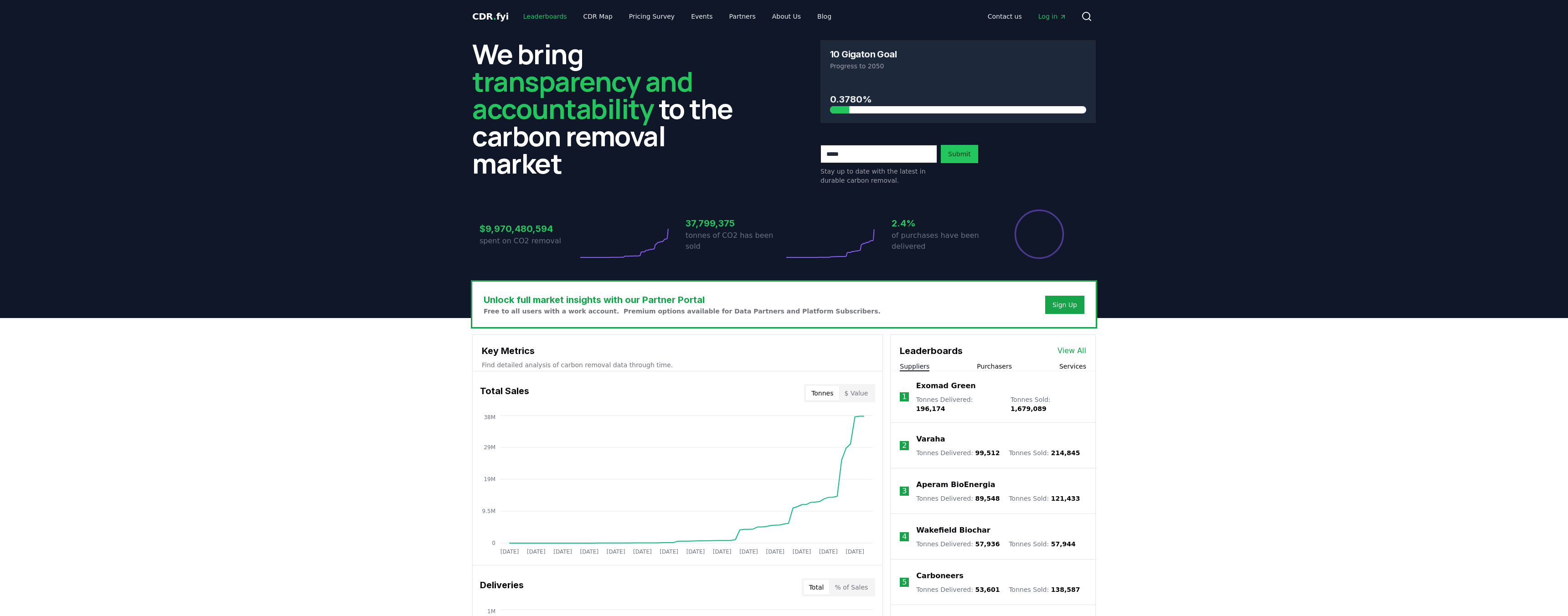
click at [549, 12] on link "Leaderboards" at bounding box center [545, 16] width 58 height 16
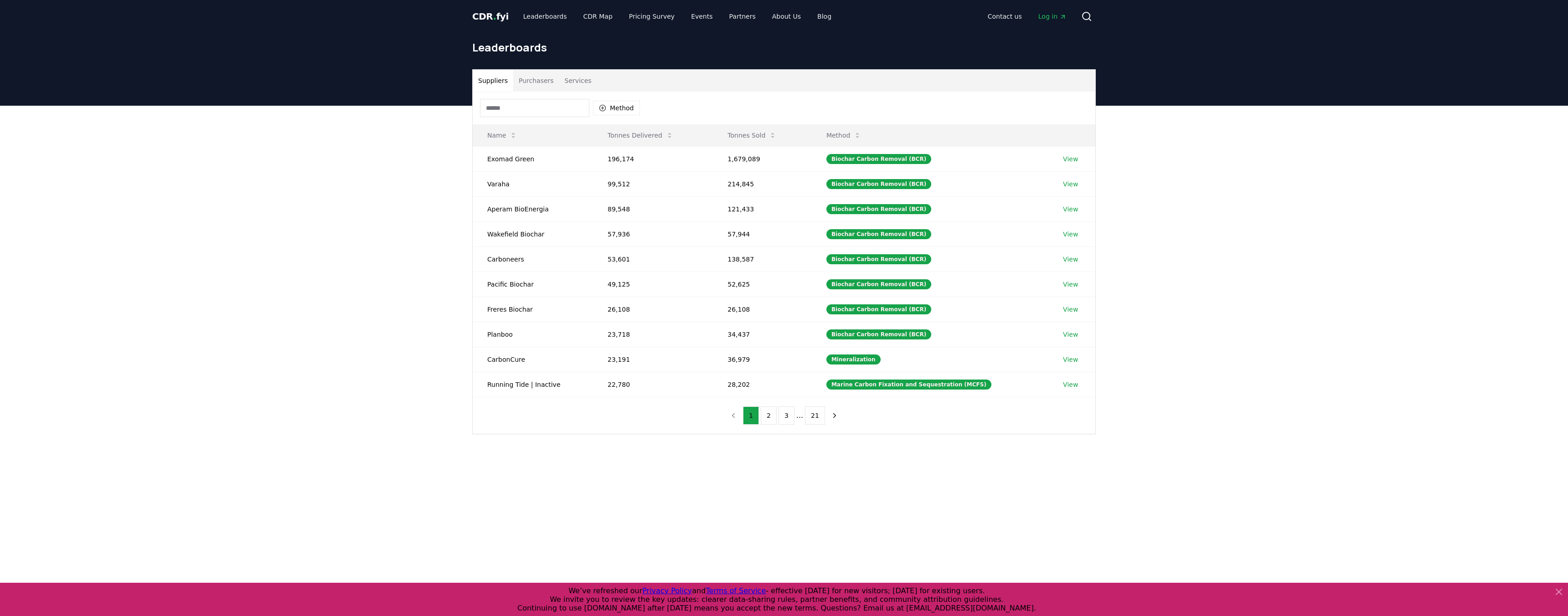
click at [529, 85] on button "Purchasers" at bounding box center [536, 81] width 46 height 22
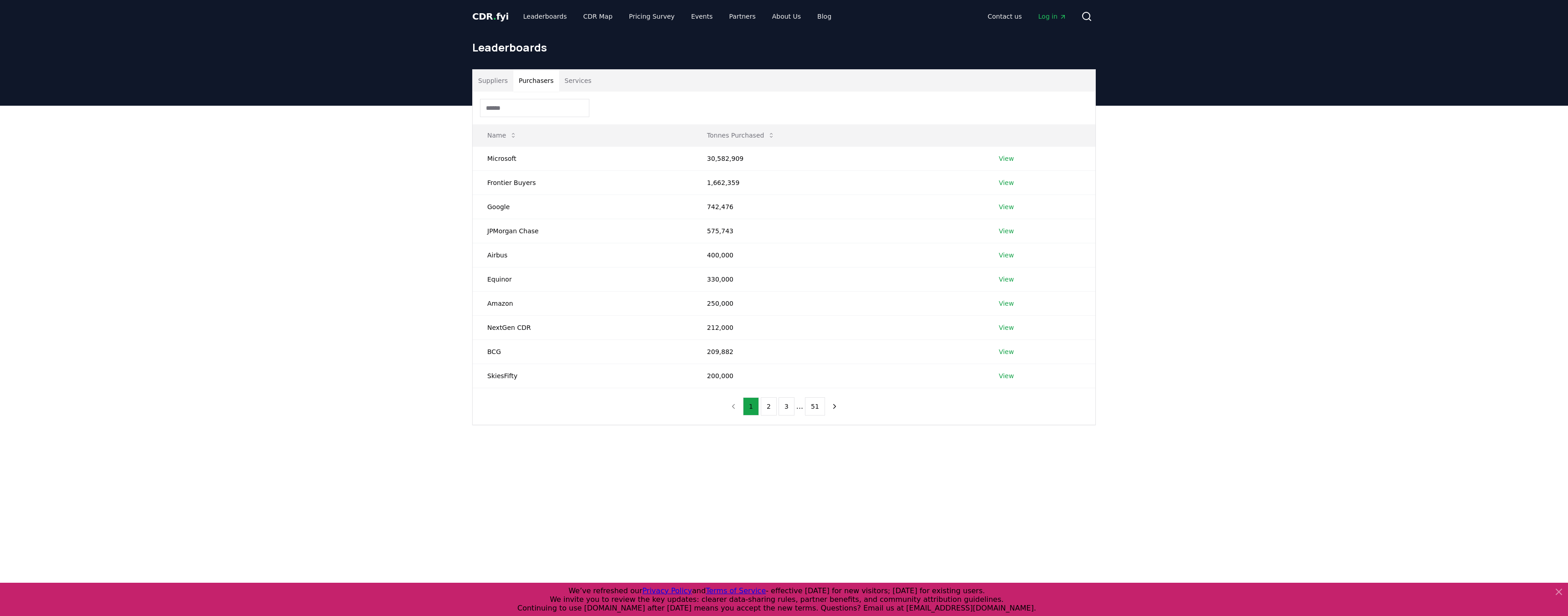
click at [519, 105] on input at bounding box center [535, 108] width 110 height 18
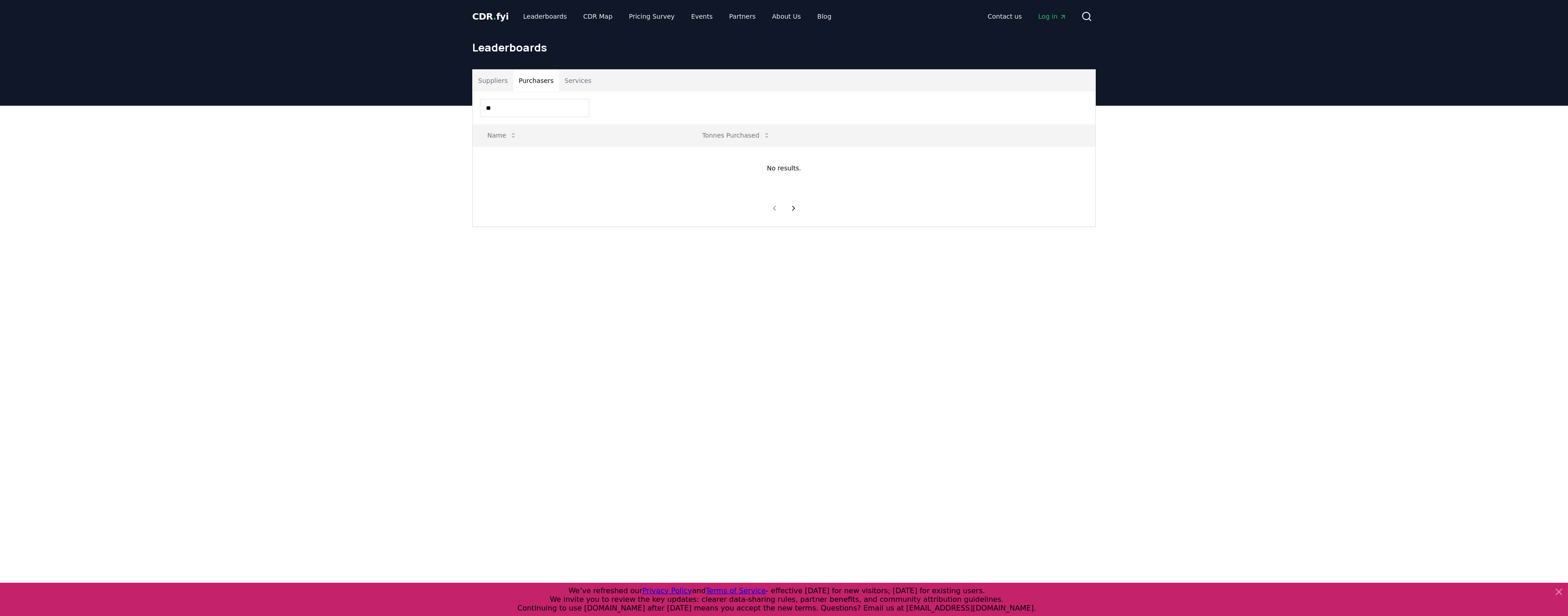
type input "*"
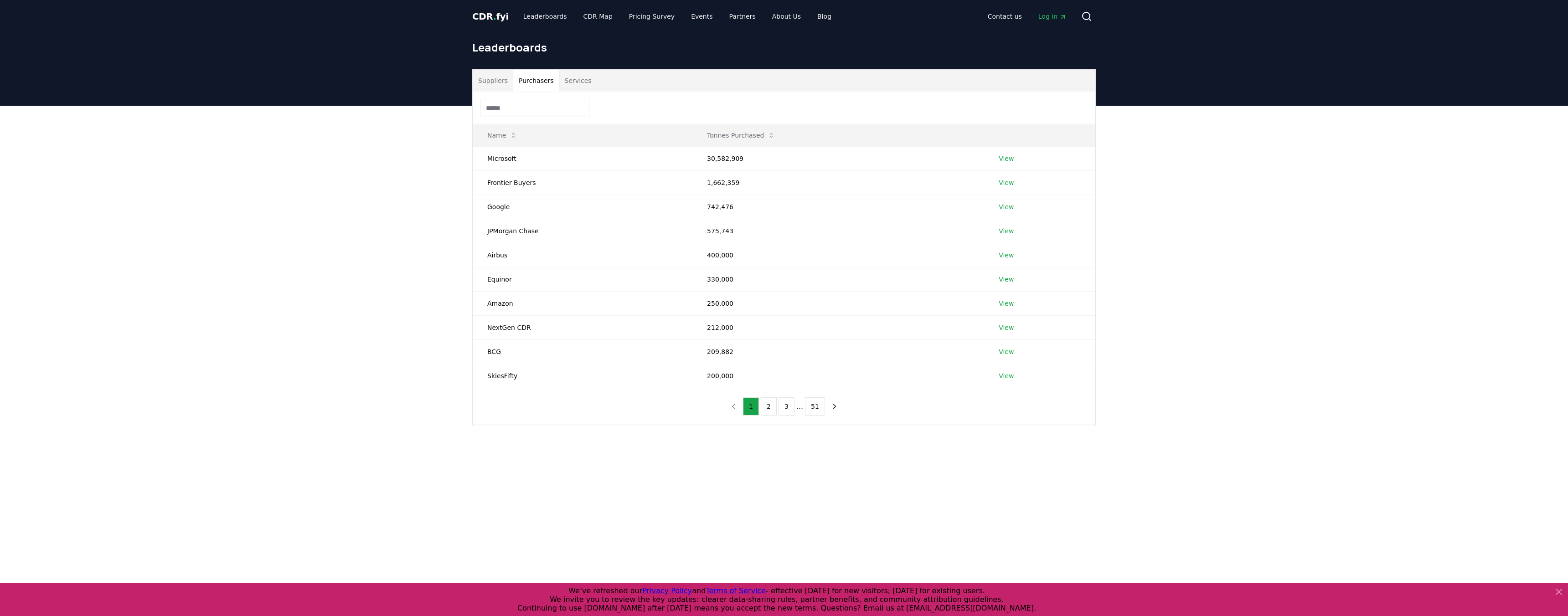
click at [701, 96] on div at bounding box center [784, 108] width 623 height 33
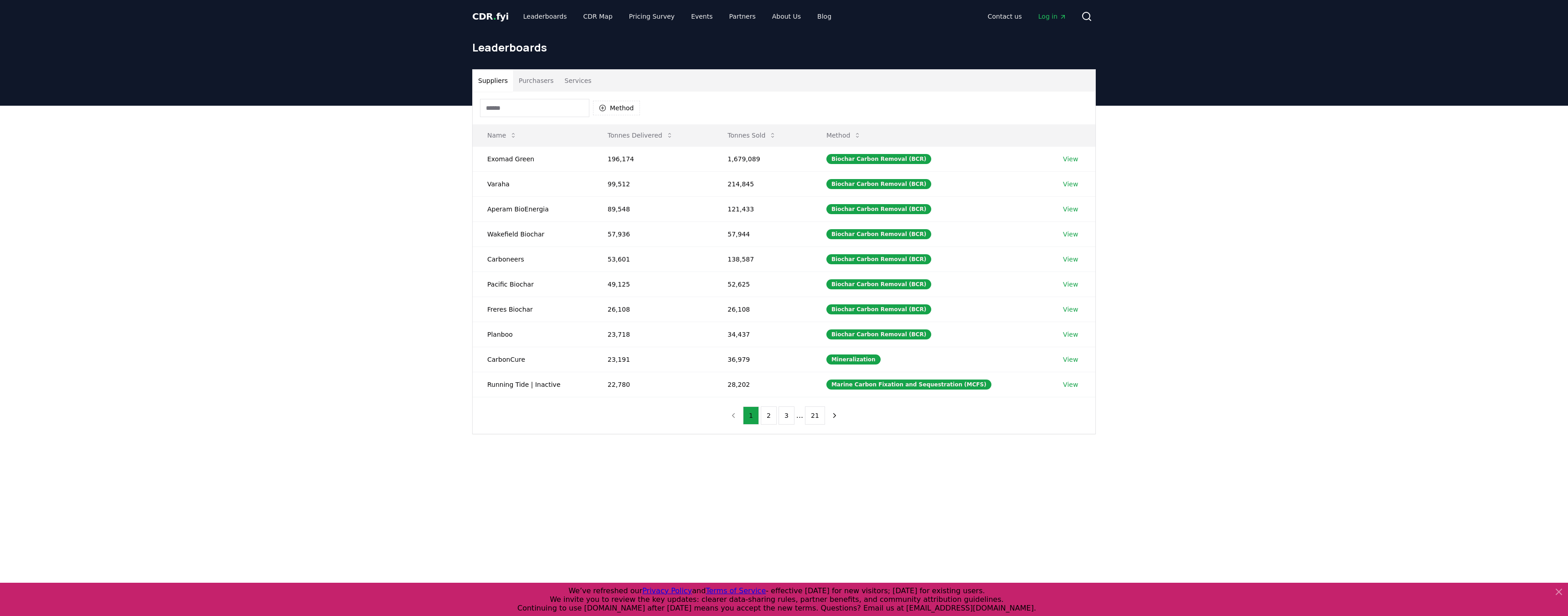
click at [495, 83] on button "Suppliers" at bounding box center [493, 81] width 41 height 22
click at [755, 135] on button "Tonnes Sold" at bounding box center [752, 135] width 63 height 18
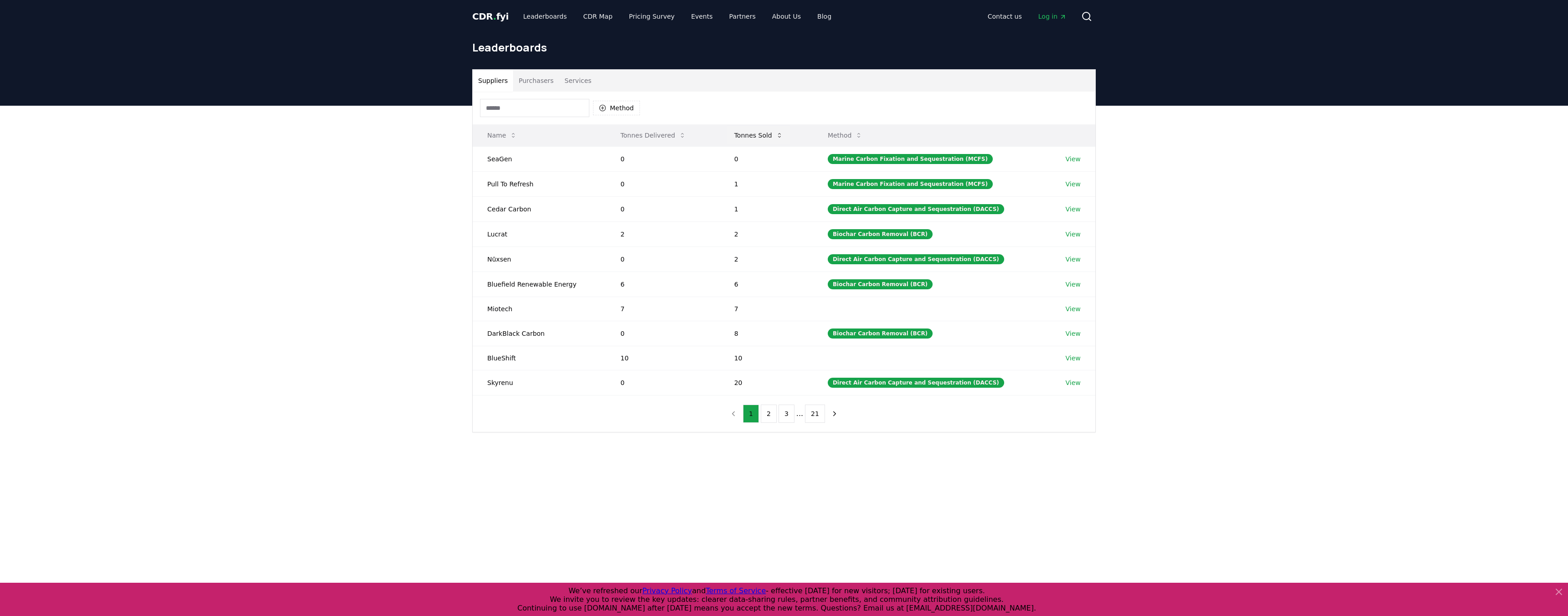
click at [755, 135] on button "Tonnes Sold" at bounding box center [758, 135] width 63 height 18
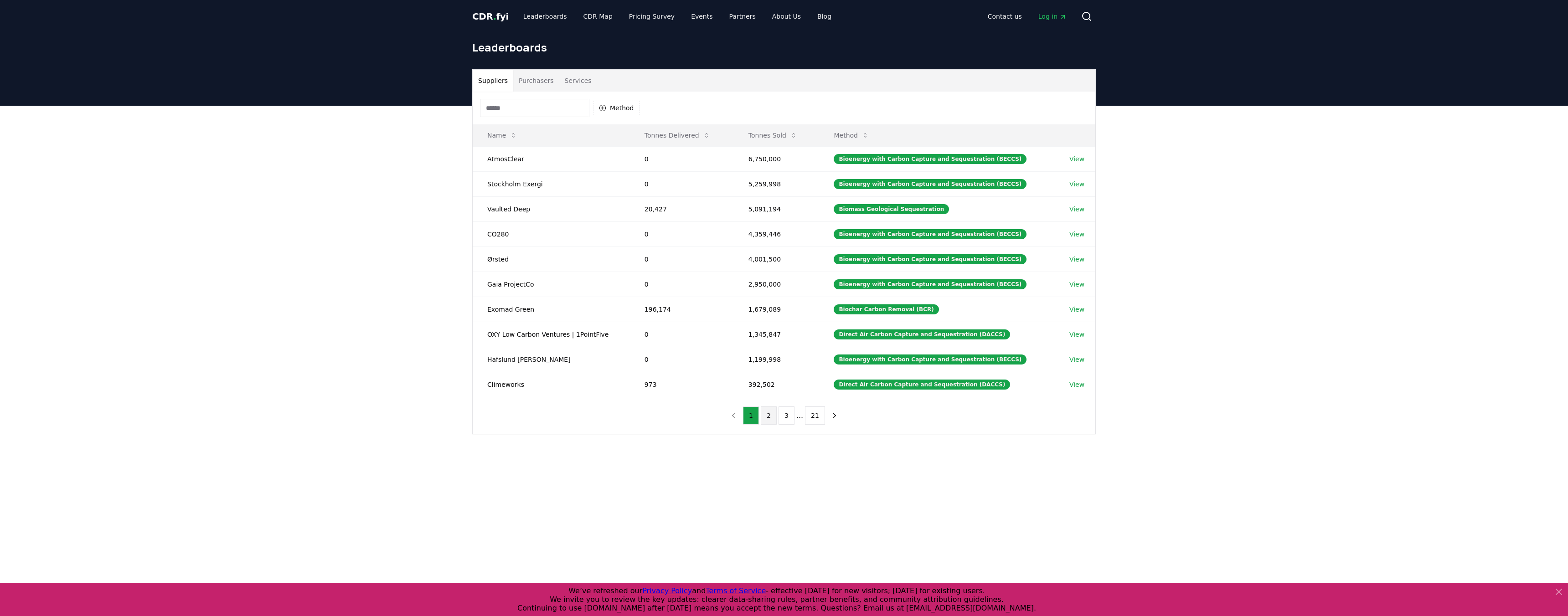
click at [767, 416] on button "2" at bounding box center [769, 416] width 16 height 18
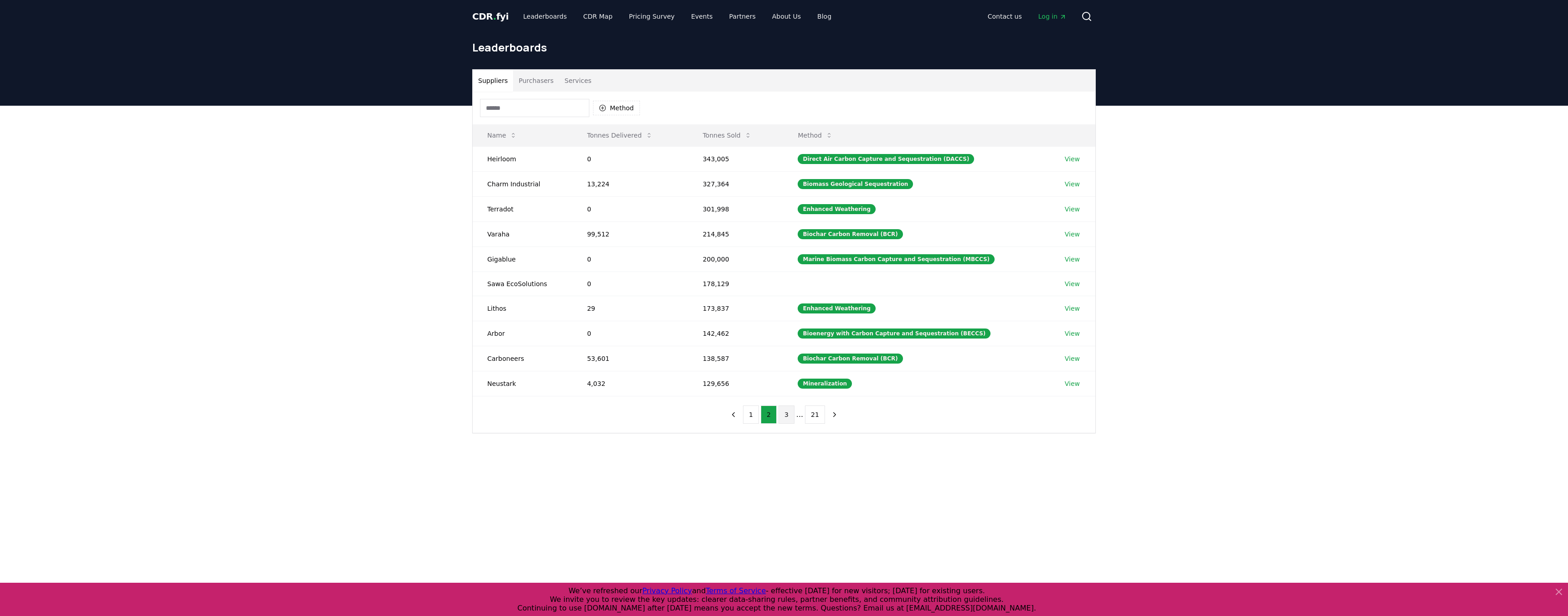
click at [788, 415] on button "3" at bounding box center [786, 415] width 16 height 18
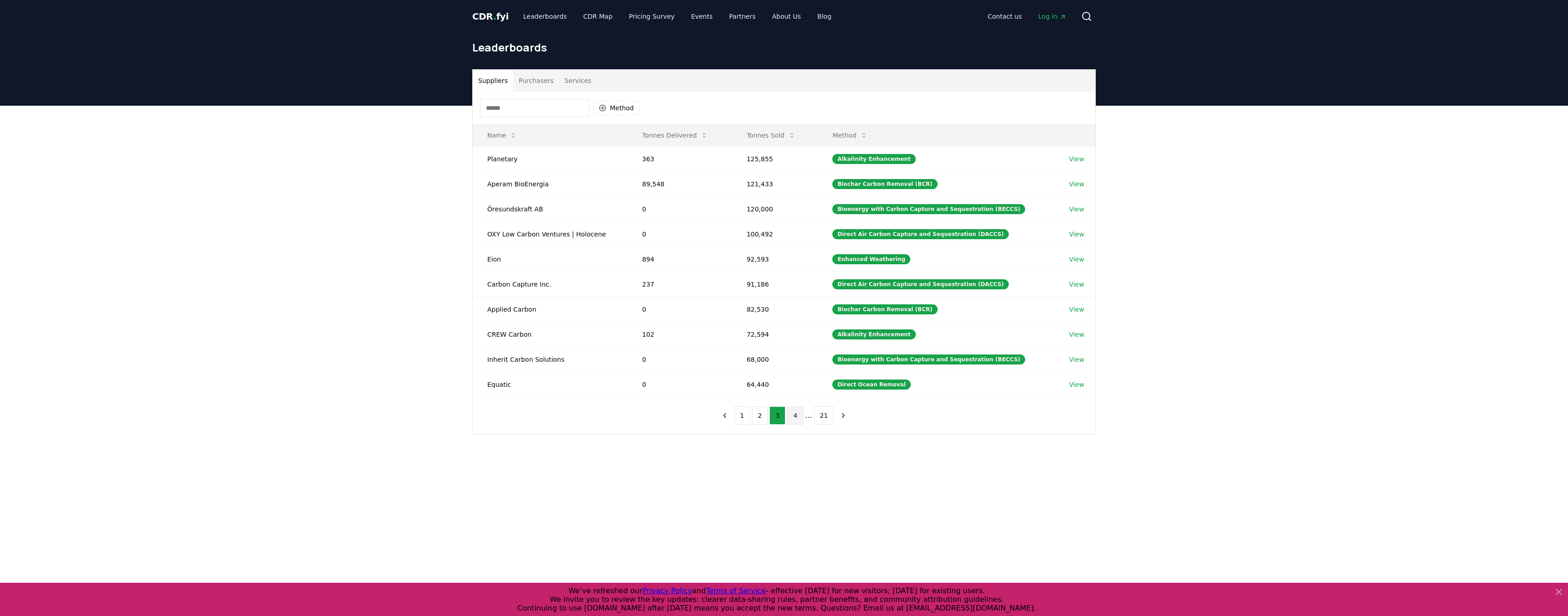
click at [797, 415] on button "4" at bounding box center [795, 416] width 16 height 18
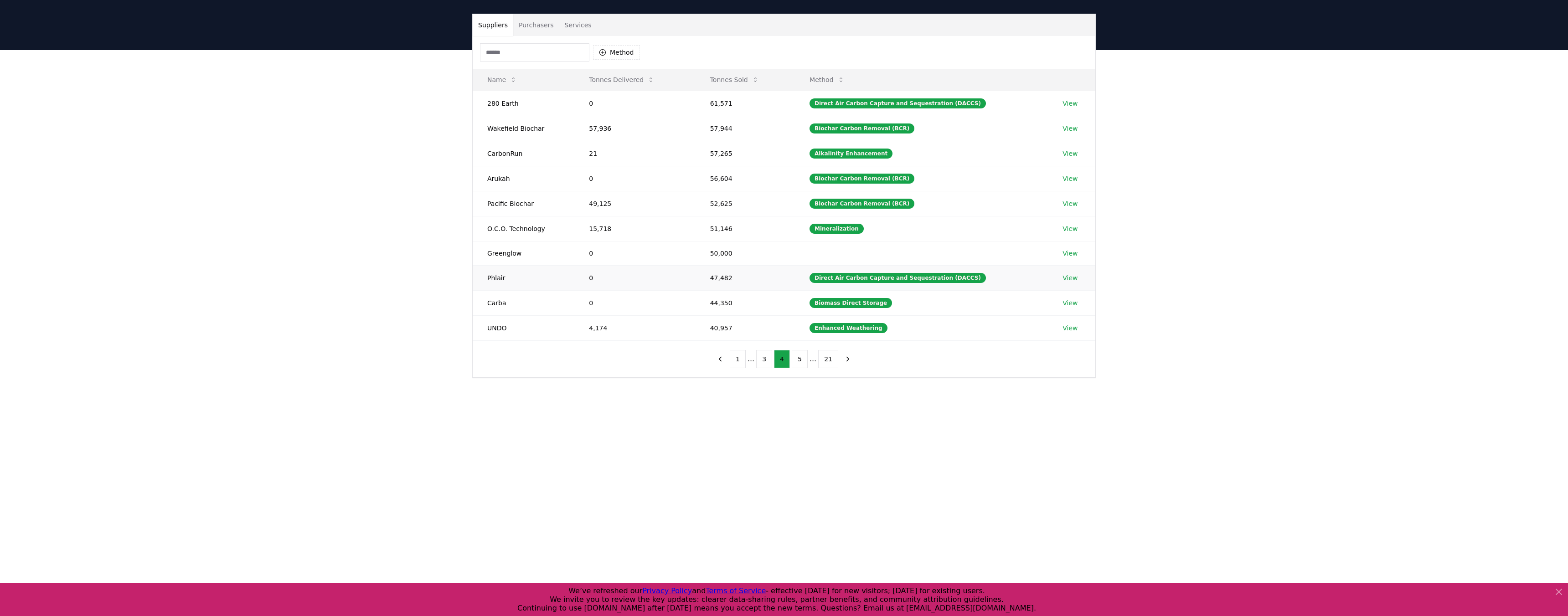
scroll to position [63, 0]
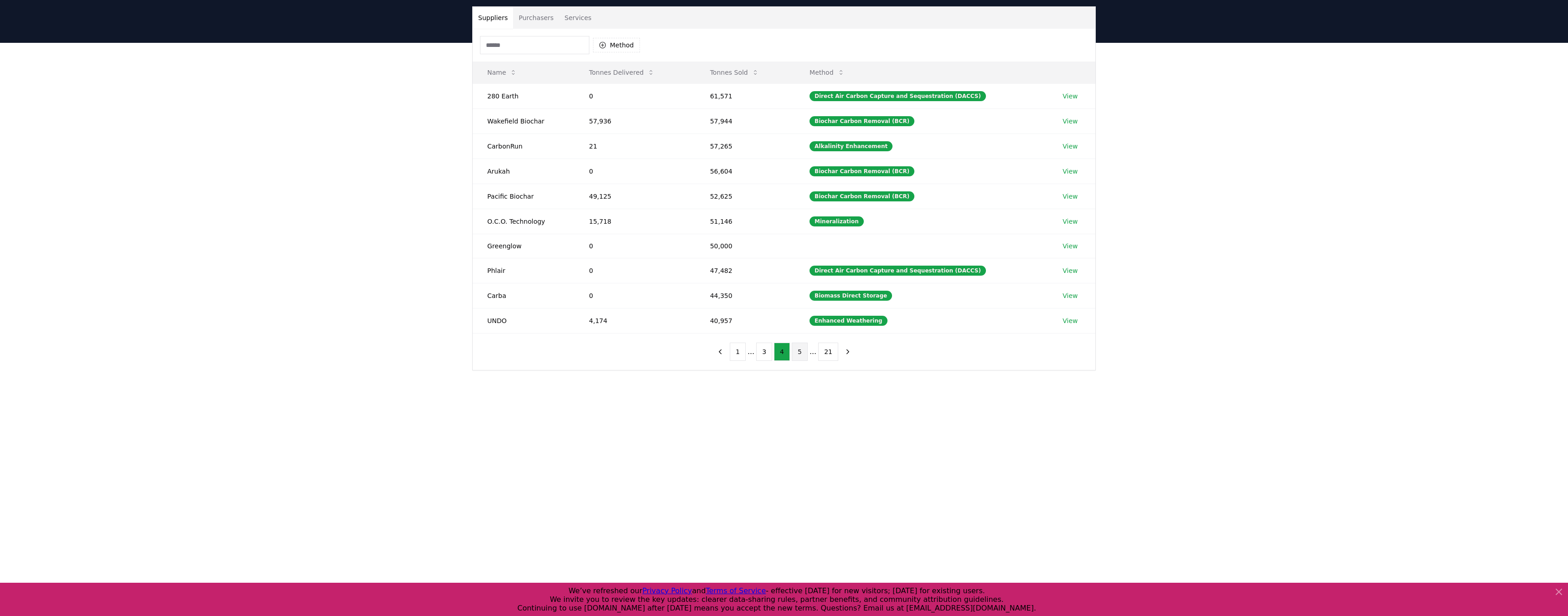
click at [800, 352] on button "5" at bounding box center [800, 352] width 16 height 18
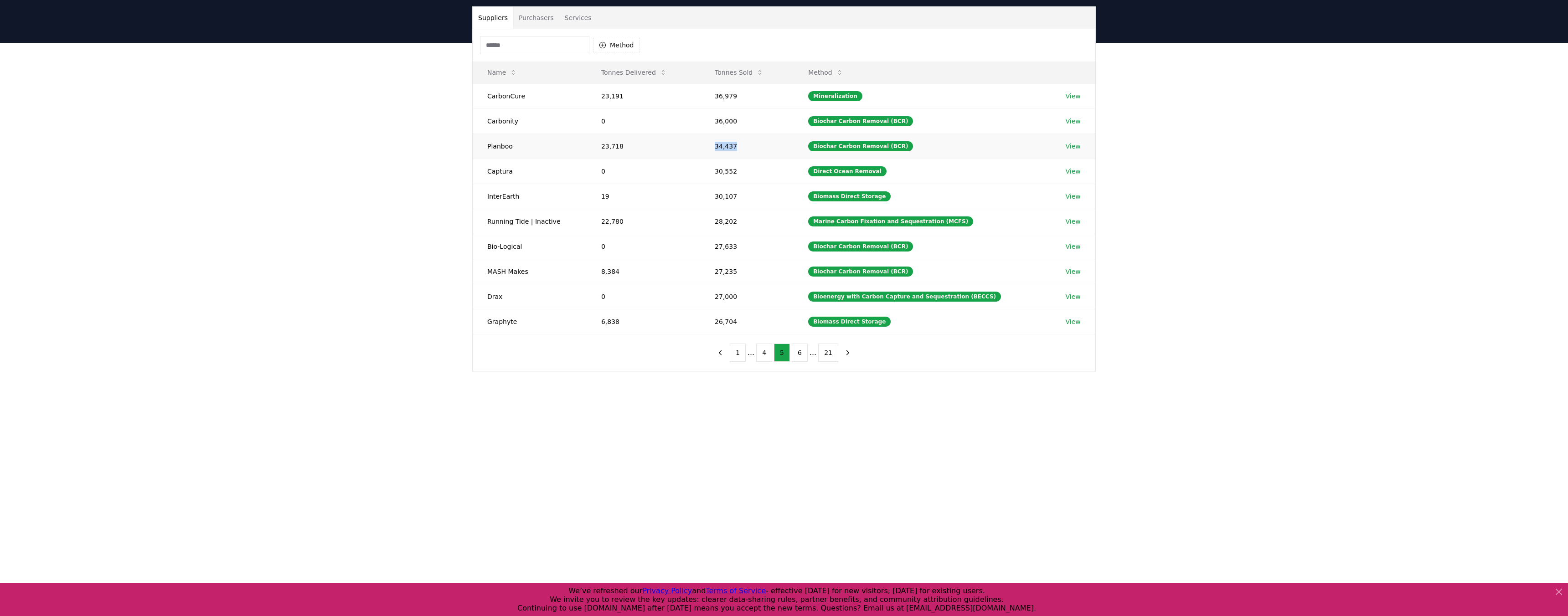
drag, startPoint x: 719, startPoint y: 148, endPoint x: 749, endPoint y: 148, distance: 30.0
click at [749, 148] on td "34,437" at bounding box center [747, 145] width 94 height 25
drag, startPoint x: 737, startPoint y: 147, endPoint x: 707, endPoint y: 147, distance: 30.0
click at [707, 147] on td "34,437" at bounding box center [747, 145] width 94 height 25
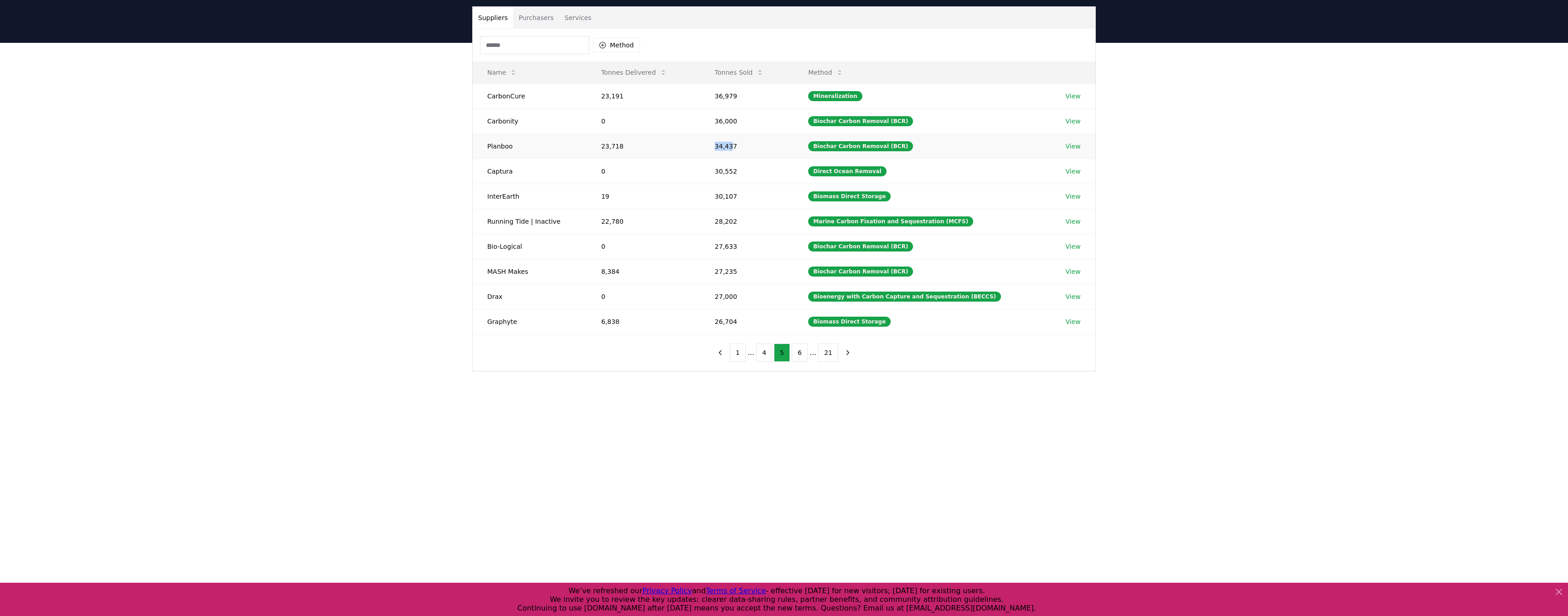
click at [707, 147] on td "34,437" at bounding box center [747, 145] width 94 height 25
drag, startPoint x: 719, startPoint y: 147, endPoint x: 749, endPoint y: 147, distance: 30.0
click at [749, 147] on td "34,437" at bounding box center [747, 145] width 94 height 25
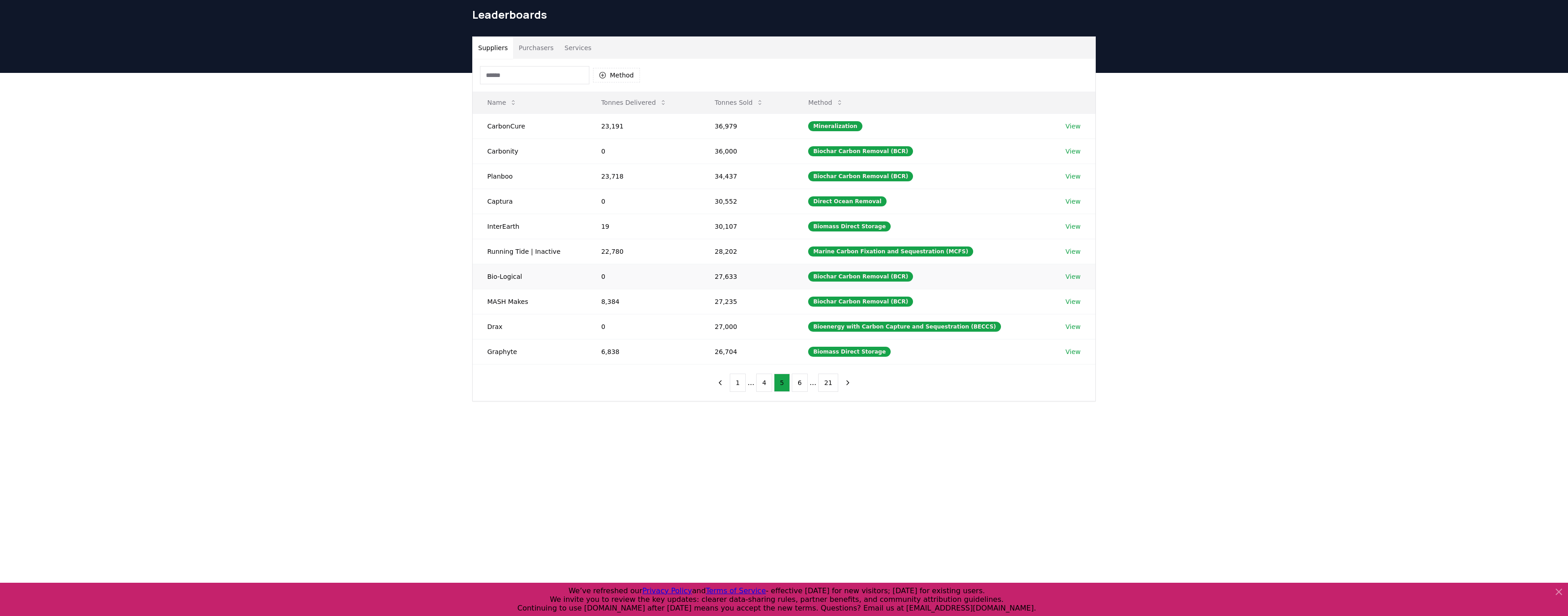
scroll to position [0, 0]
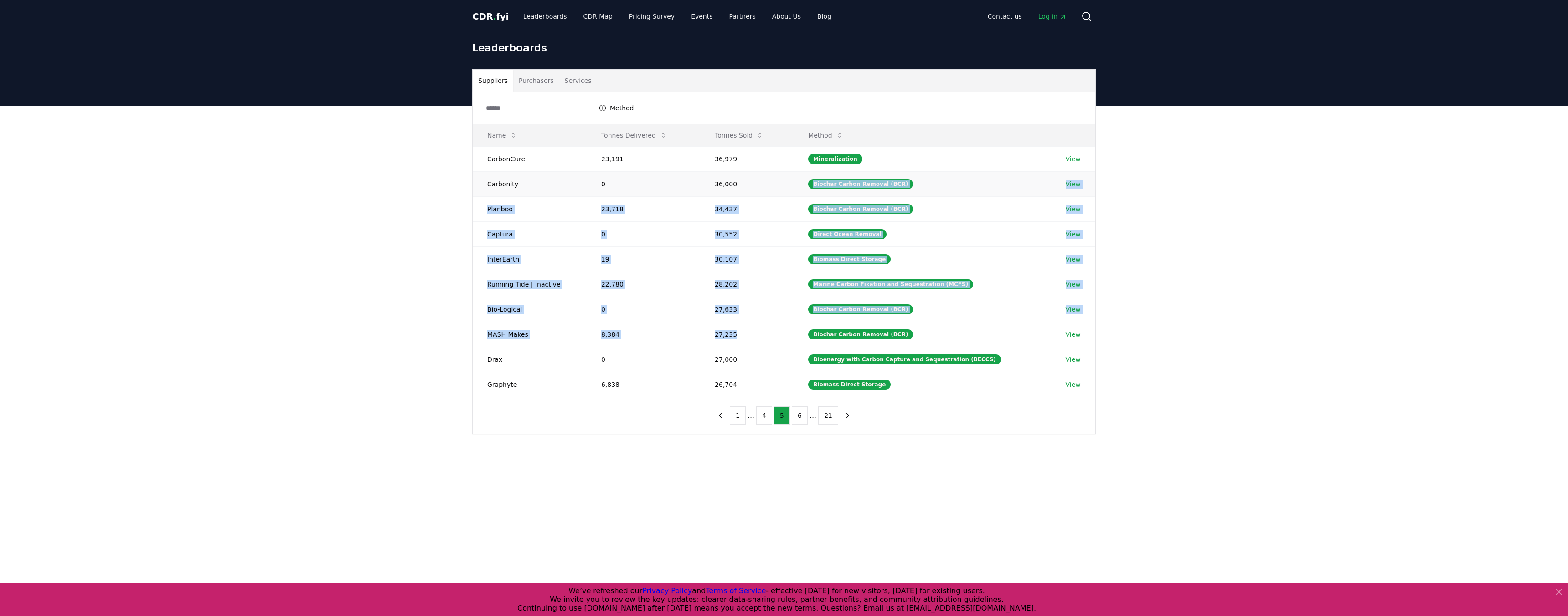
drag, startPoint x: 745, startPoint y: 341, endPoint x: 734, endPoint y: 190, distance: 151.4
click at [734, 190] on tbody "CarbonCure 23,191 36,979 Mineralization View Carbonity 0 36,000 Biochar Carbon …" at bounding box center [784, 271] width 623 height 251
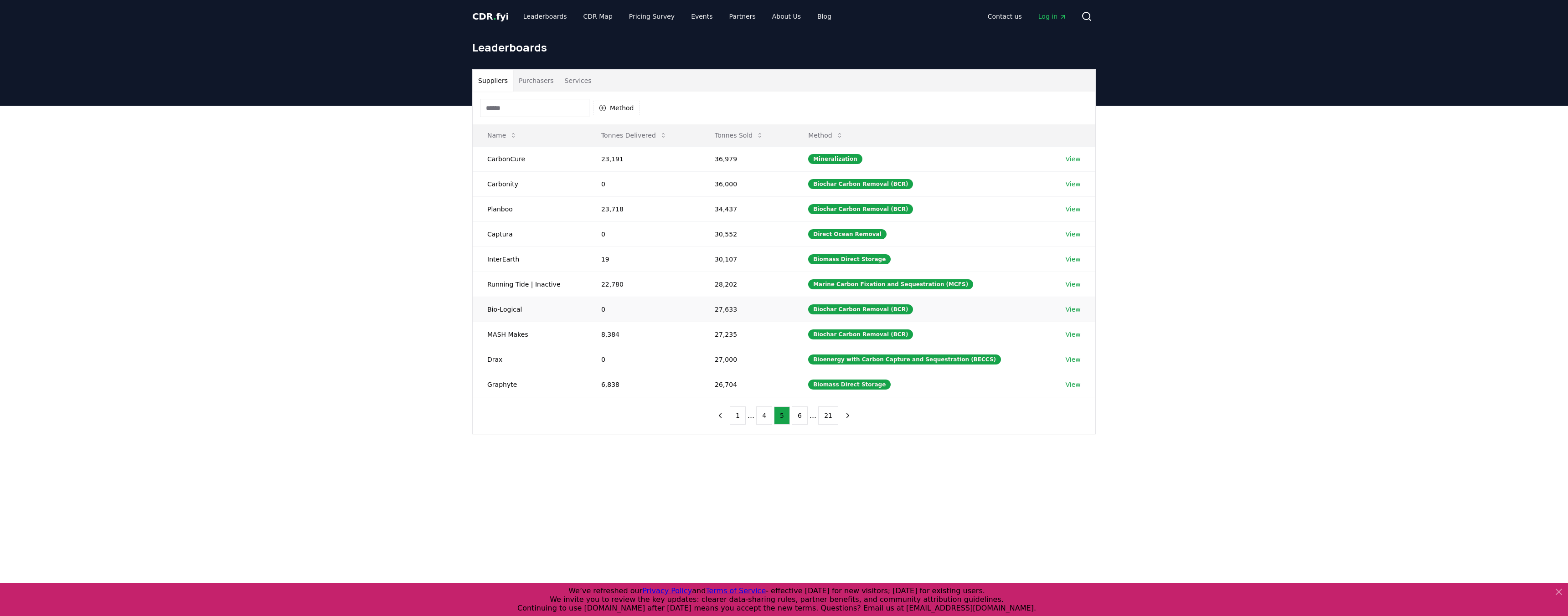
click at [740, 318] on td "27,633" at bounding box center [747, 309] width 94 height 25
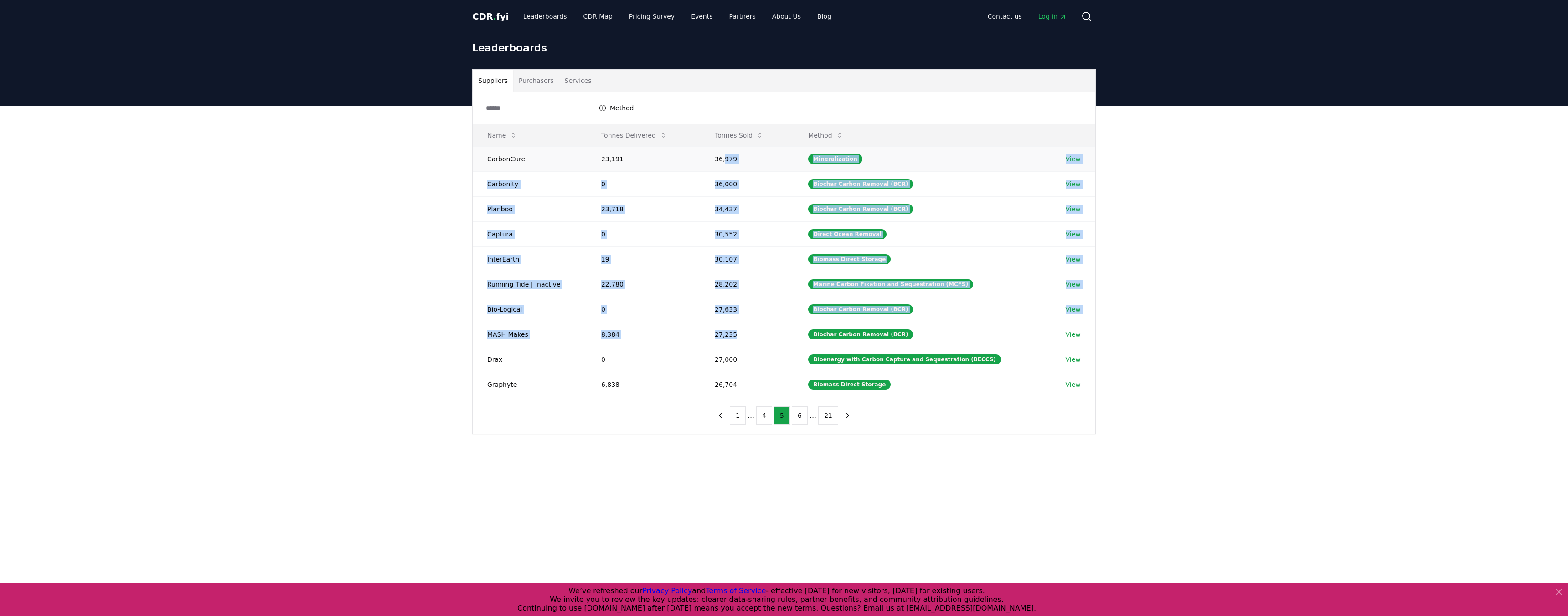
drag, startPoint x: 749, startPoint y: 340, endPoint x: 727, endPoint y: 161, distance: 180.3
click at [727, 161] on tbody "CarbonCure 23,191 36,979 Mineralization View Carbonity 0 36,000 Biochar Carbon …" at bounding box center [784, 271] width 623 height 251
click at [727, 161] on td "36,979" at bounding box center [747, 158] width 94 height 25
drag, startPoint x: 718, startPoint y: 156, endPoint x: 738, endPoint y: 332, distance: 177.1
click at [738, 332] on tbody "CarbonCure 23,191 36,979 Mineralization View Carbonity 0 36,000 Biochar Carbon …" at bounding box center [784, 271] width 623 height 251
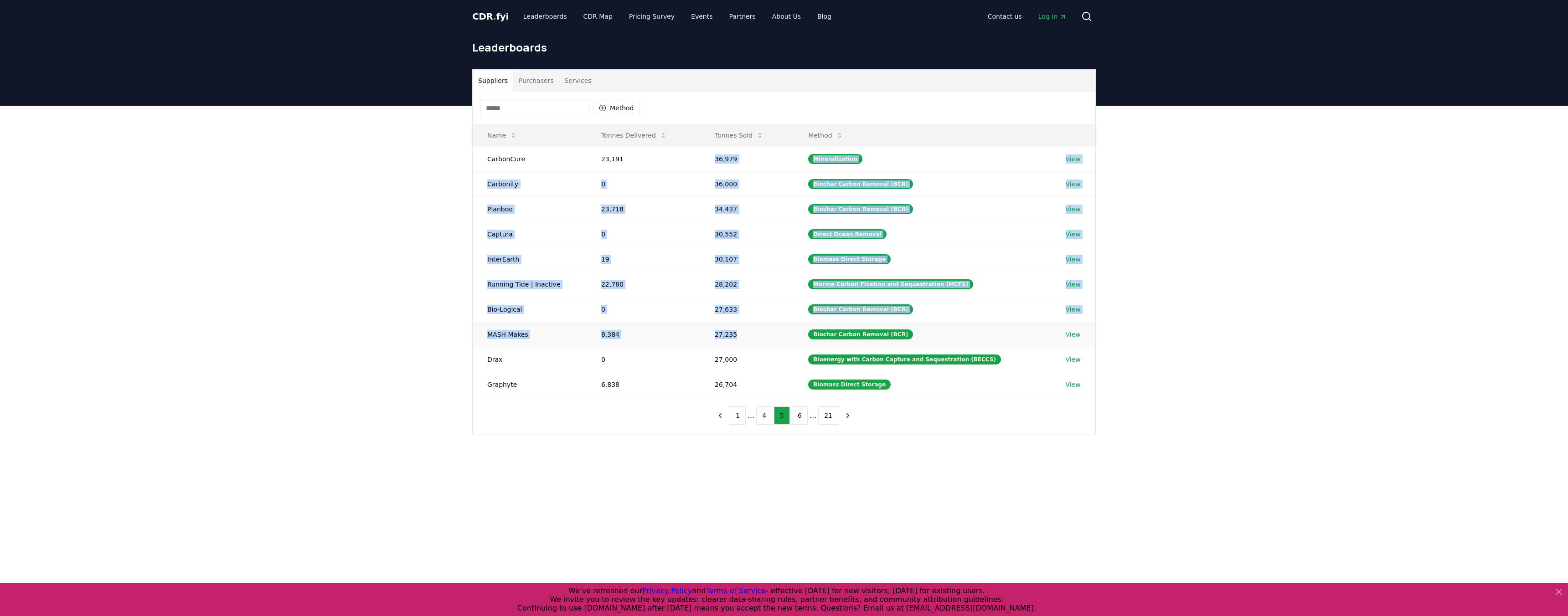
click at [738, 332] on td "27,235" at bounding box center [747, 334] width 94 height 25
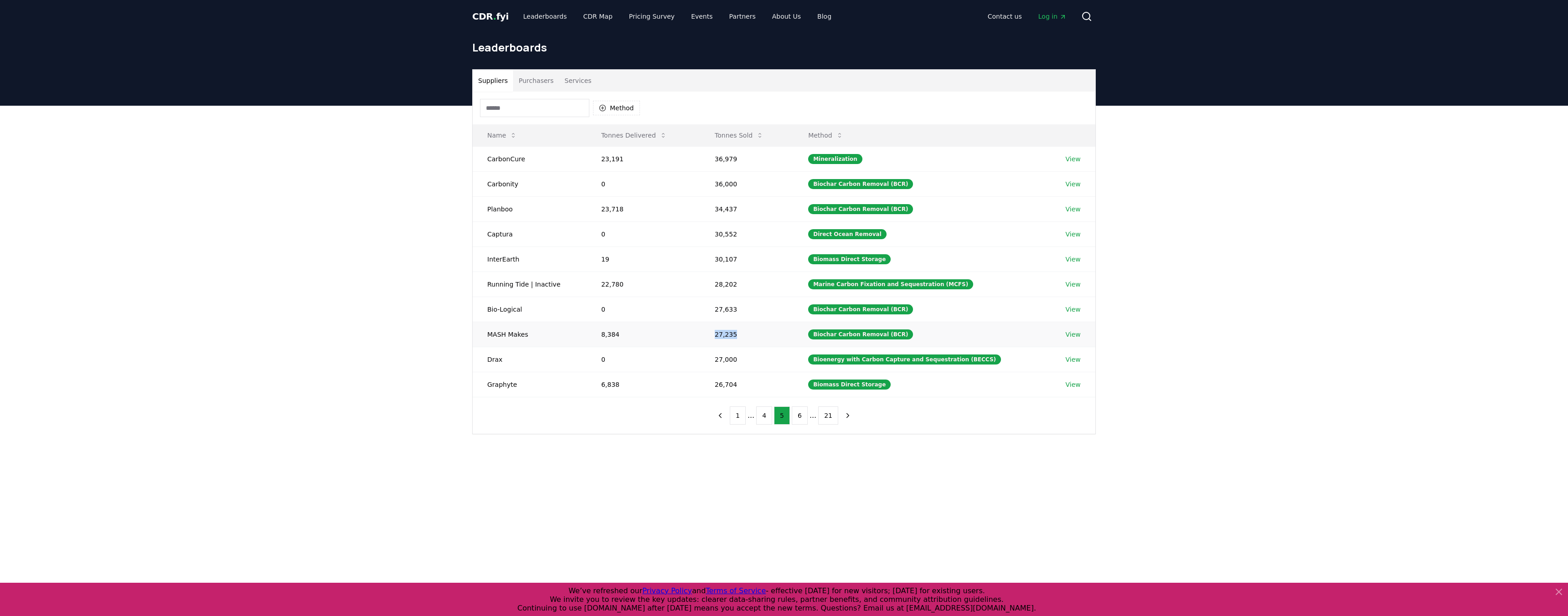
drag, startPoint x: 749, startPoint y: 332, endPoint x: 707, endPoint y: 331, distance: 42.0
click at [707, 332] on td "27,235" at bounding box center [747, 334] width 94 height 25
drag, startPoint x: 739, startPoint y: 259, endPoint x: 698, endPoint y: 258, distance: 41.0
click at [698, 258] on tr "InterEarth 19 30,107 Biomass Direct Storage View" at bounding box center [784, 259] width 623 height 25
click at [710, 269] on td "30,107" at bounding box center [747, 259] width 94 height 25
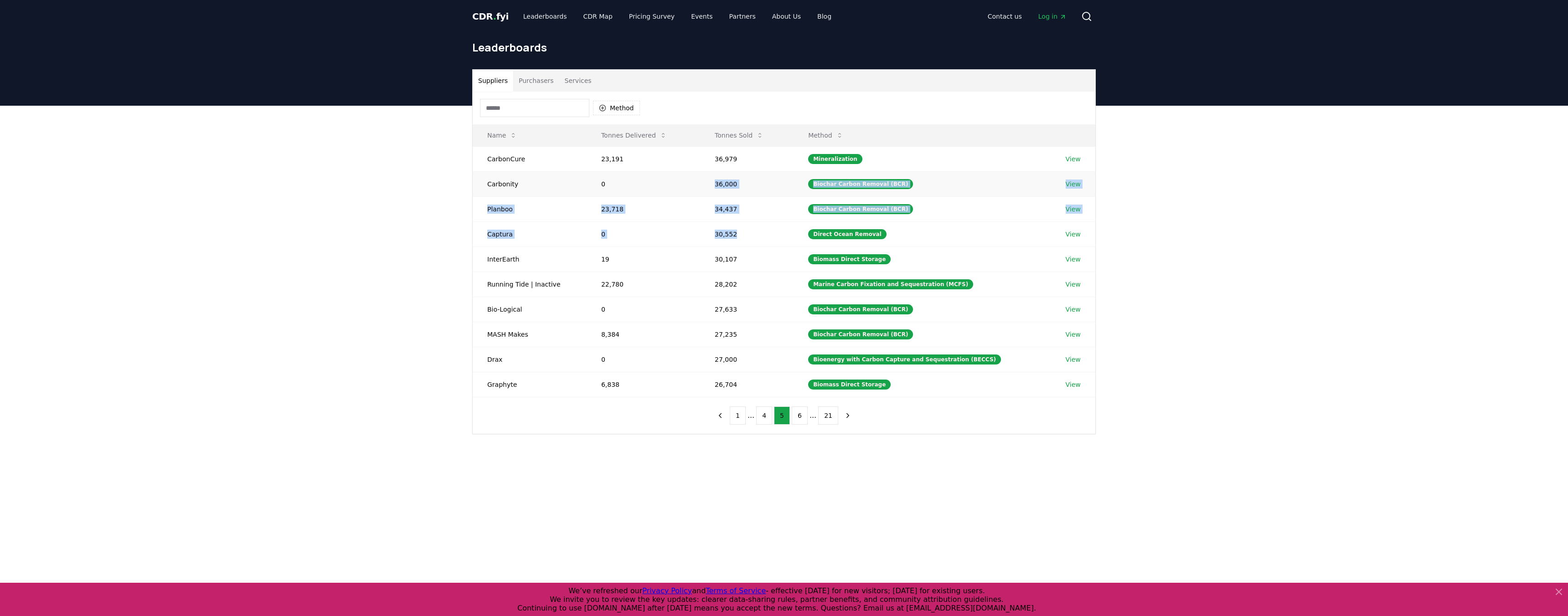
drag, startPoint x: 751, startPoint y: 239, endPoint x: 708, endPoint y: 186, distance: 68.2
click at [708, 186] on tbody "CarbonCure 23,191 36,979 Mineralization View Carbonity 0 36,000 Biochar Carbon …" at bounding box center [784, 271] width 623 height 251
click at [718, 209] on td "34,437" at bounding box center [747, 209] width 94 height 25
drag, startPoint x: 752, startPoint y: 209, endPoint x: 694, endPoint y: 209, distance: 58.0
click at [694, 209] on tr "Planboo 23,718 34,437 Biochar Carbon Removal (BCR) View" at bounding box center [784, 209] width 623 height 25
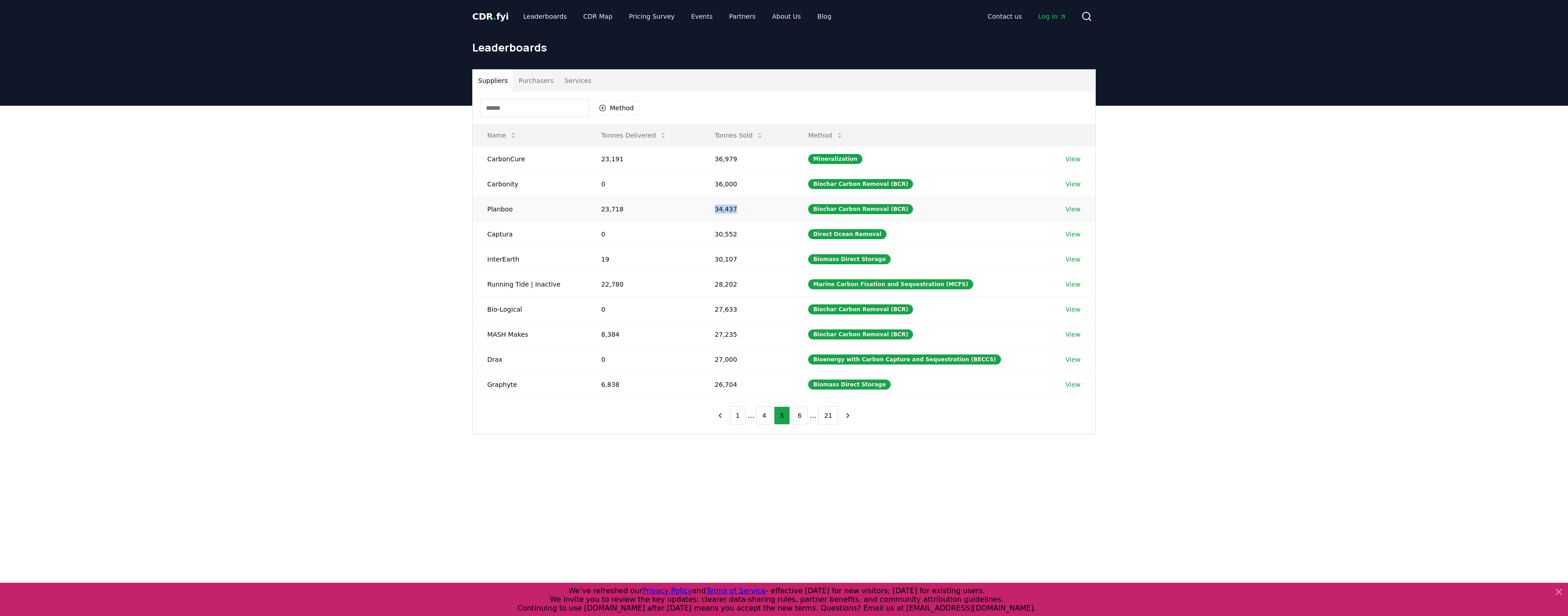
click at [698, 209] on td "23,718" at bounding box center [643, 209] width 113 height 25
drag, startPoint x: 752, startPoint y: 208, endPoint x: 565, endPoint y: 202, distance: 187.1
click at [565, 202] on tr "Planboo 23,718 34,437 Biochar Carbon Removal (BCR) View" at bounding box center [784, 209] width 623 height 25
click at [601, 208] on td "23,718" at bounding box center [643, 209] width 113 height 25
